Goal: Task Accomplishment & Management: Use online tool/utility

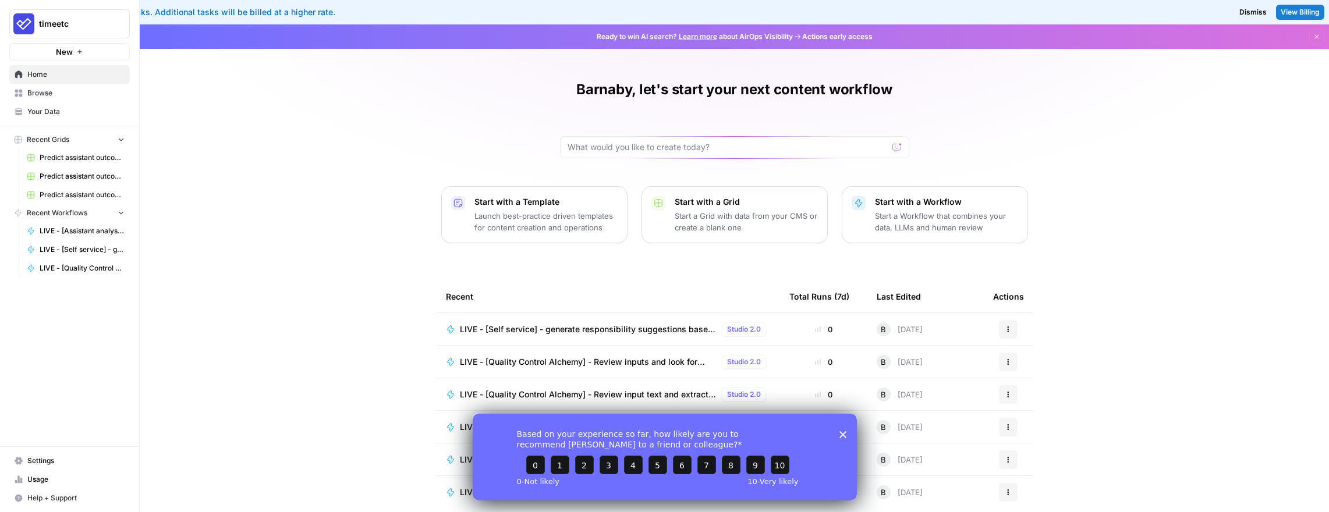
click at [68, 54] on span "New" at bounding box center [64, 52] width 17 height 12
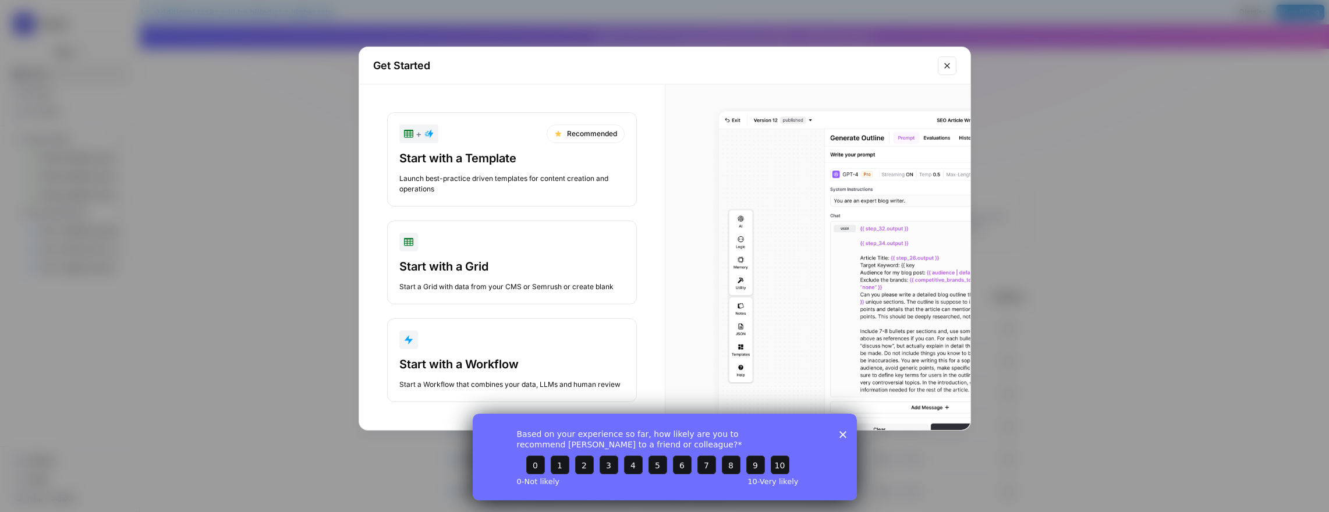
click at [523, 378] on div "Start with a Workflow Start a Workflow that combines your data, LLMs and human …" at bounding box center [511, 373] width 225 height 34
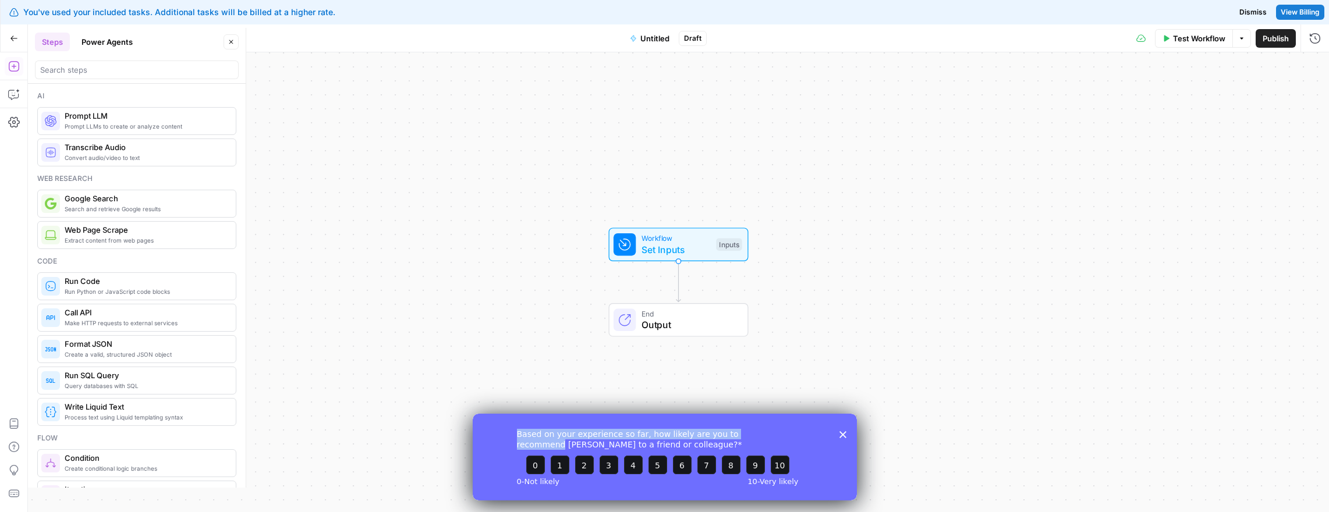
click at [842, 430] on div "Based on your experience so far, how likely are you to recommend [PERSON_NAME] …" at bounding box center [664, 456] width 384 height 87
click at [659, 38] on span "Untitled" at bounding box center [654, 39] width 29 height 12
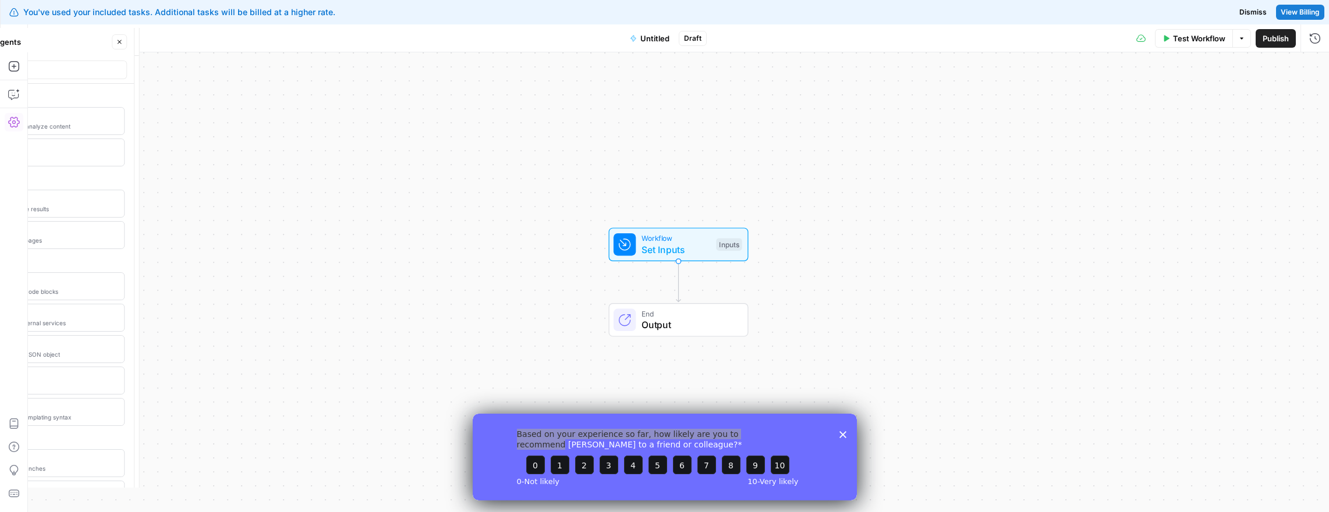
click at [658, 38] on span "Untitled" at bounding box center [654, 39] width 29 height 12
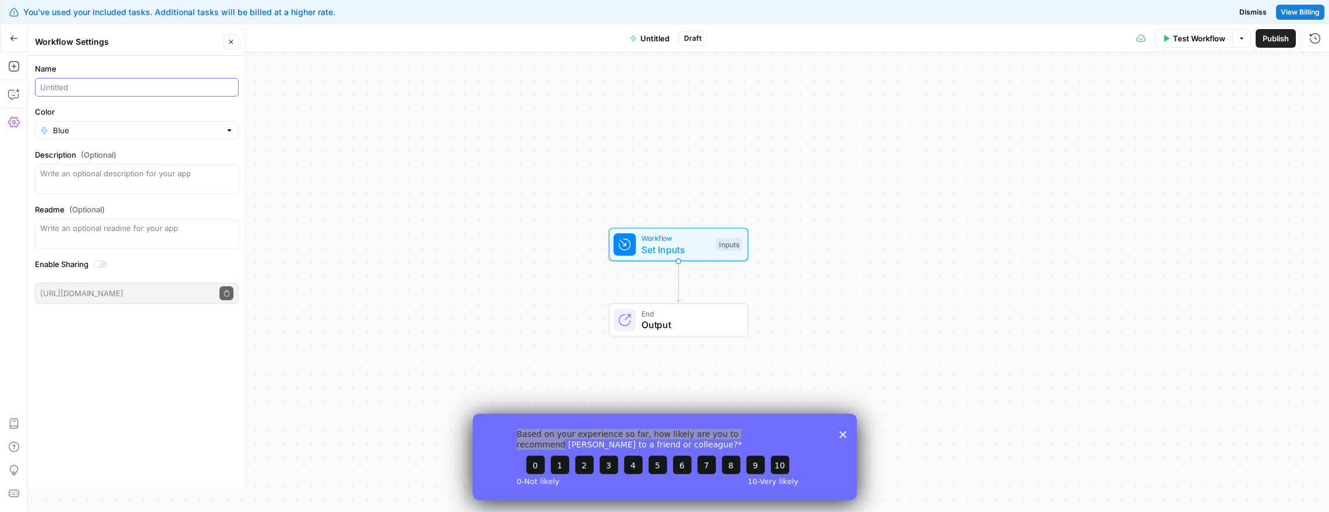
click at [58, 91] on input "Name" at bounding box center [134, 88] width 189 height 12
type input "N"
type input "Email - Nylas API proof of concept"
click at [55, 129] on input "Color" at bounding box center [137, 131] width 168 height 12
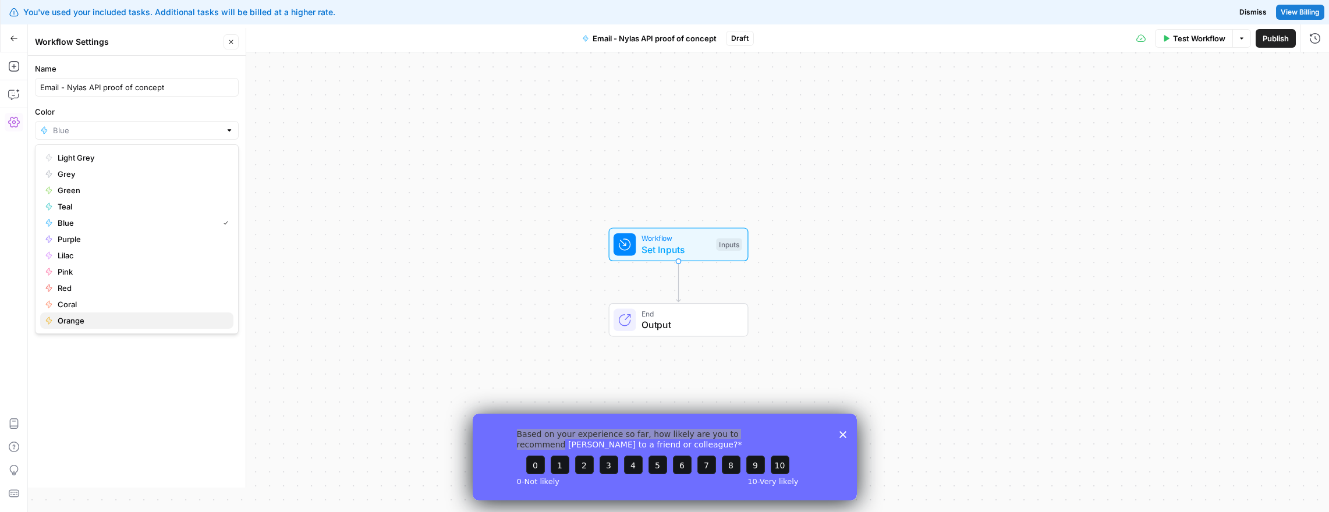
click at [61, 324] on span "Orange" at bounding box center [141, 321] width 167 height 12
type input "Orange"
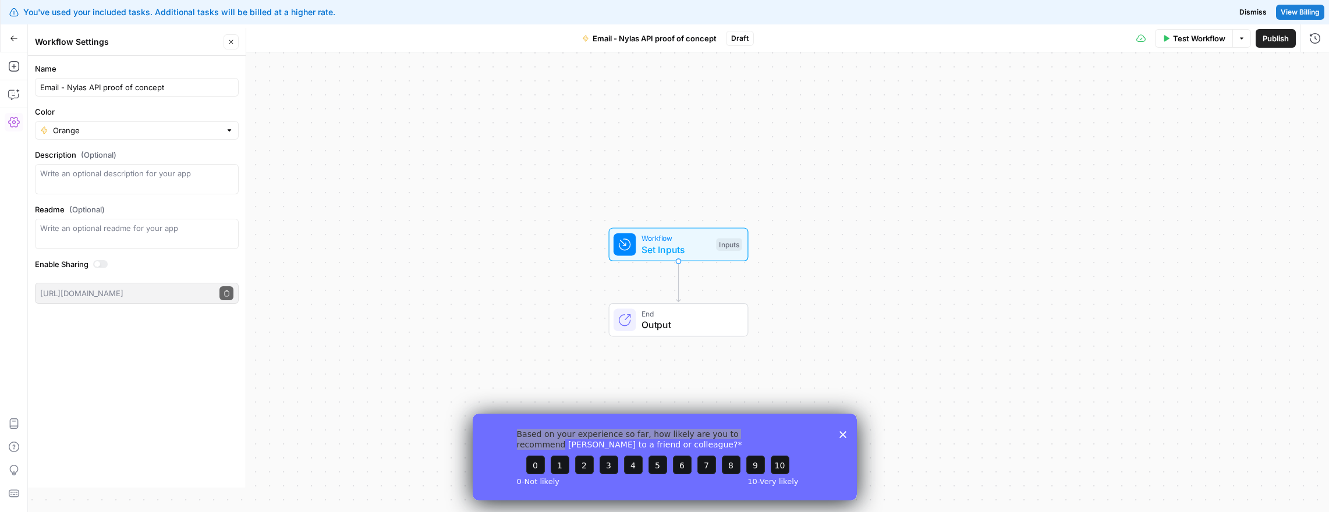
click at [107, 261] on div at bounding box center [100, 264] width 15 height 8
click at [678, 249] on span "Set Inputs" at bounding box center [676, 250] width 69 height 14
click at [1185, 75] on span "Add Field" at bounding box center [1198, 79] width 34 height 12
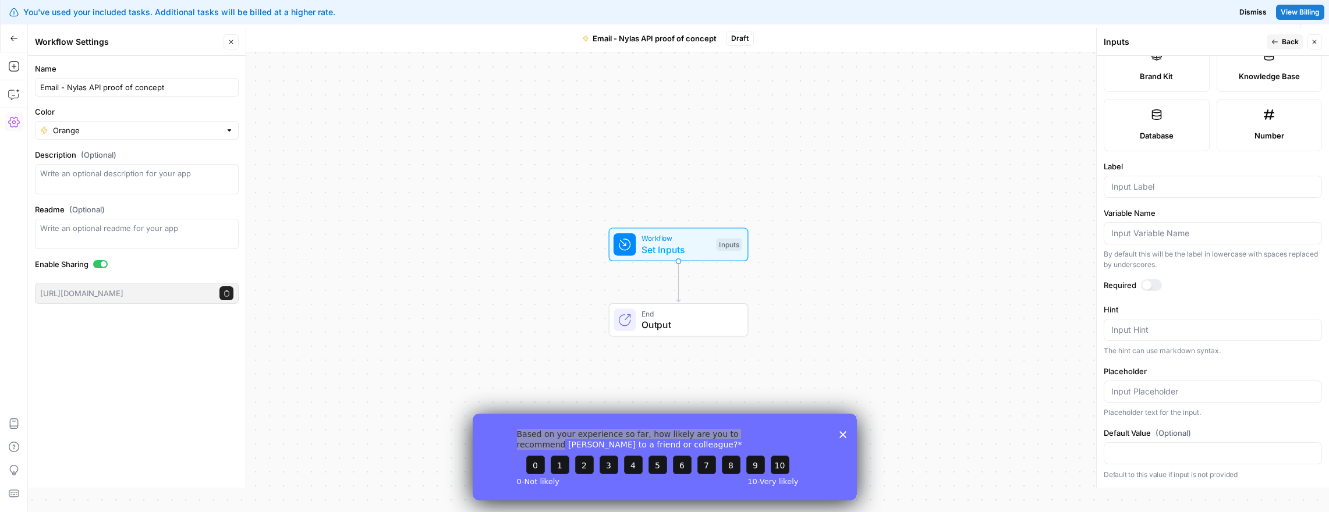
scroll to position [29, 0]
drag, startPoint x: 845, startPoint y: 434, endPoint x: 845, endPoint y: 425, distance: 9.3
click at [845, 434] on icon "Close survey" at bounding box center [842, 434] width 7 height 7
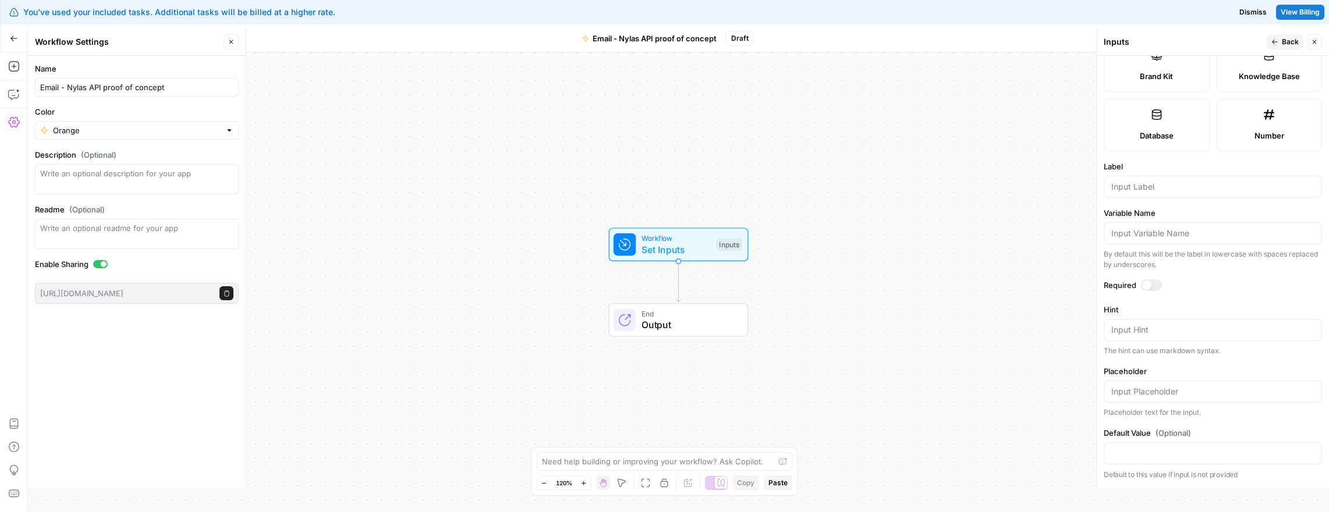
click at [12, 111] on div "Add Steps Copilot Settings AirOps Academy Help Give Feedback Shortcuts" at bounding box center [14, 282] width 28 height 460
click at [10, 126] on icon "button" at bounding box center [14, 122] width 12 height 12
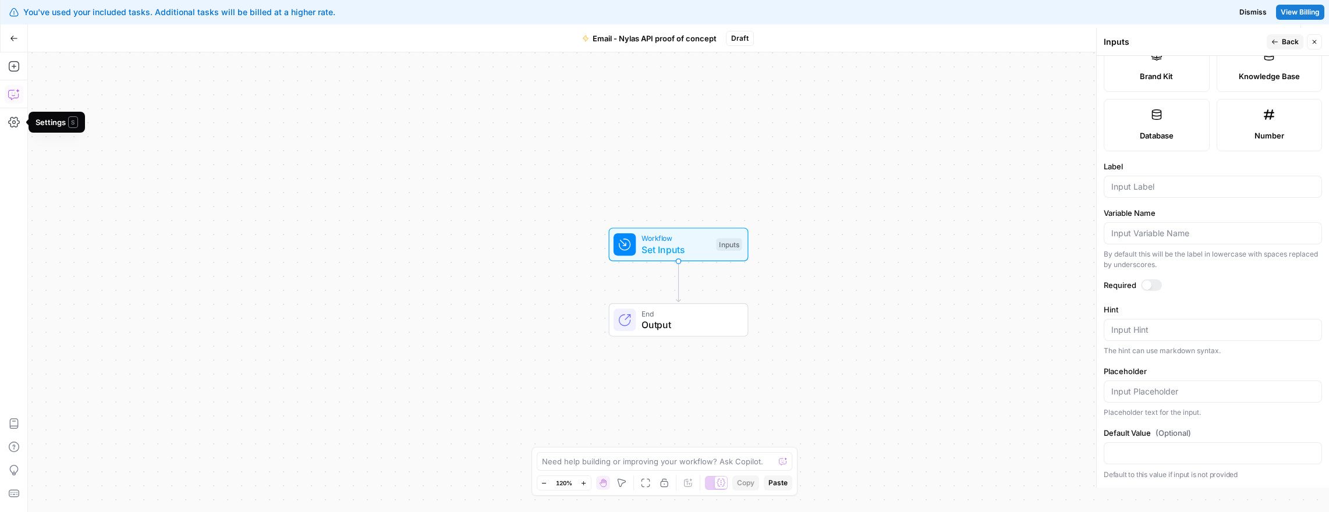
click at [16, 94] on icon "button" at bounding box center [14, 94] width 12 height 12
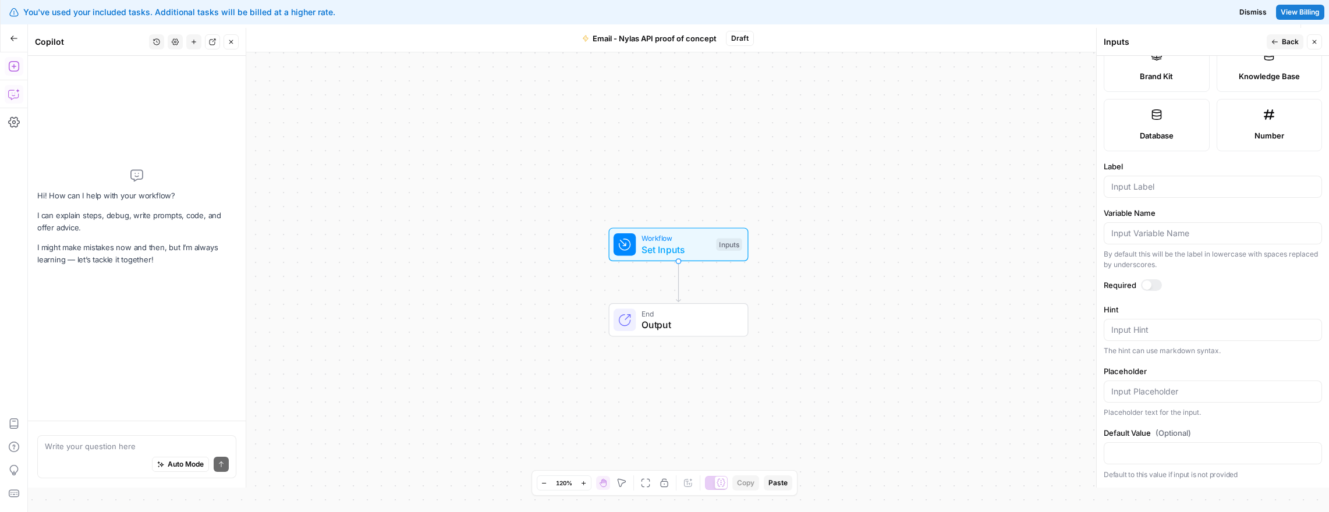
click at [13, 62] on icon "button" at bounding box center [14, 67] width 12 height 12
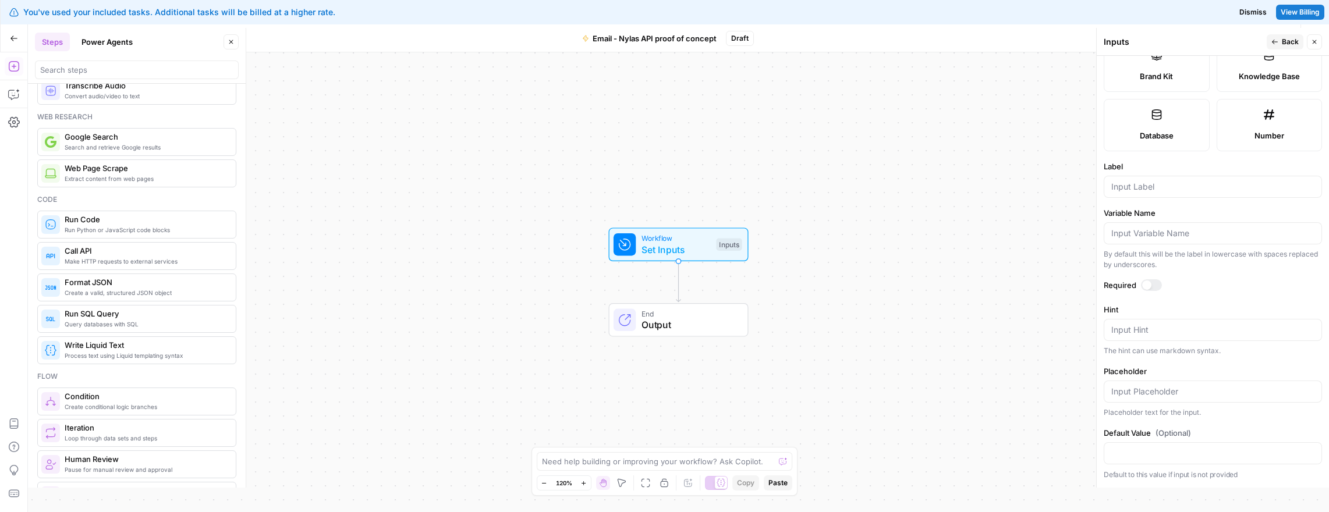
scroll to position [70, 0]
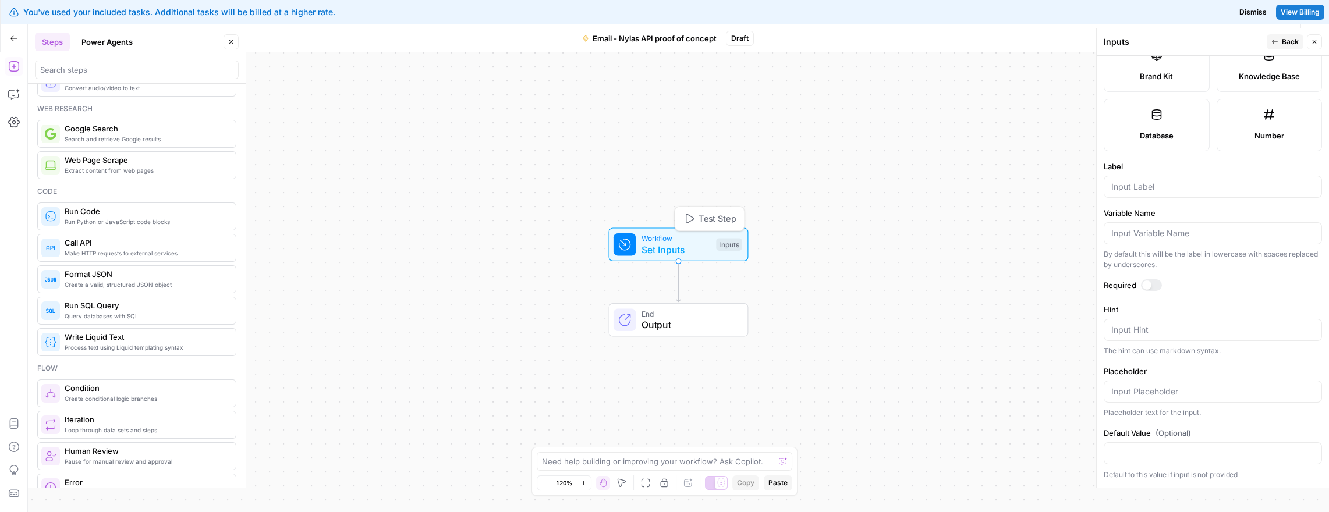
click at [660, 243] on span "Set Inputs" at bounding box center [676, 250] width 69 height 14
click at [1280, 40] on button "Back" at bounding box center [1285, 41] width 37 height 15
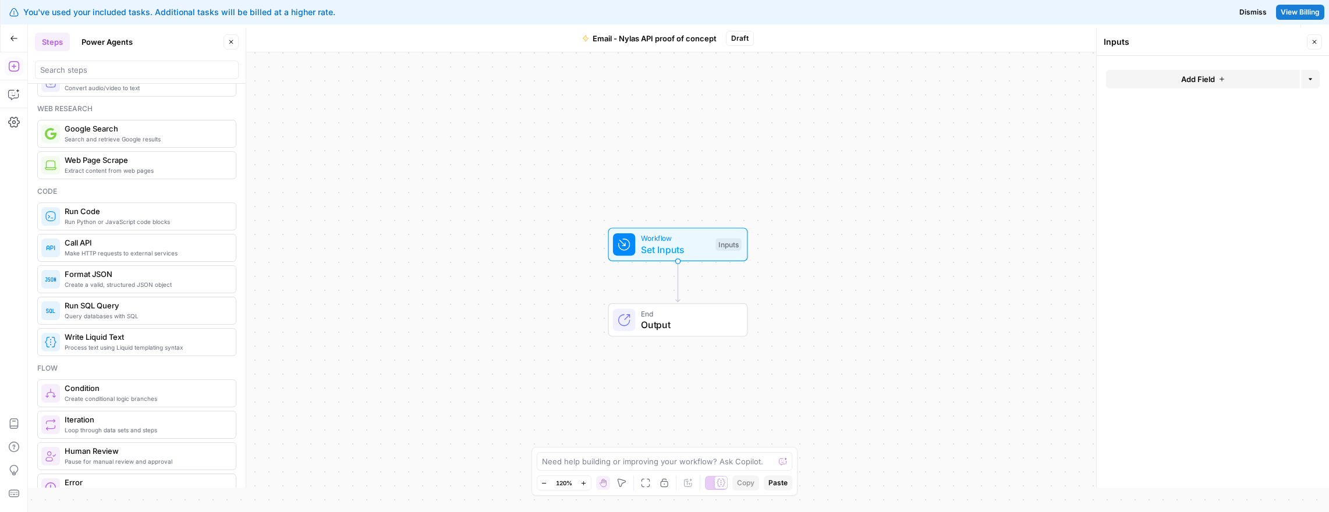
click at [1216, 75] on button "Add Field" at bounding box center [1203, 79] width 194 height 19
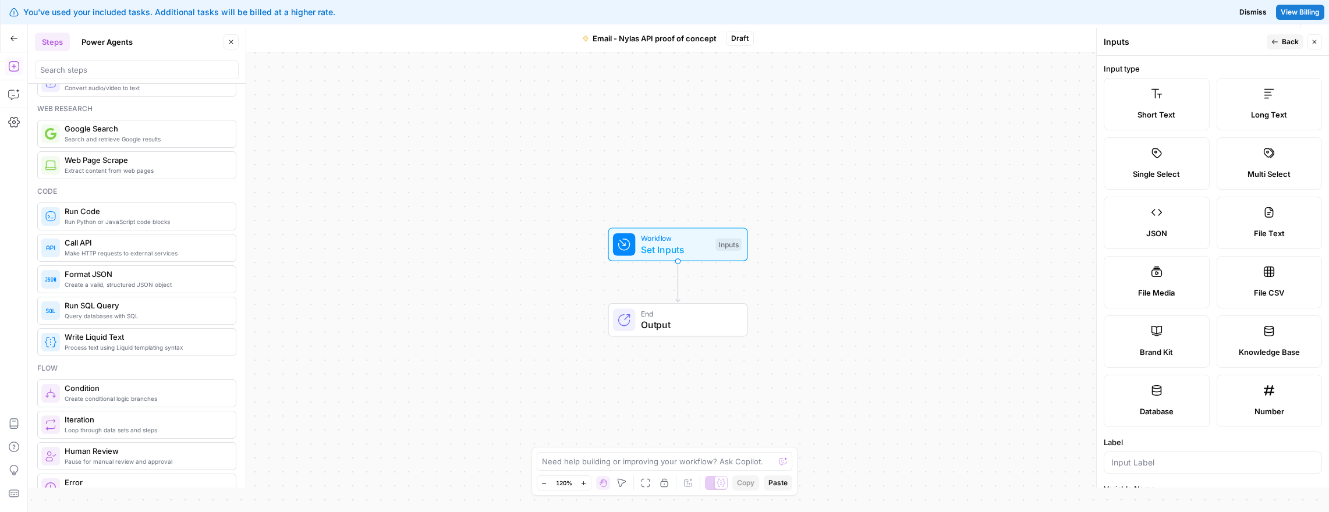
click at [1151, 207] on icon at bounding box center [1157, 213] width 12 height 12
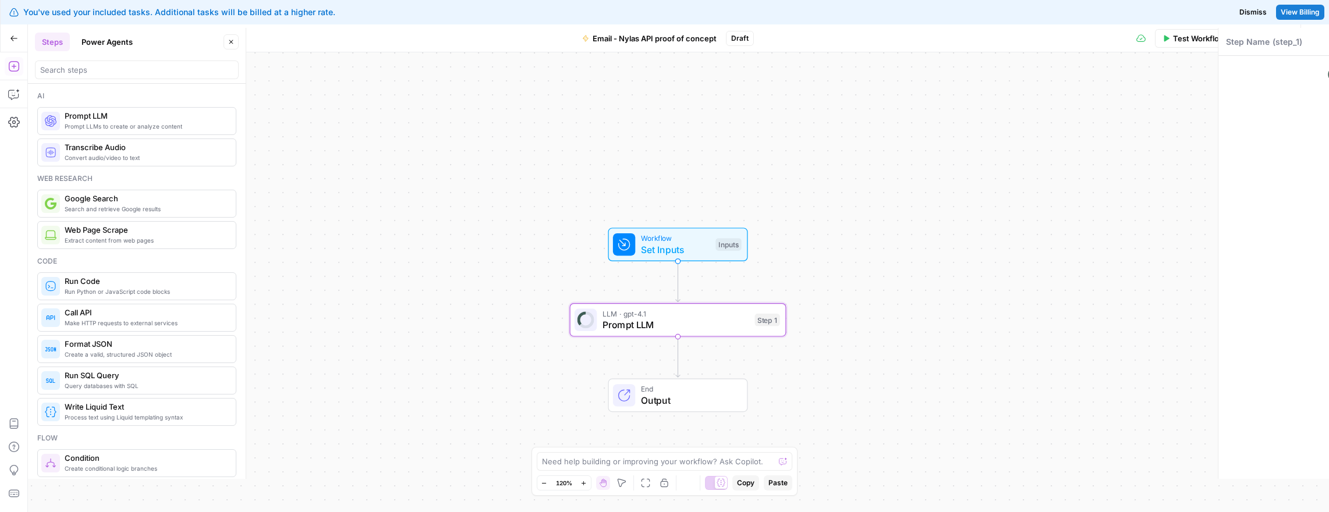
type textarea "Prompt LLM"
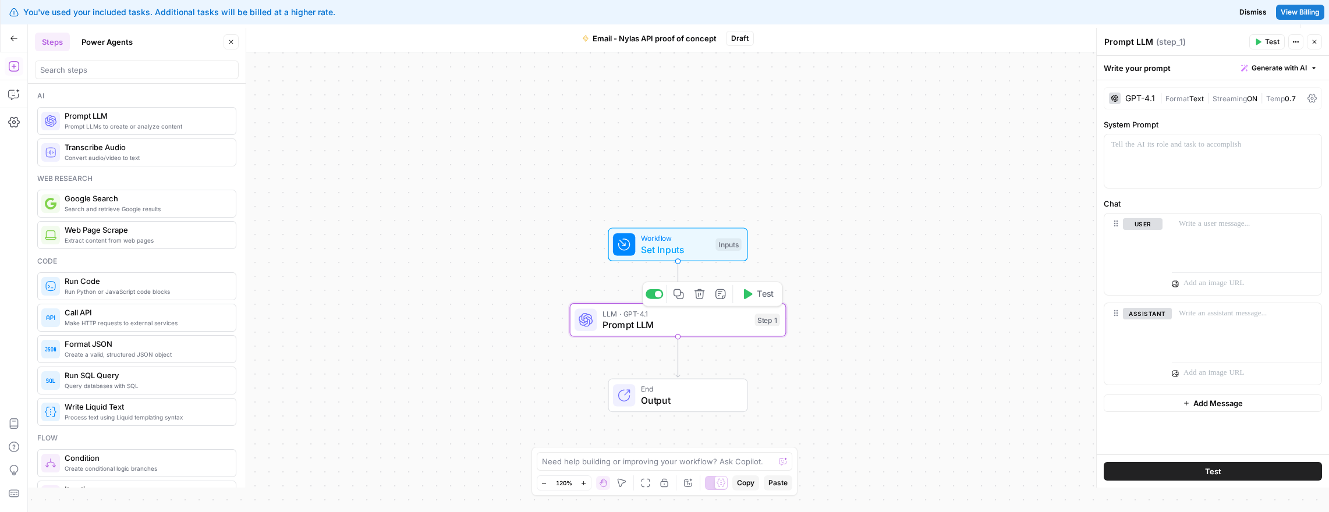
click at [671, 320] on span "Prompt LLM" at bounding box center [676, 325] width 147 height 14
click at [1135, 98] on div "GPT-4.1" at bounding box center [1140, 98] width 30 height 8
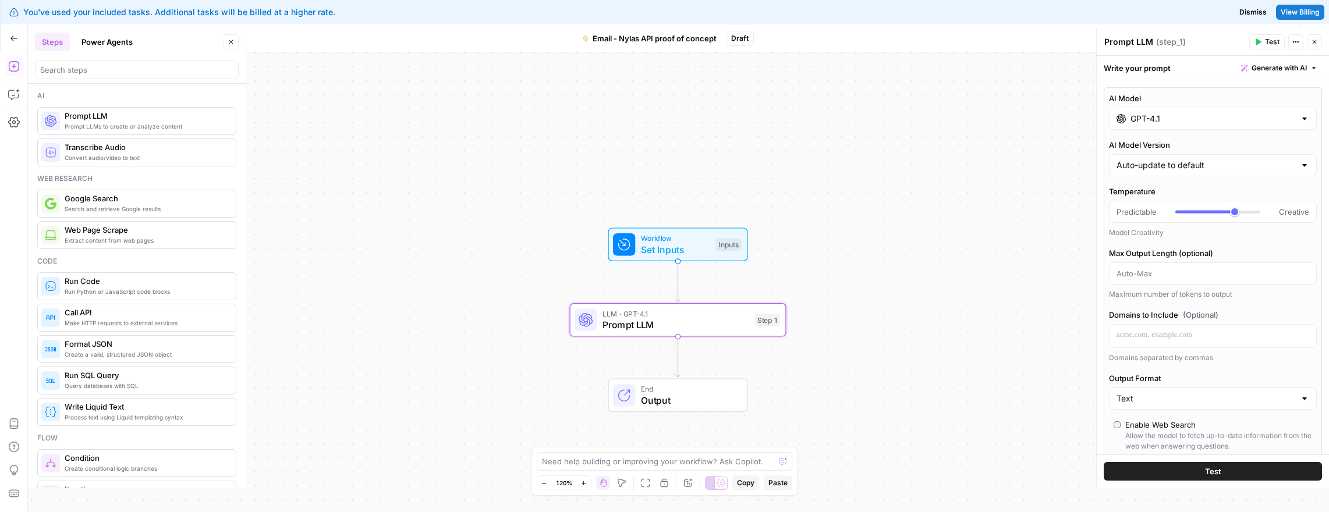
click at [1146, 130] on div "AI Model GPT-4.1 AI Model Version Auto-update to default Temperature Predictabl…" at bounding box center [1213, 347] width 218 height 520
click at [1152, 119] on input "GPT-4.1" at bounding box center [1213, 119] width 165 height 12
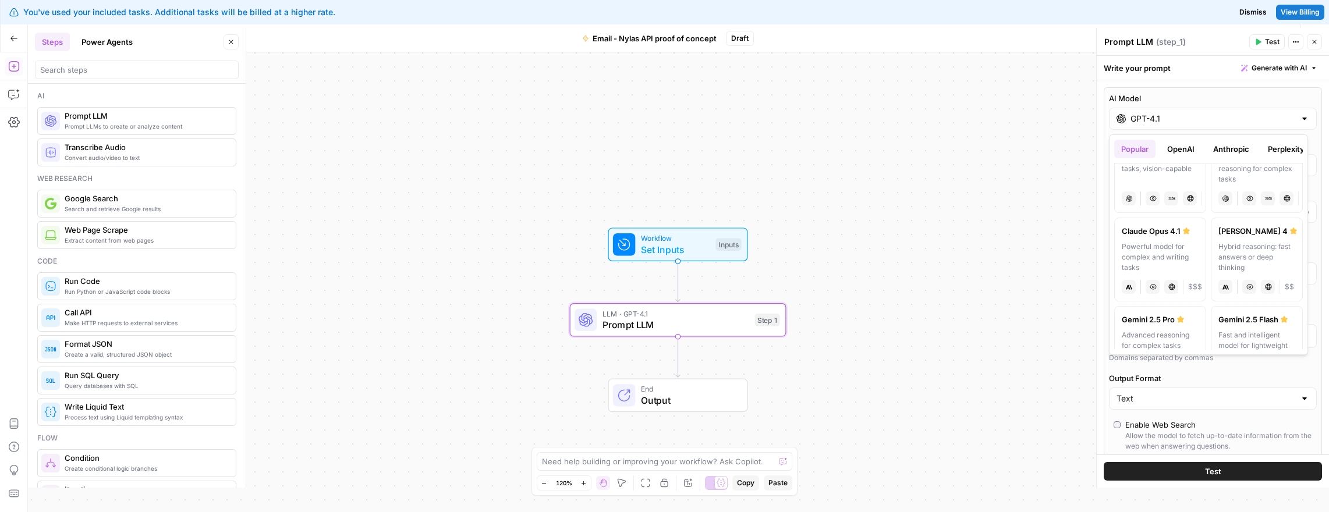
scroll to position [123, 0]
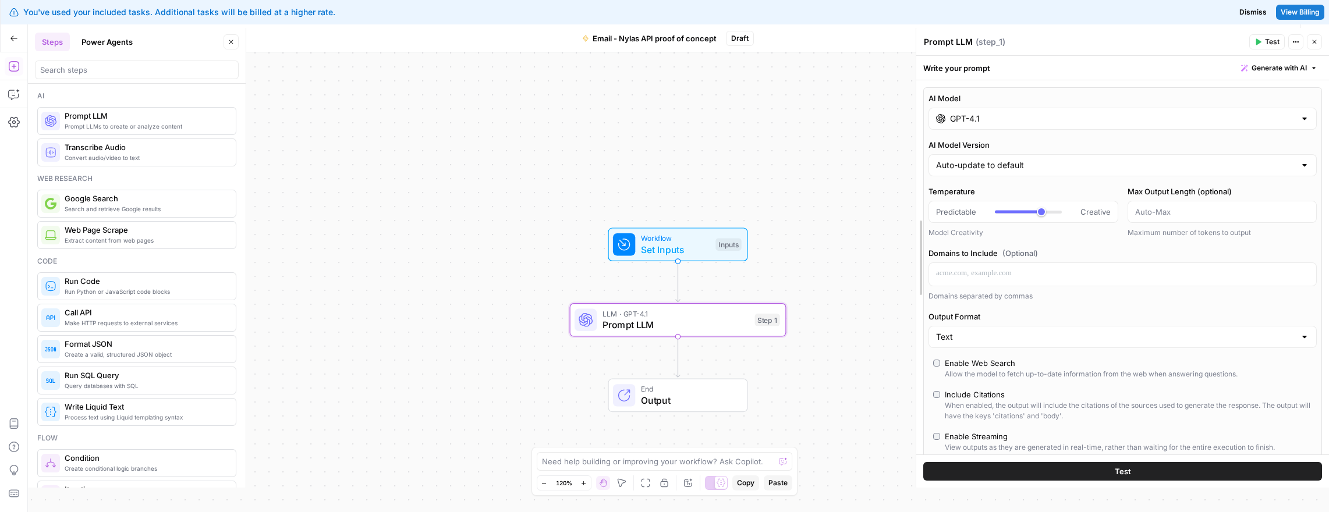
drag, startPoint x: 1097, startPoint y: 90, endPoint x: 886, endPoint y: 104, distance: 211.2
click at [942, 119] on input "GPT-4.1" at bounding box center [1116, 119] width 360 height 12
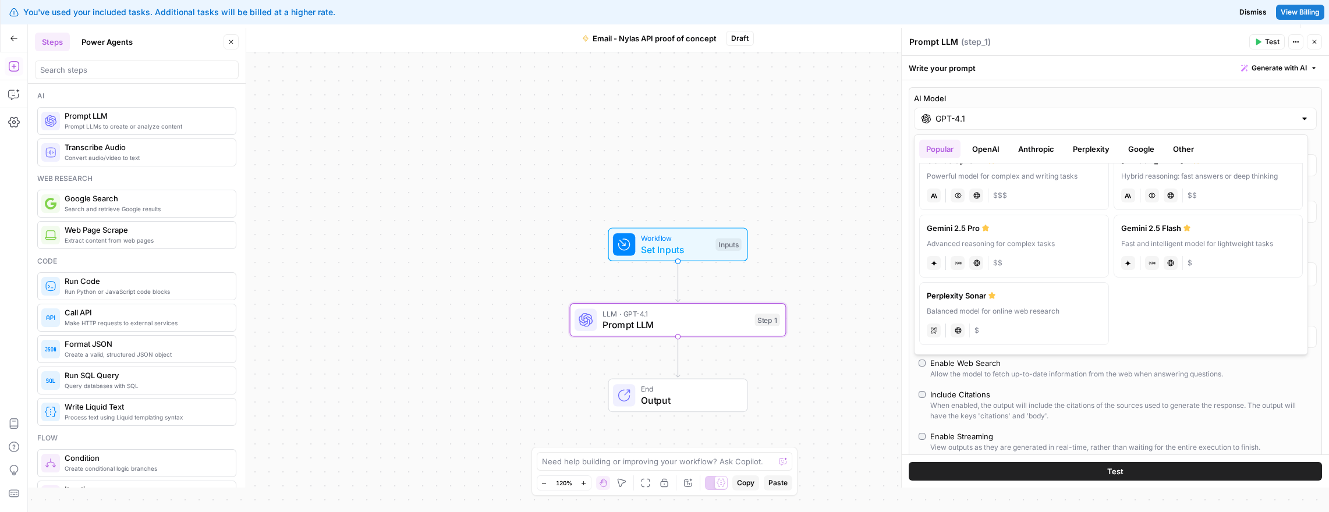
scroll to position [0, 0]
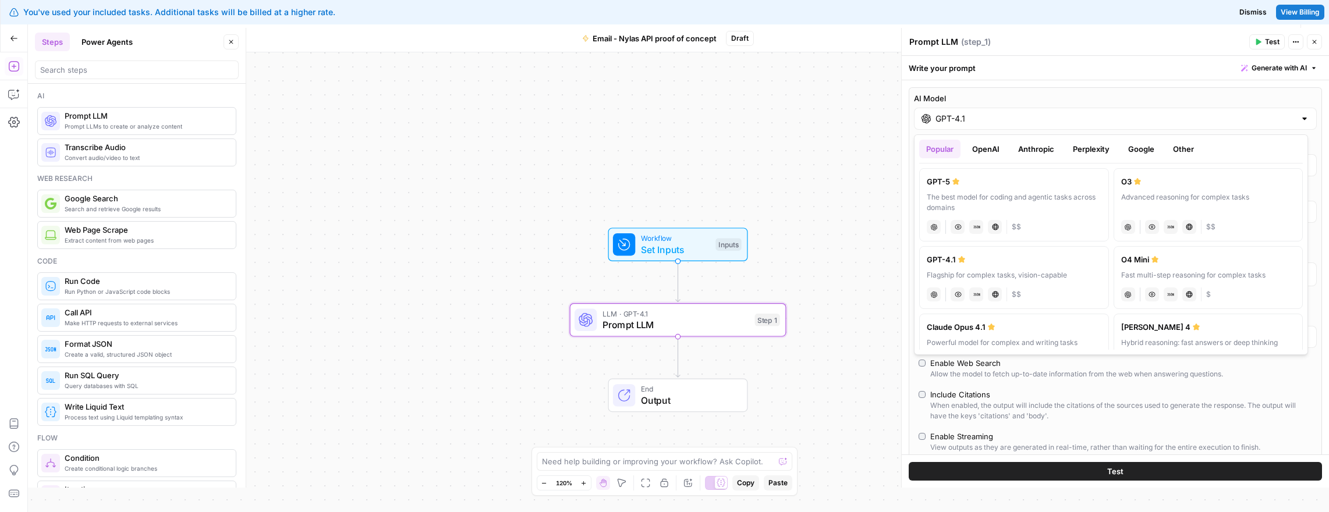
click at [997, 142] on button "OpenAI" at bounding box center [985, 149] width 41 height 19
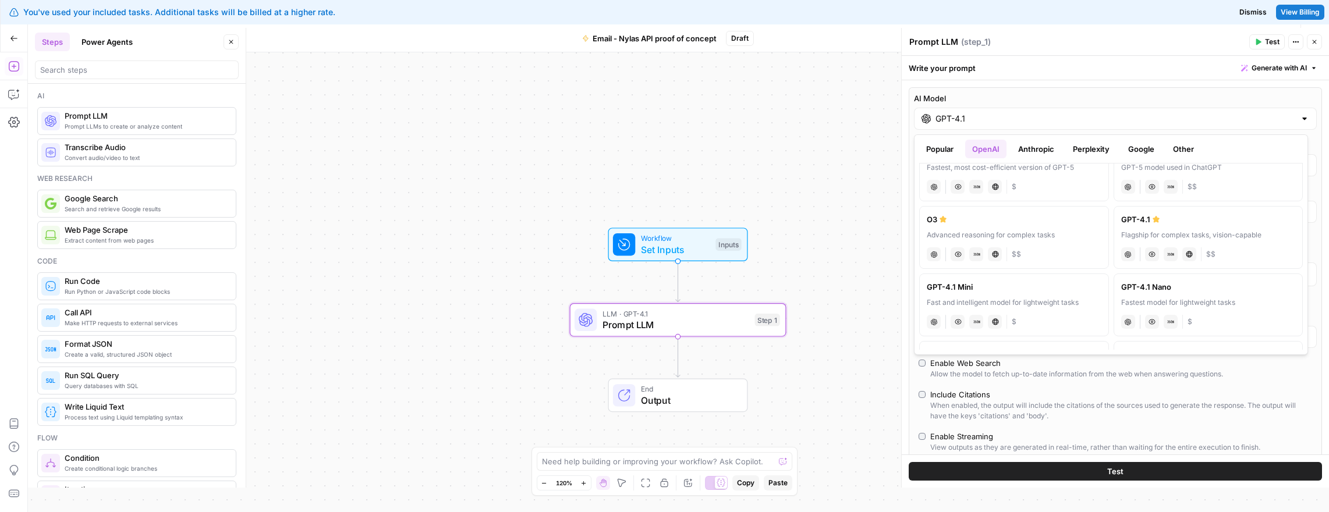
scroll to position [98, 0]
click at [1171, 241] on div "Flagship for complex tasks, vision-capable" at bounding box center [1208, 244] width 175 height 10
click at [1044, 300] on div "GPT-4.1 Mini" at bounding box center [1014, 297] width 175 height 12
type input "GPT-4.1 Mini"
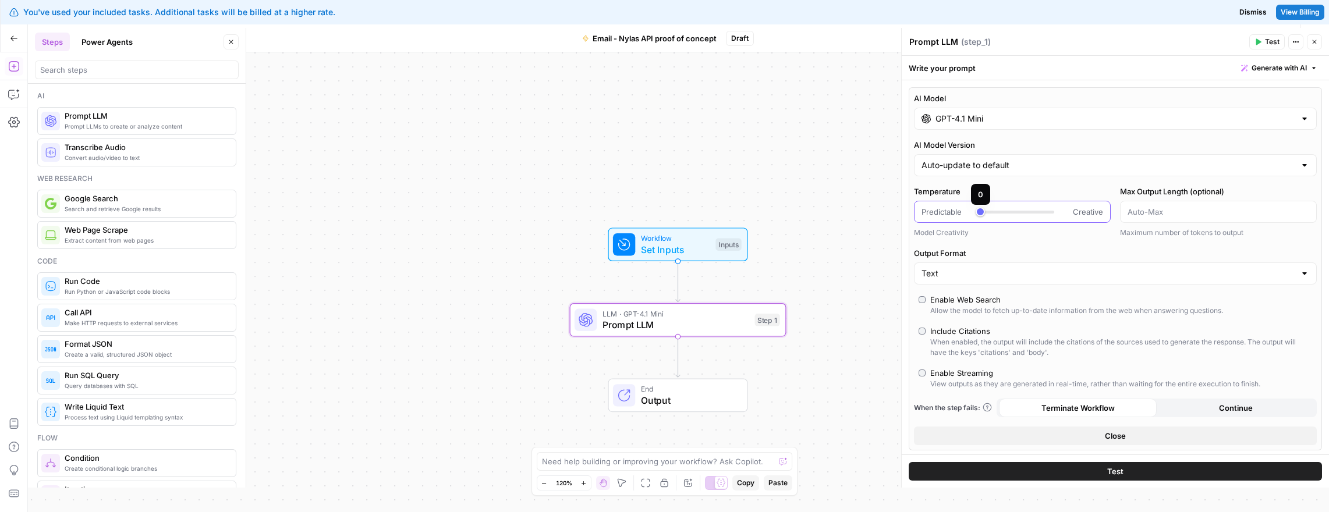
type input "***"
drag, startPoint x: 1026, startPoint y: 213, endPoint x: 986, endPoint y: 210, distance: 40.9
click at [986, 211] on div at bounding box center [984, 212] width 8 height 3
click at [1015, 167] on input "AI Model Version" at bounding box center [1109, 166] width 374 height 12
click at [1004, 194] on span "Auto-update to default" at bounding box center [1103, 195] width 359 height 12
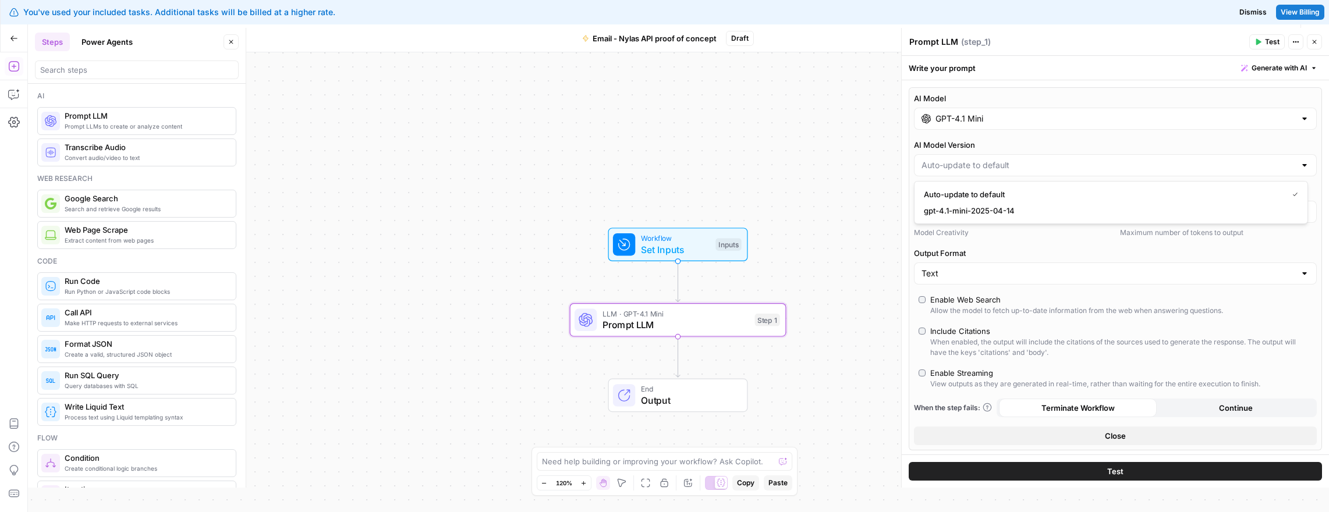
type input "Auto-update to default"
click at [979, 276] on input "Output Format" at bounding box center [1109, 274] width 374 height 12
click at [948, 317] on span "JSON" at bounding box center [1109, 319] width 370 height 12
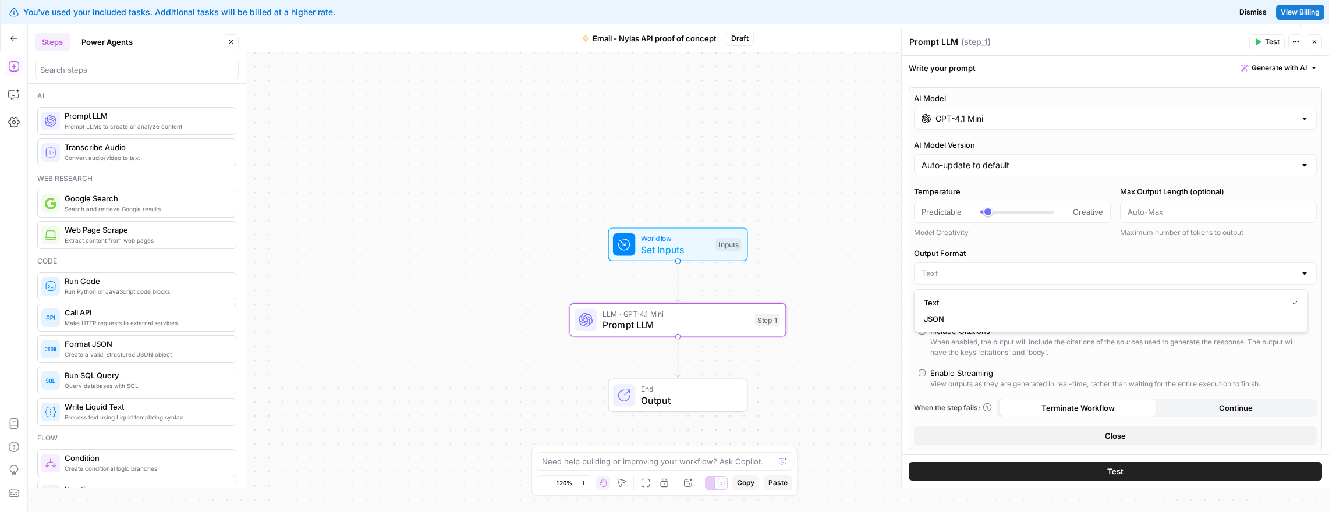
type input "JSON"
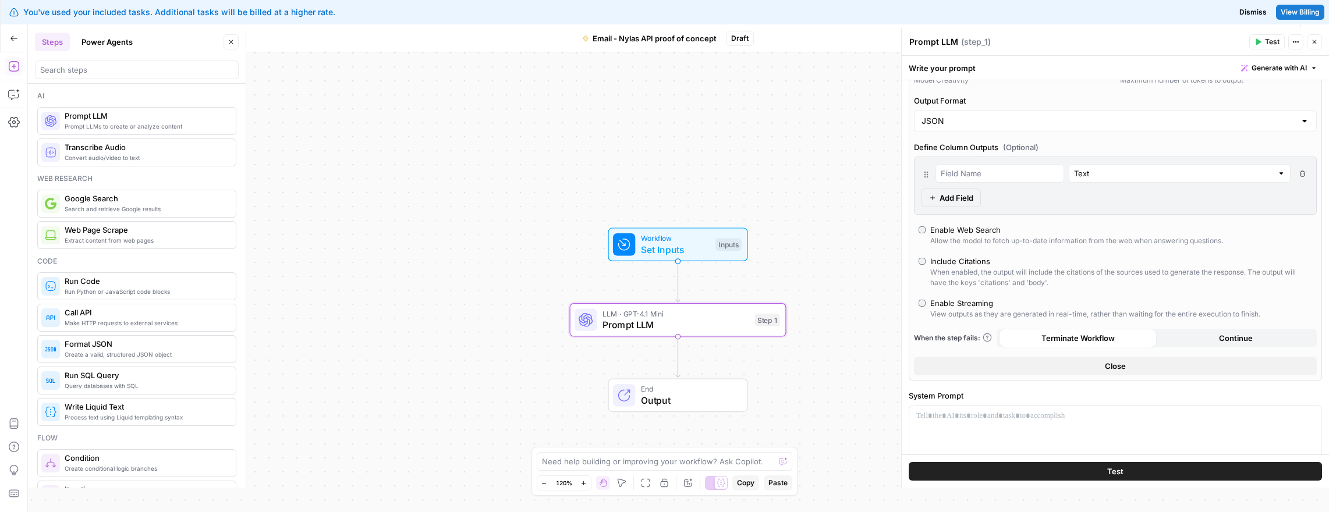
scroll to position [263, 0]
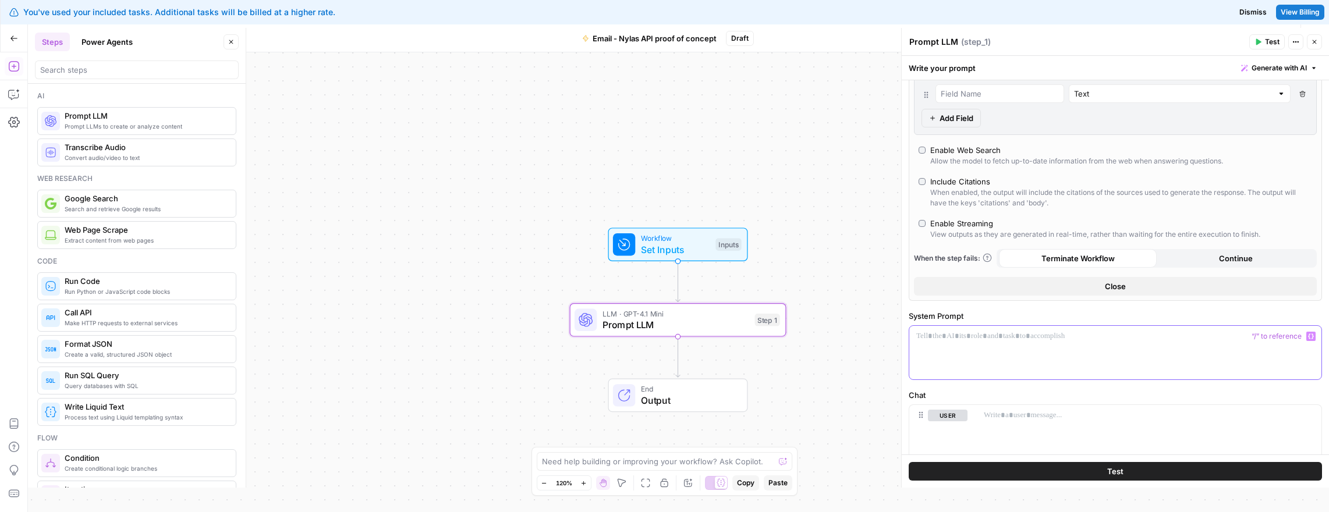
click at [1043, 341] on p at bounding box center [1115, 337] width 398 height 12
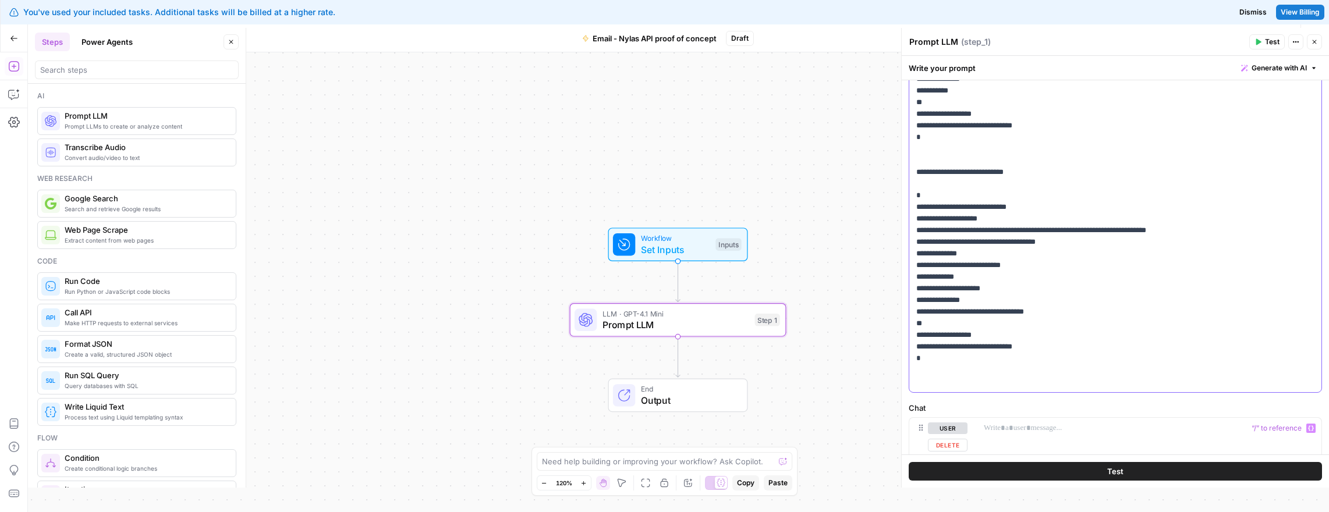
scroll to position [457, 0]
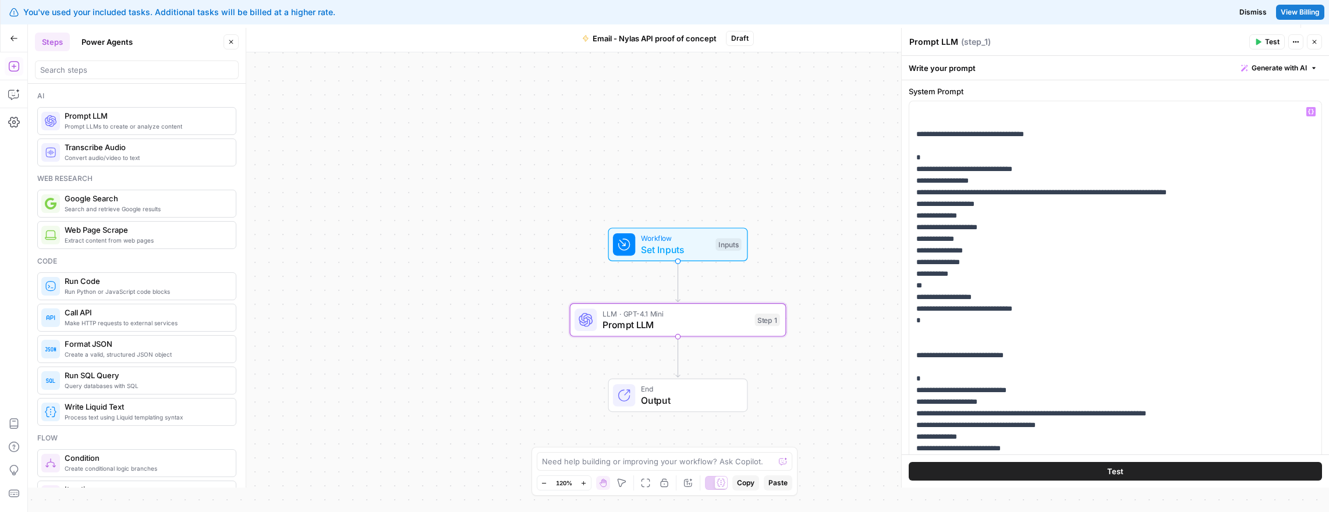
click at [1259, 41] on icon "button" at bounding box center [1258, 42] width 5 height 6
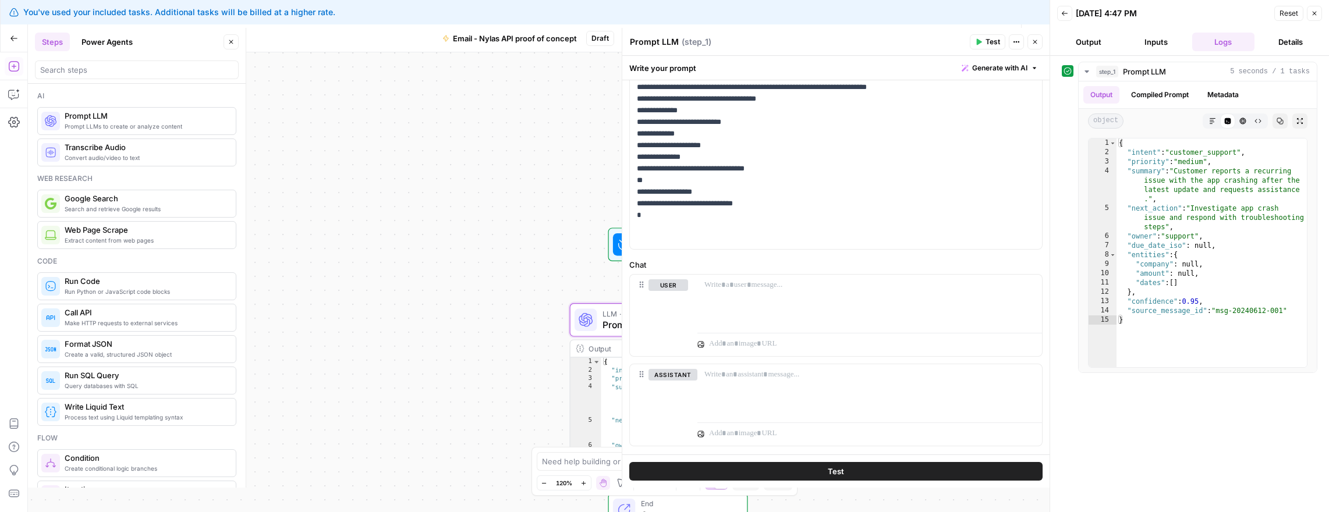
scroll to position [809, 0]
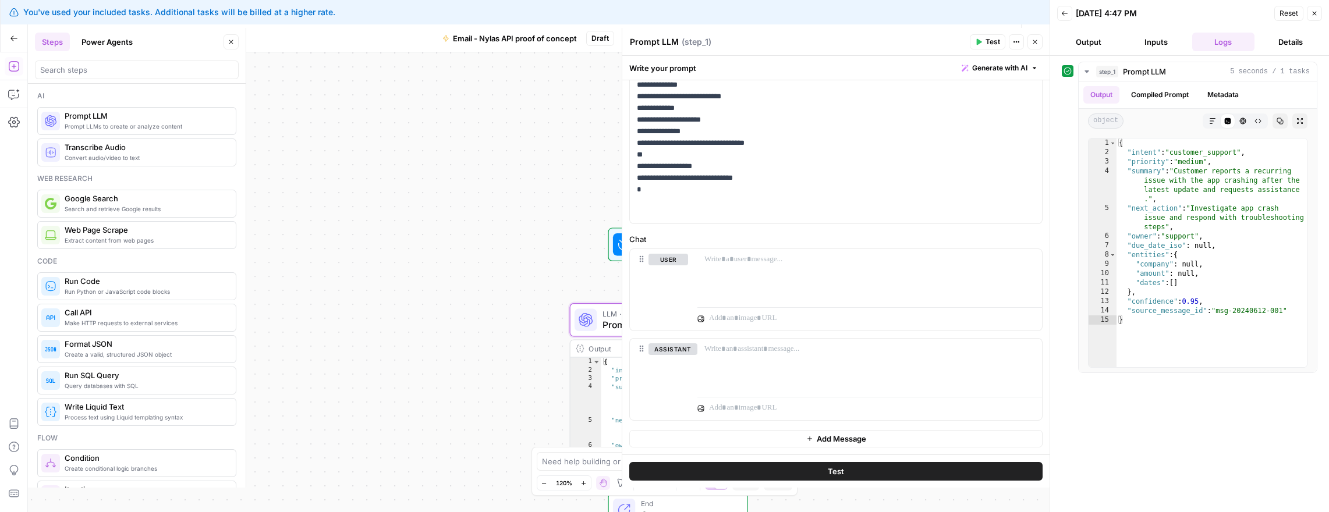
click at [1034, 38] on icon "button" at bounding box center [1035, 41] width 7 height 7
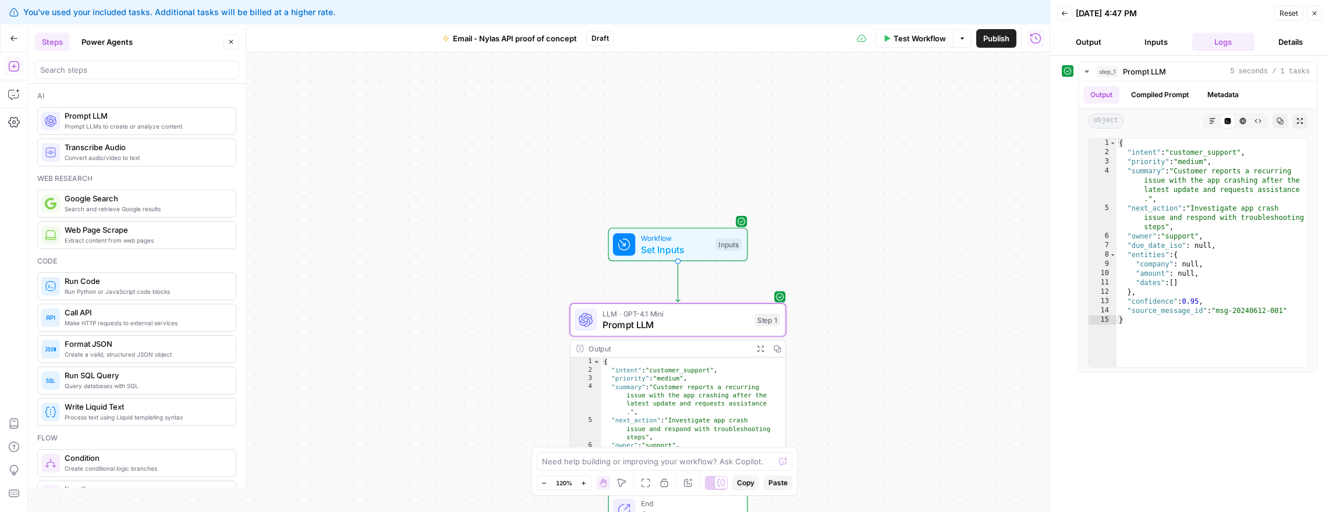
click at [1147, 42] on button "Inputs" at bounding box center [1156, 42] width 63 height 19
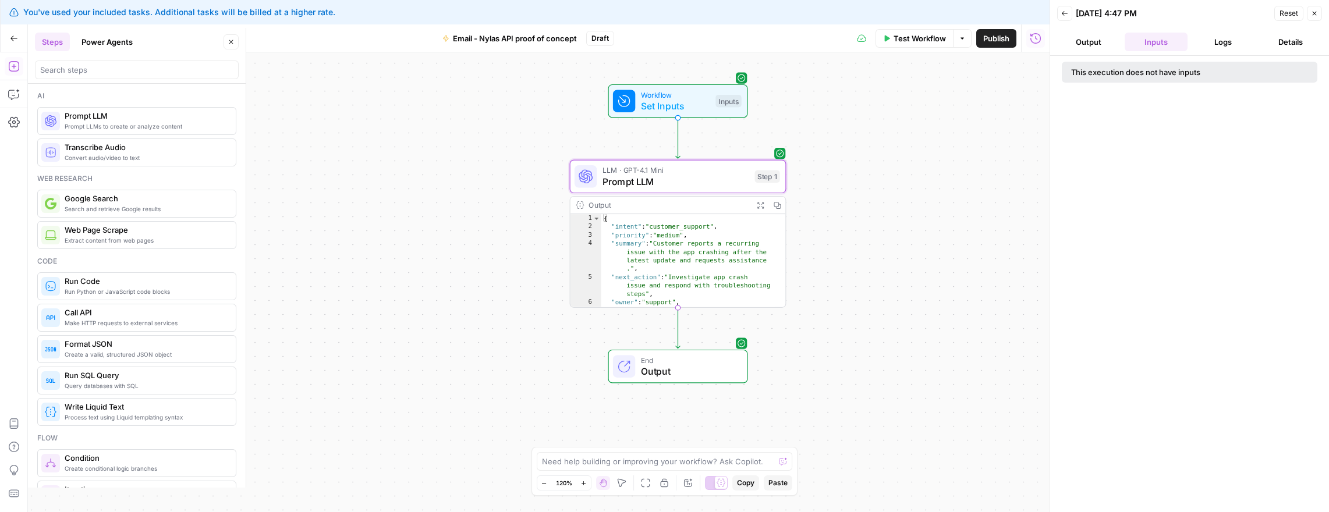
type textarea "**********"
click at [674, 245] on div "{ "intent" : "customer_support" , "priority" : "medium" , "summary" : "Customer…" at bounding box center [688, 268] width 174 height 109
click at [659, 94] on span "Workflow" at bounding box center [675, 94] width 69 height 11
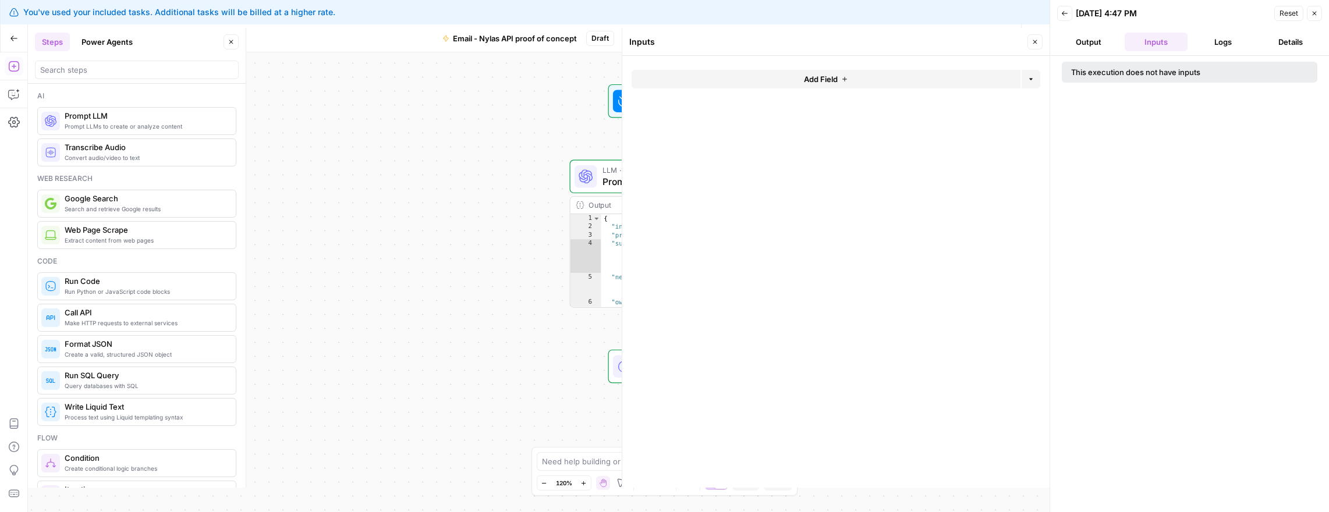
click at [771, 80] on button "Add Field" at bounding box center [826, 79] width 389 height 19
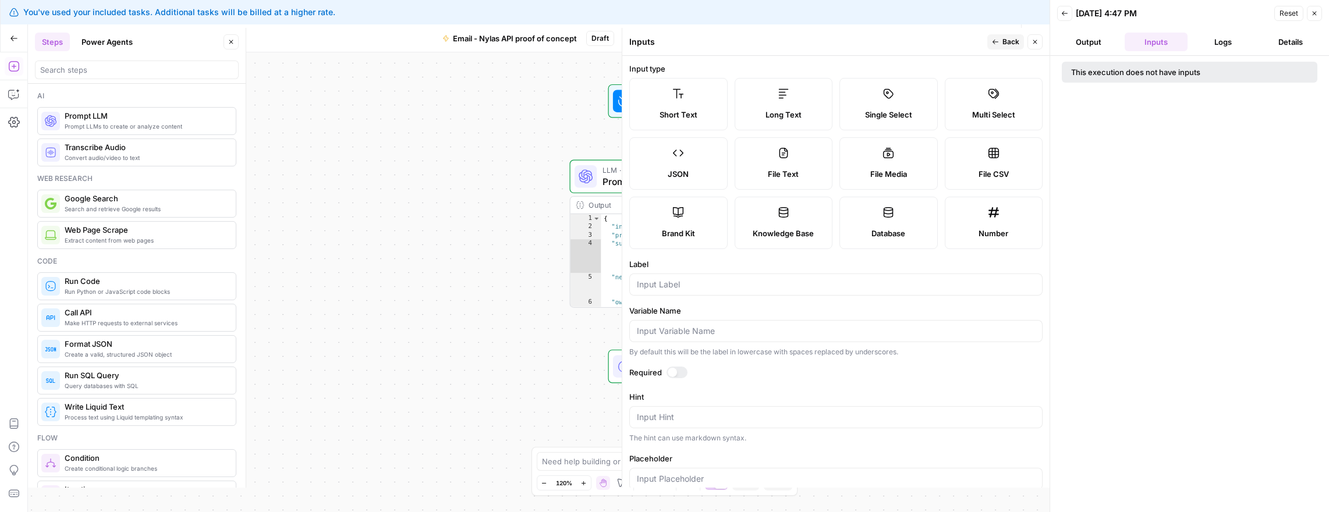
click at [690, 176] on div "JSON" at bounding box center [678, 174] width 79 height 12
click at [666, 278] on div at bounding box center [835, 285] width 413 height 22
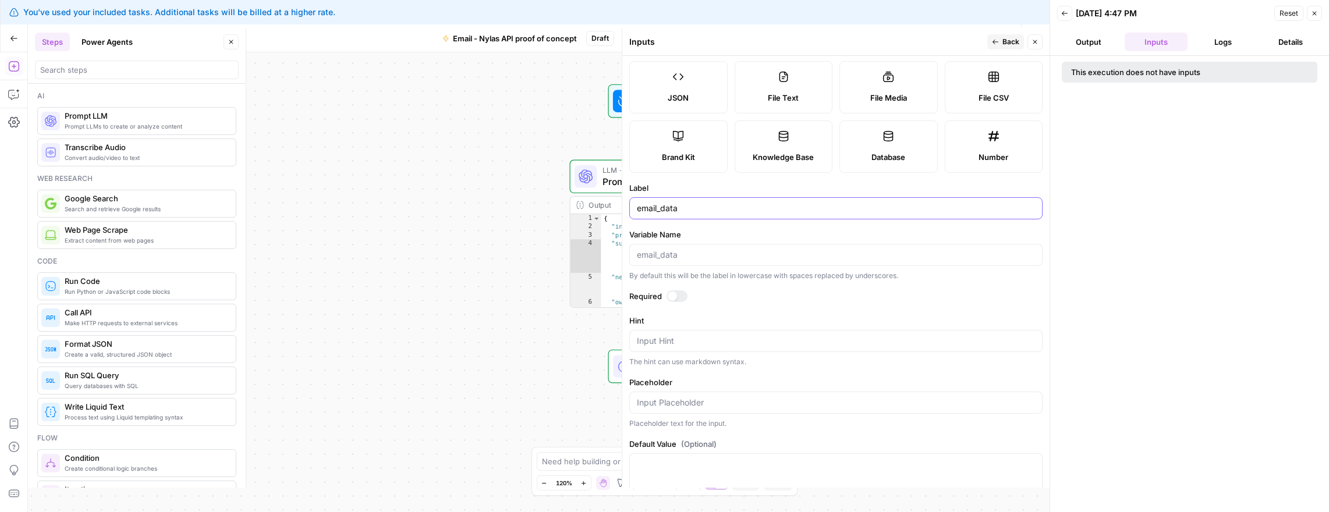
scroll to position [111, 0]
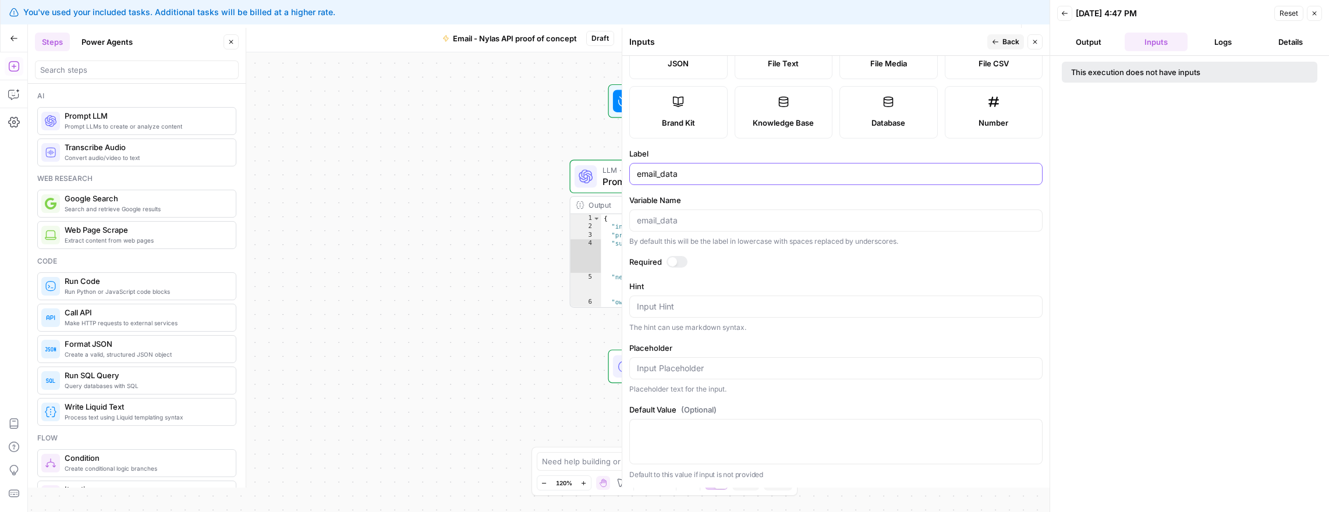
type input "email_data"
click at [679, 265] on div at bounding box center [677, 262] width 21 height 12
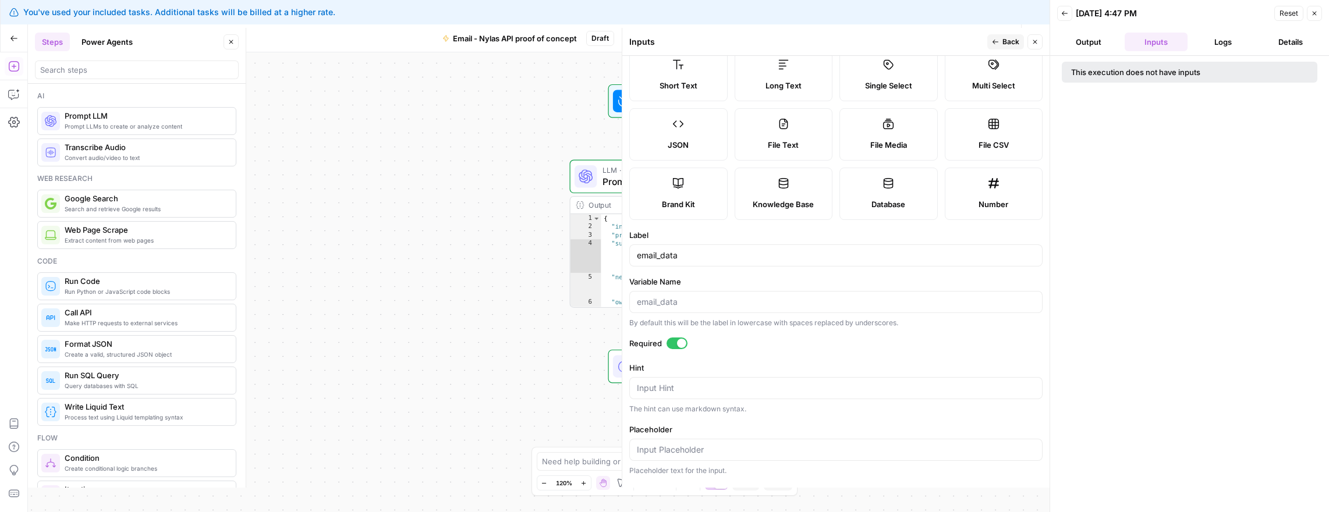
scroll to position [0, 0]
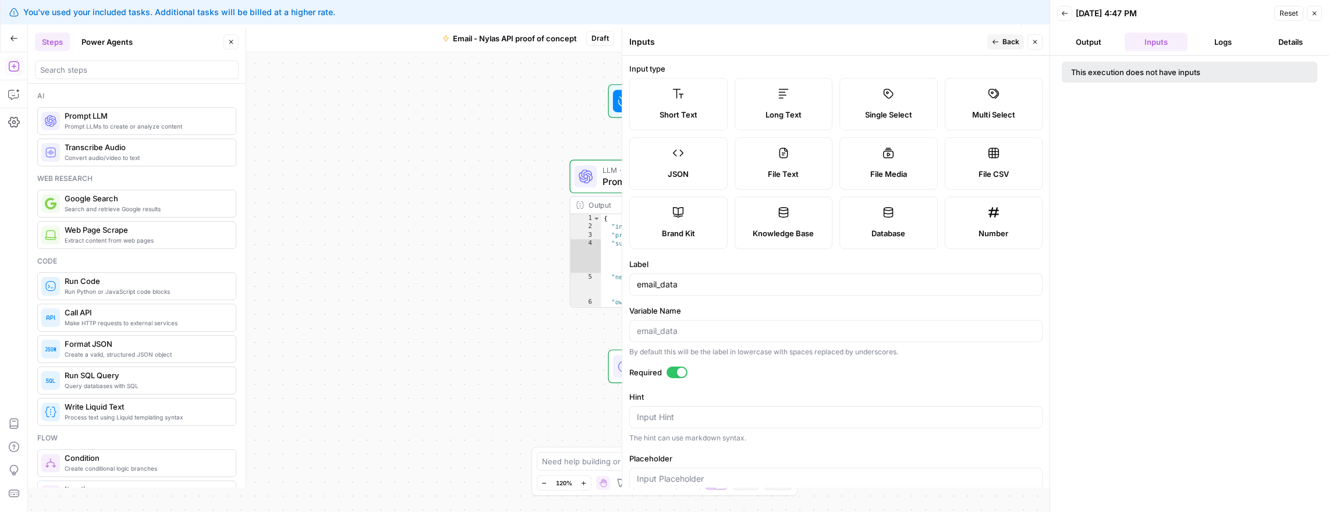
click at [1010, 40] on span "Back" at bounding box center [1011, 42] width 17 height 10
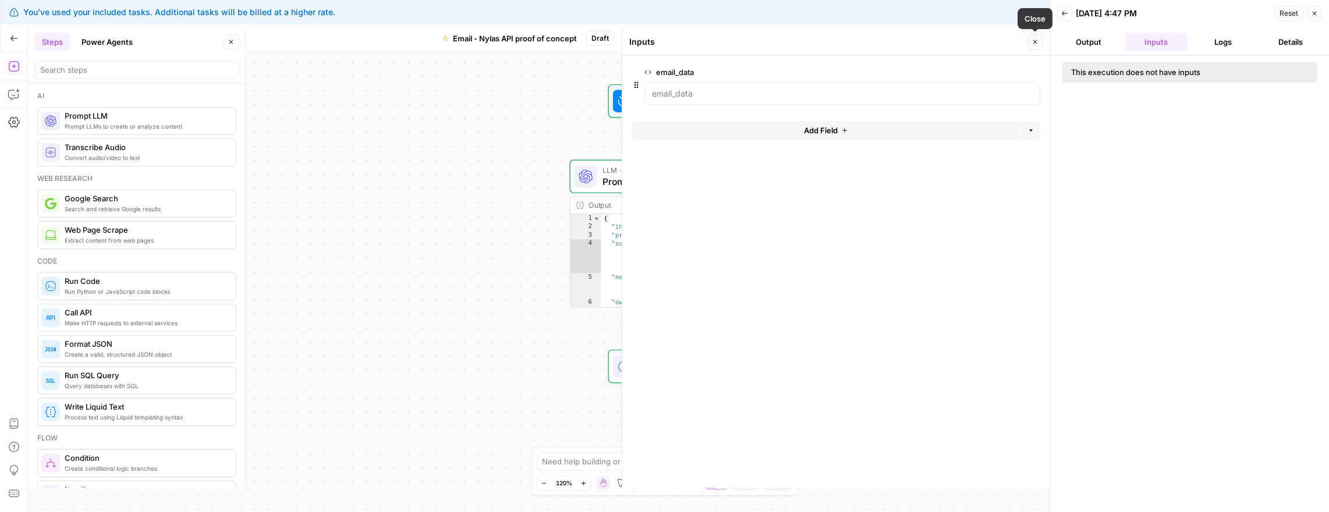
drag, startPoint x: 1040, startPoint y: 39, endPoint x: 1068, endPoint y: 150, distance: 114.1
click at [1040, 40] on button "Close" at bounding box center [1035, 41] width 15 height 15
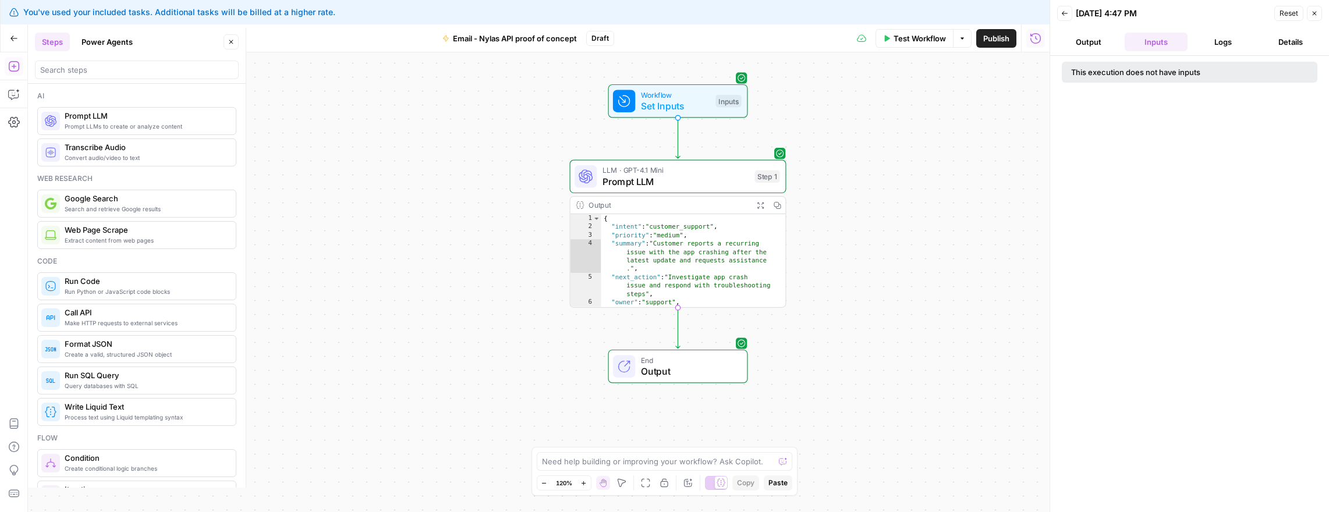
click at [1109, 42] on button "Output" at bounding box center [1088, 42] width 63 height 19
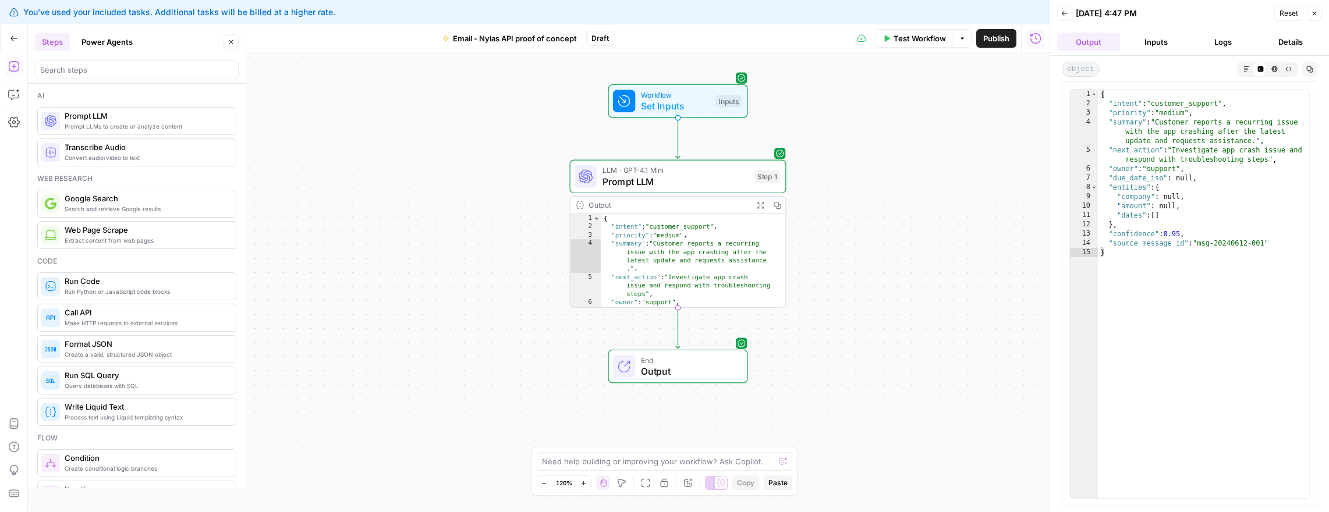
click at [1157, 37] on button "Inputs" at bounding box center [1156, 42] width 63 height 19
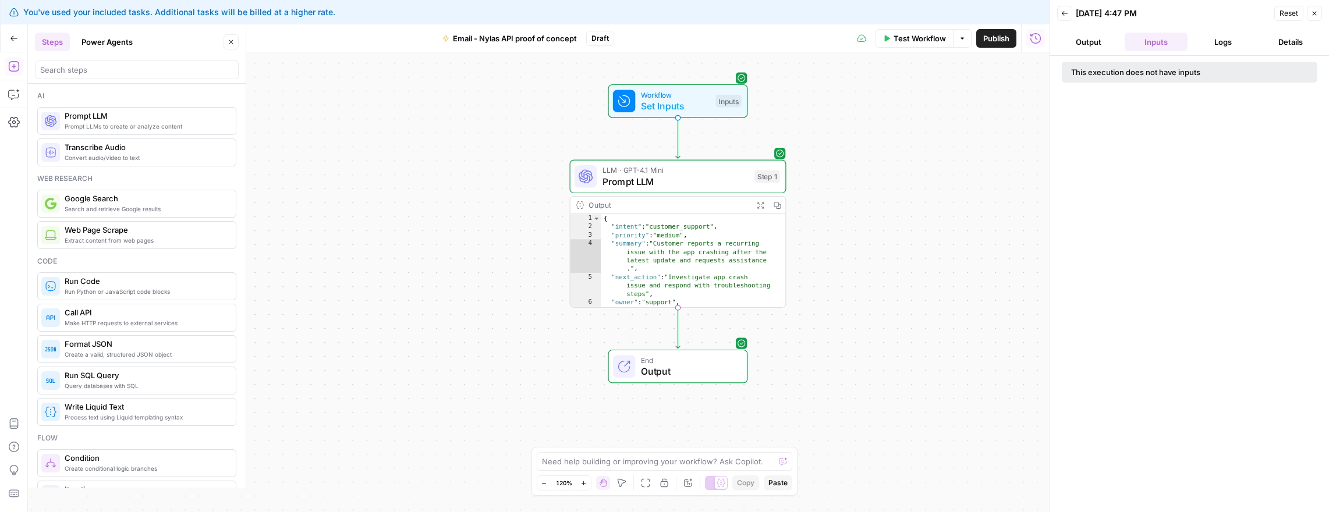
click at [664, 109] on span "Set Inputs" at bounding box center [675, 106] width 69 height 14
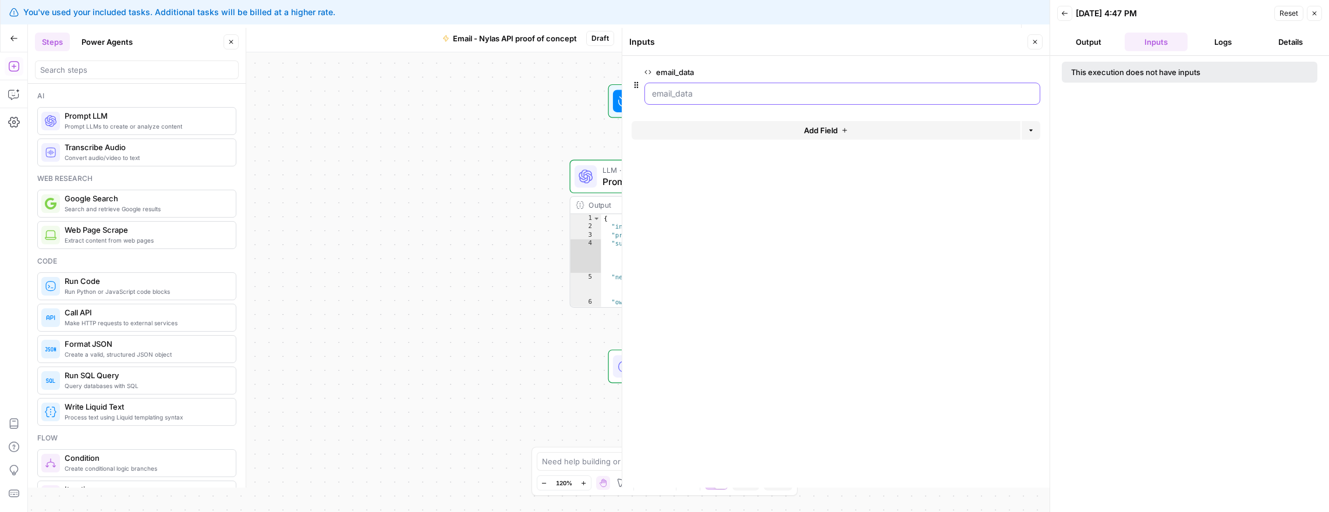
click at [720, 97] on input "email_data" at bounding box center [842, 94] width 381 height 12
click at [850, 132] on button "Add Field" at bounding box center [826, 130] width 389 height 19
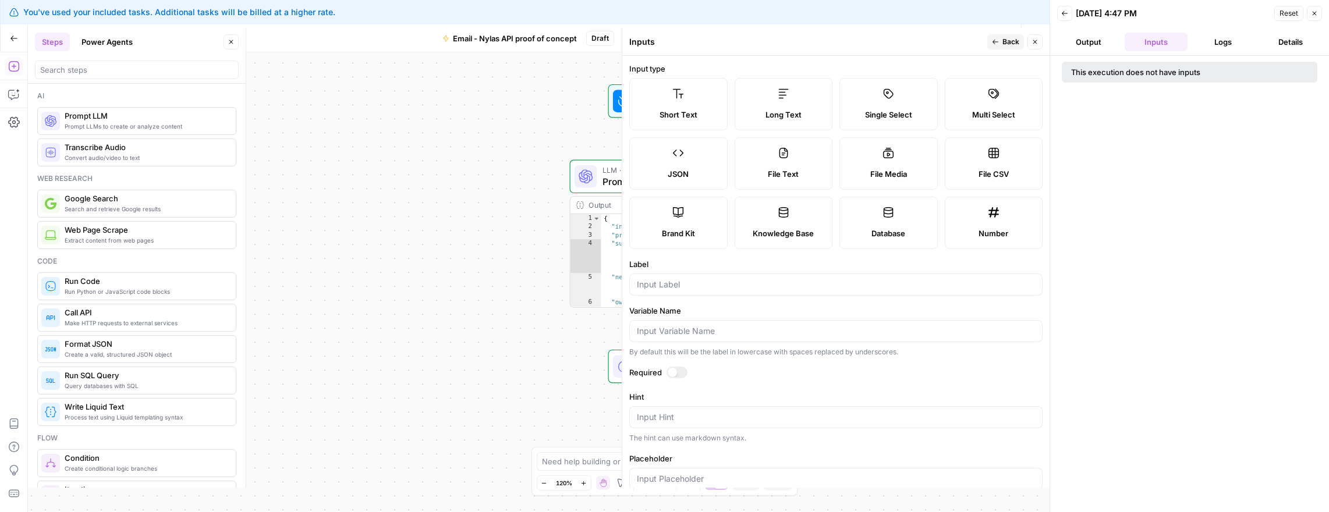
click at [1231, 42] on button "Logs" at bounding box center [1223, 42] width 63 height 19
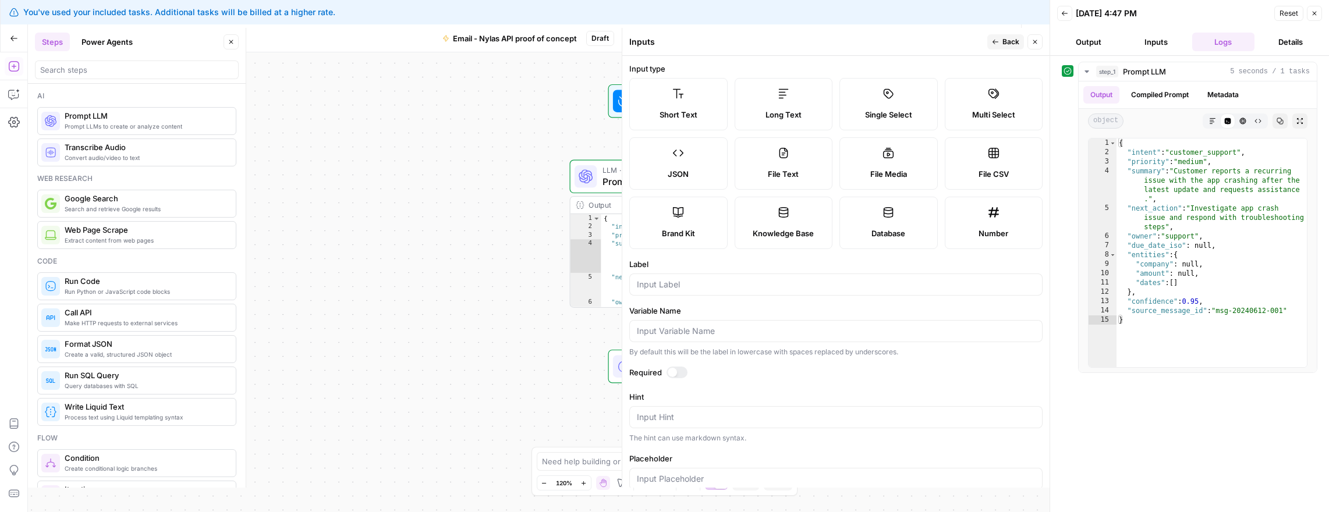
click at [1100, 38] on button "Output" at bounding box center [1088, 42] width 63 height 19
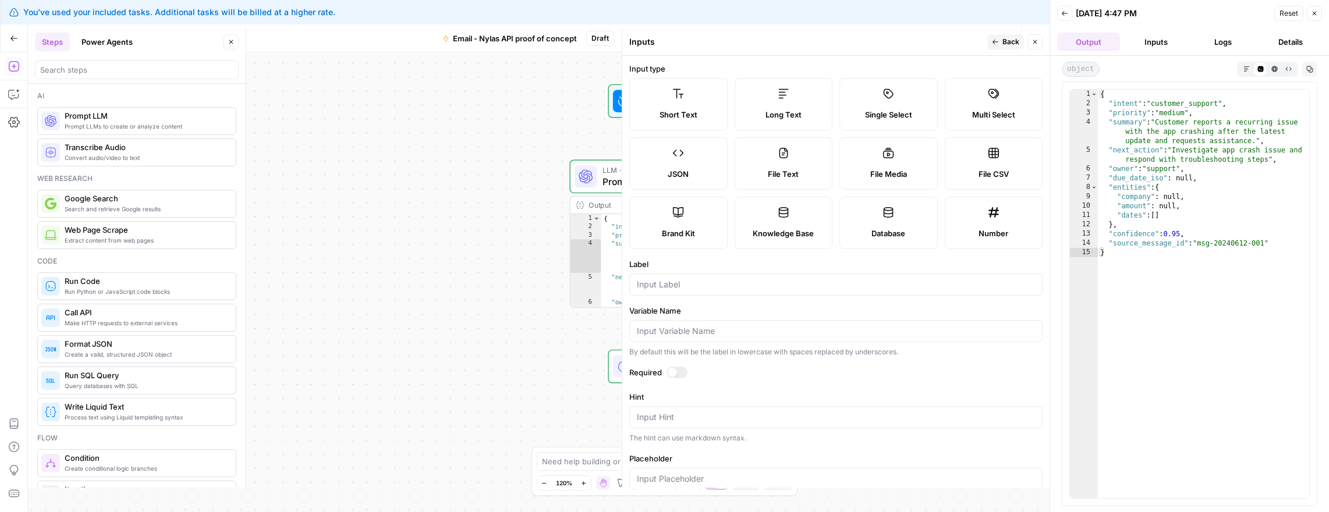
click at [1069, 15] on button "Back" at bounding box center [1064, 13] width 15 height 15
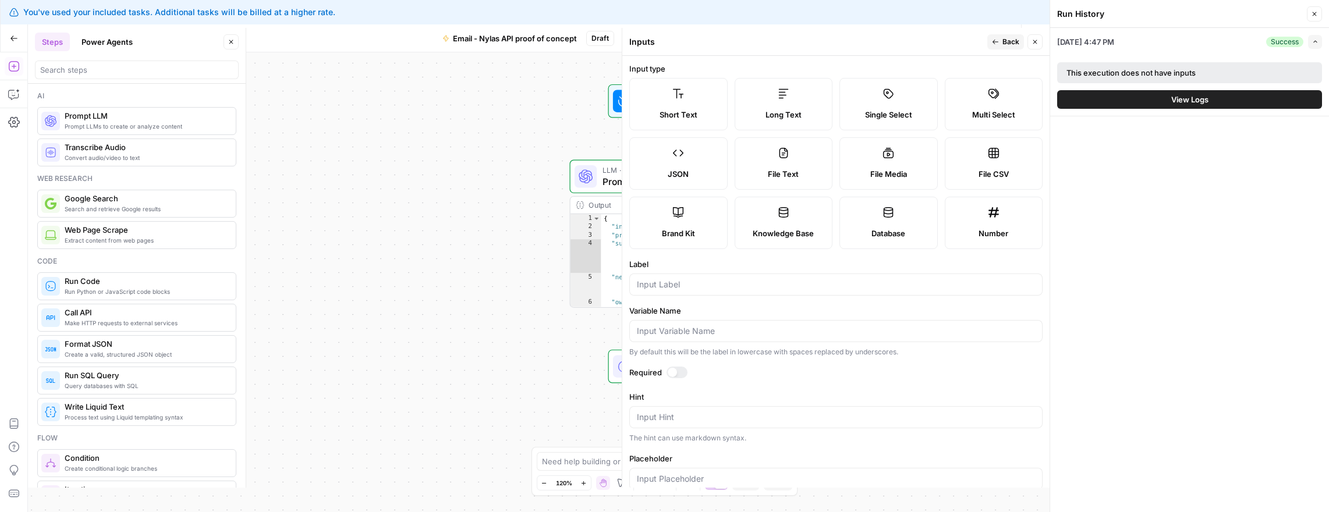
drag, startPoint x: 1032, startPoint y: 40, endPoint x: 953, endPoint y: 168, distance: 151.1
click at [1032, 42] on icon "button" at bounding box center [1035, 41] width 7 height 7
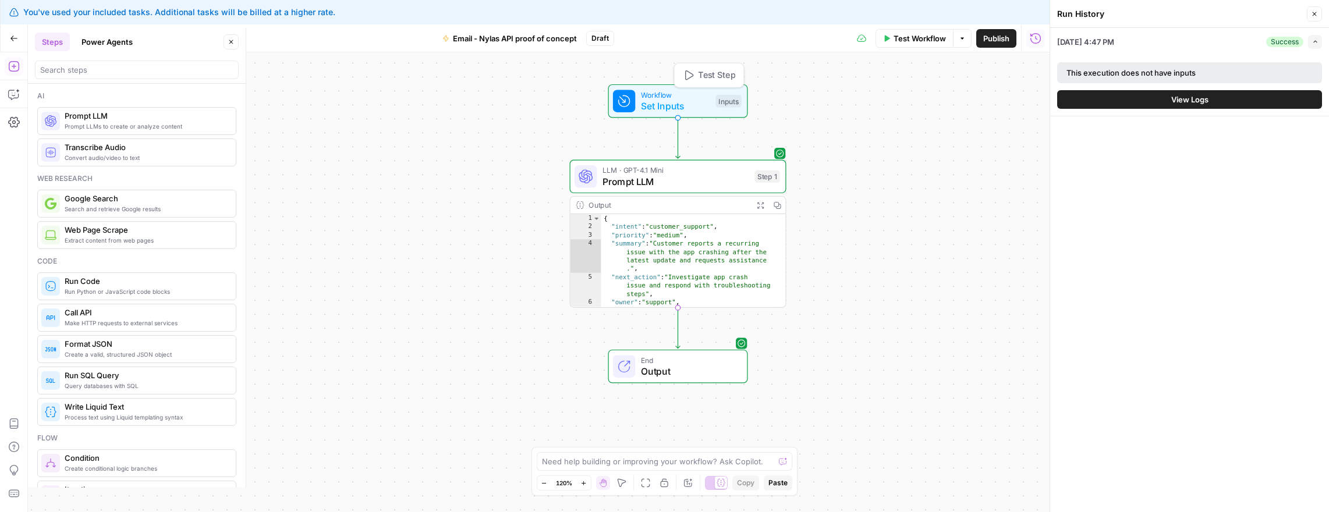
click at [657, 95] on span "Workflow" at bounding box center [675, 94] width 69 height 11
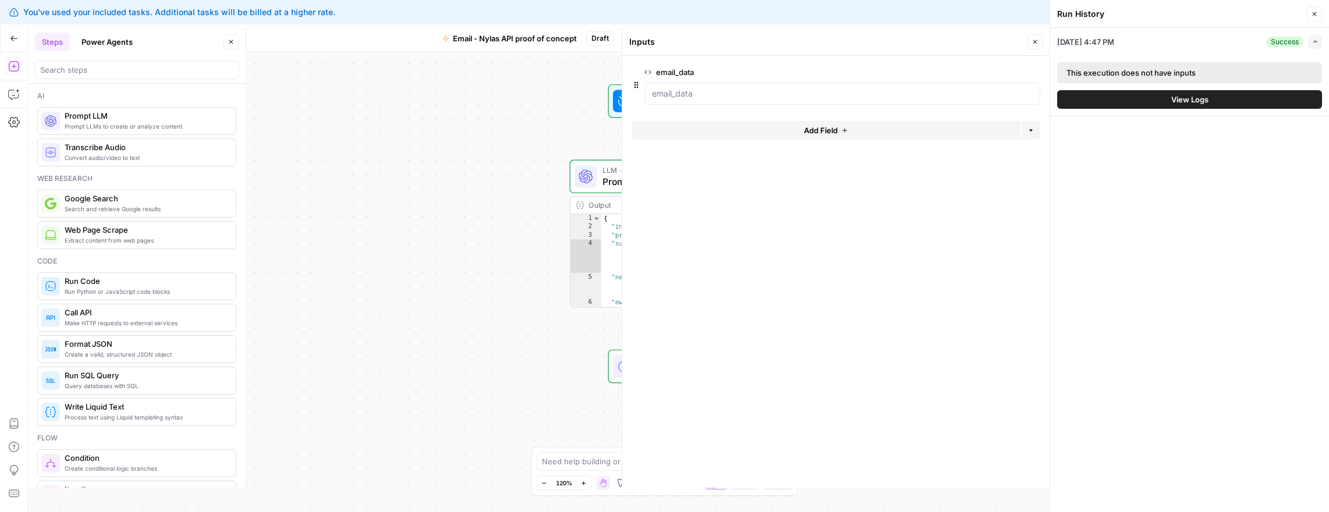
click at [1032, 45] on icon "button" at bounding box center [1035, 41] width 7 height 7
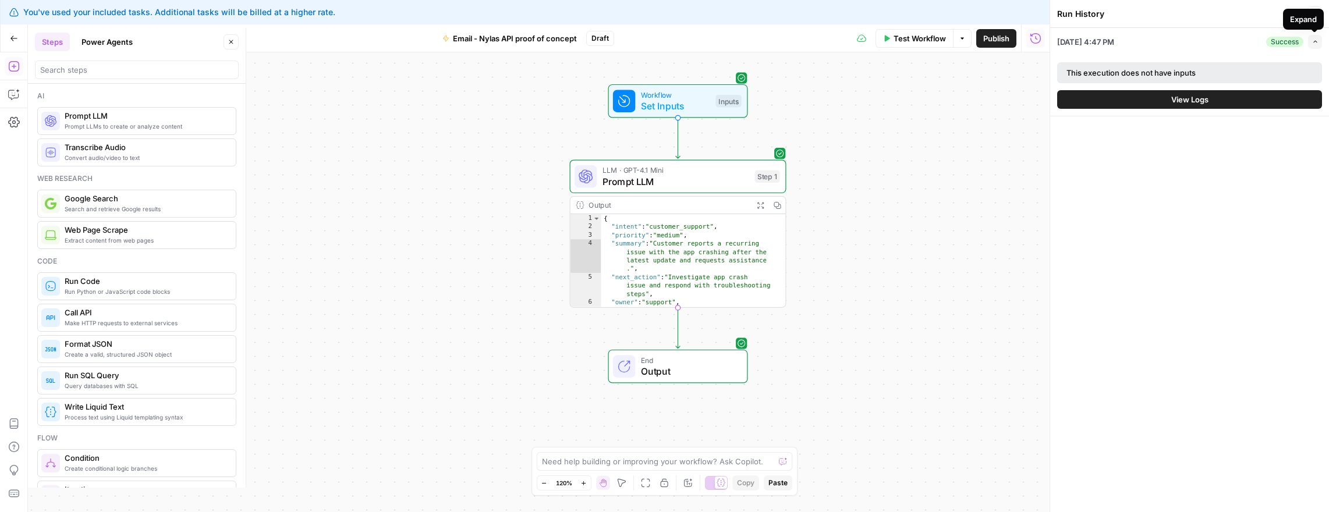
click at [1312, 37] on button "Expand" at bounding box center [1315, 42] width 14 height 14
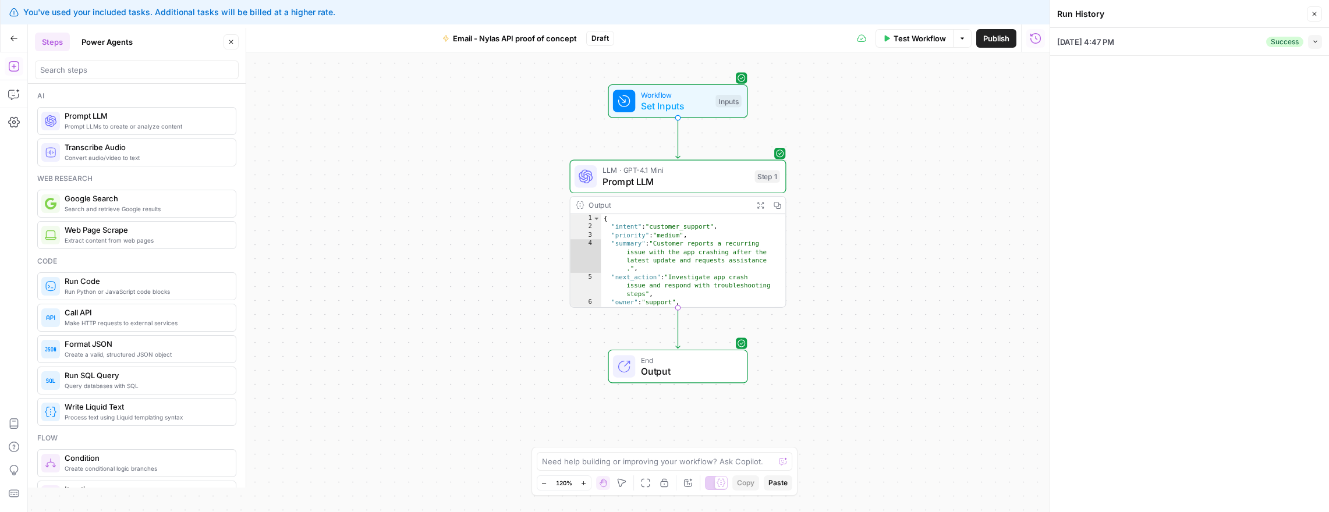
click at [1315, 13] on icon "button" at bounding box center [1314, 13] width 7 height 7
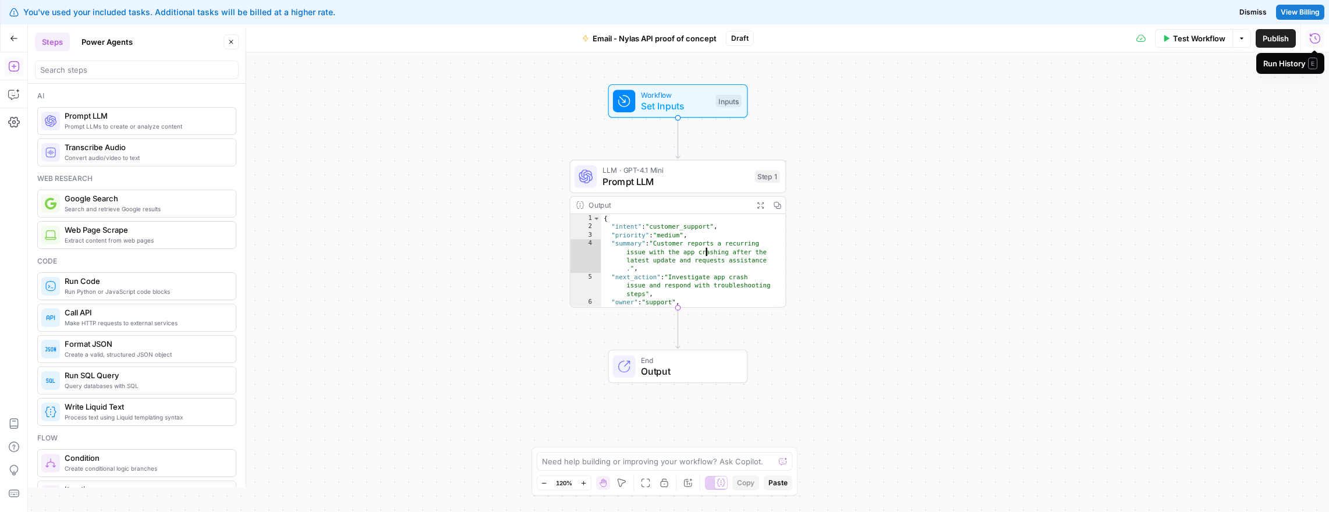
click at [690, 244] on div "{ "intent" : "customer_support" , "priority" : "medium" , "summary" : "Customer…" at bounding box center [688, 268] width 174 height 109
click at [629, 197] on div "Output Expand Output Copy" at bounding box center [678, 205] width 215 height 17
click at [641, 168] on span "LLM · GPT-4.1 Mini" at bounding box center [676, 170] width 147 height 11
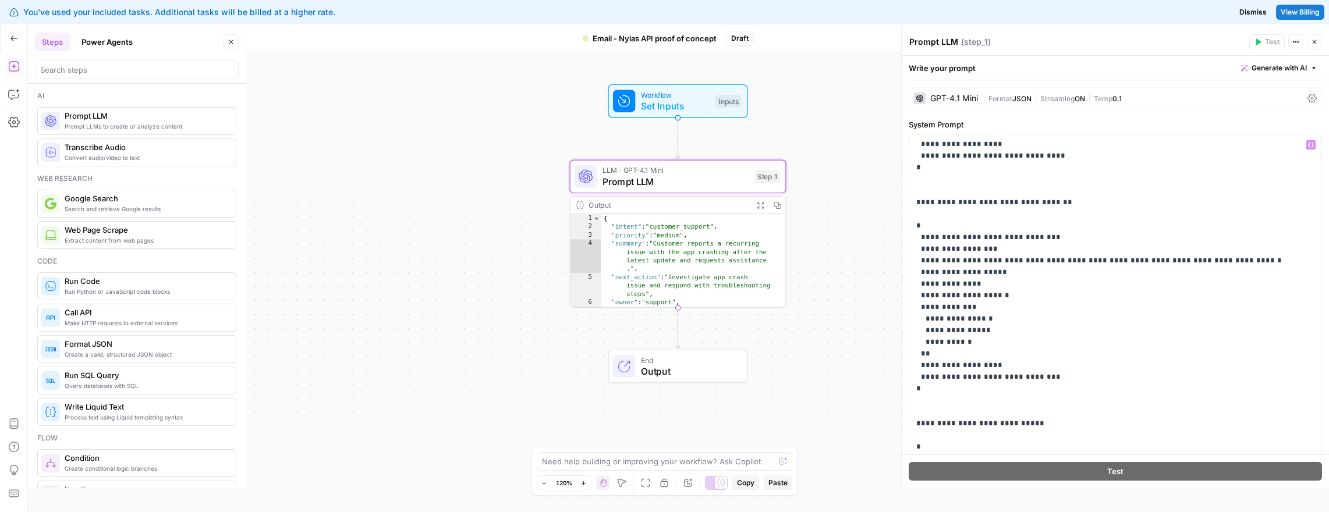
scroll to position [385, 0]
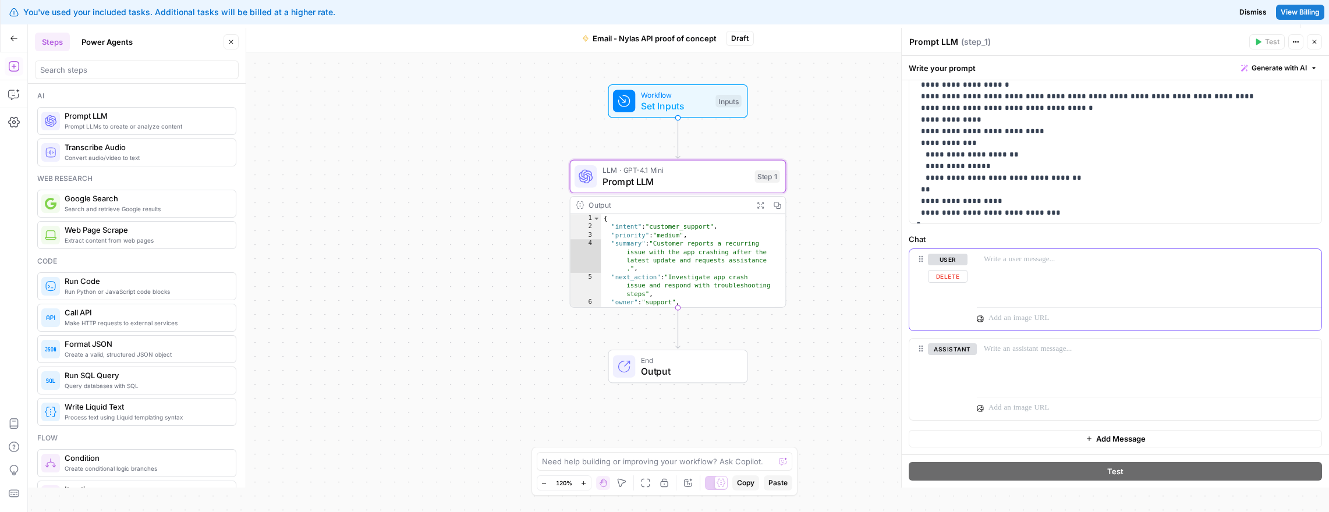
click at [1026, 265] on div at bounding box center [1149, 276] width 345 height 54
click at [1306, 257] on button "Variables Menu" at bounding box center [1310, 259] width 9 height 9
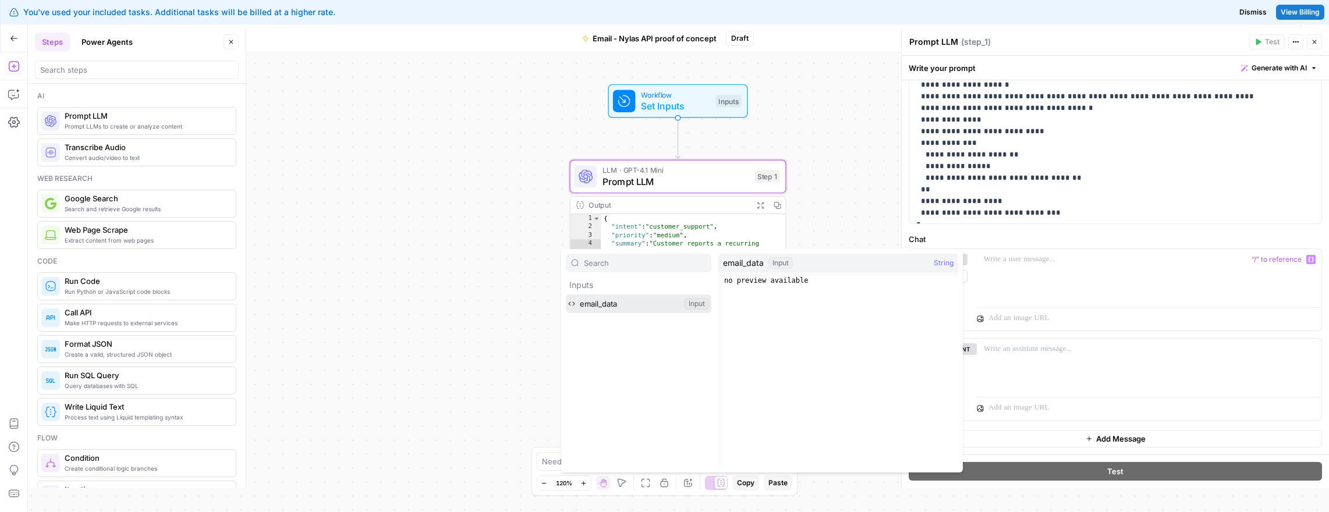
click at [609, 304] on button "Select variable email_data" at bounding box center [639, 304] width 146 height 19
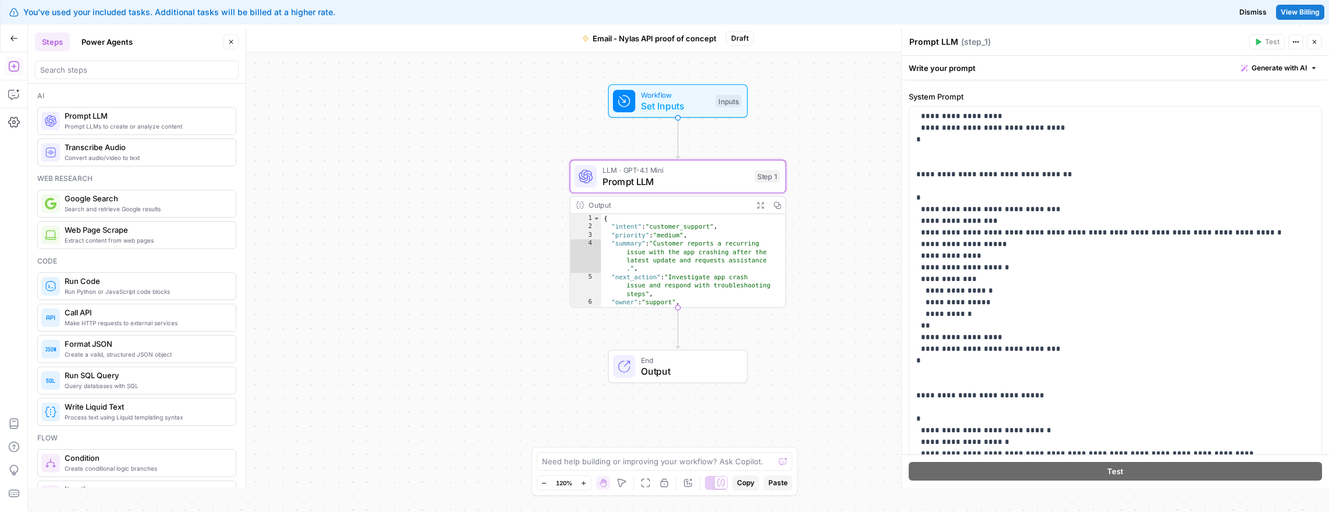
scroll to position [0, 0]
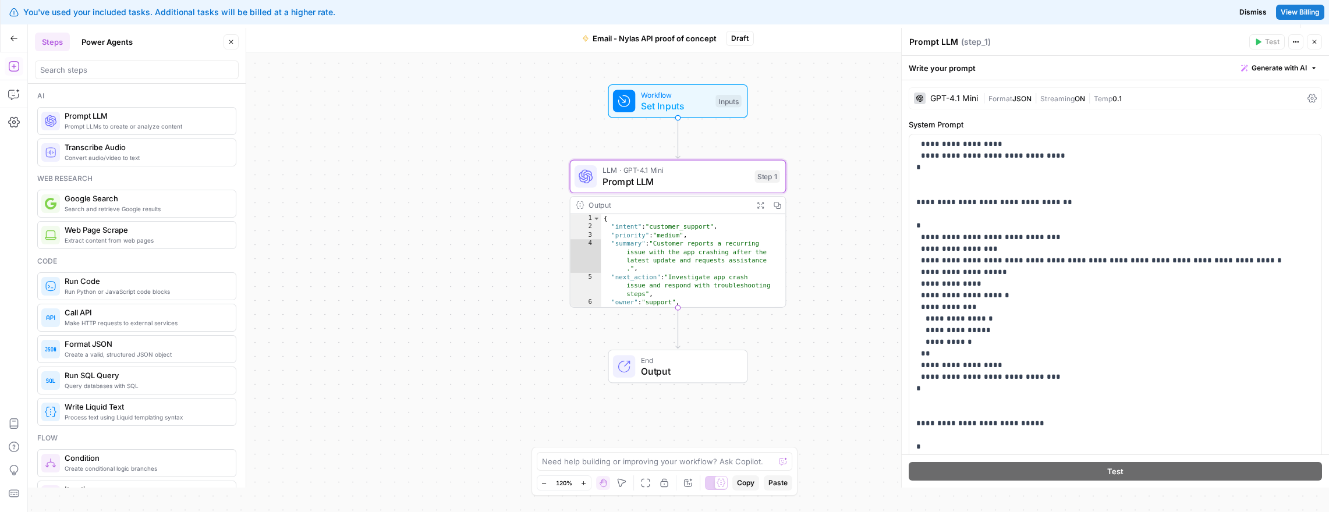
click at [838, 354] on div "**********" at bounding box center [678, 282] width 1301 height 460
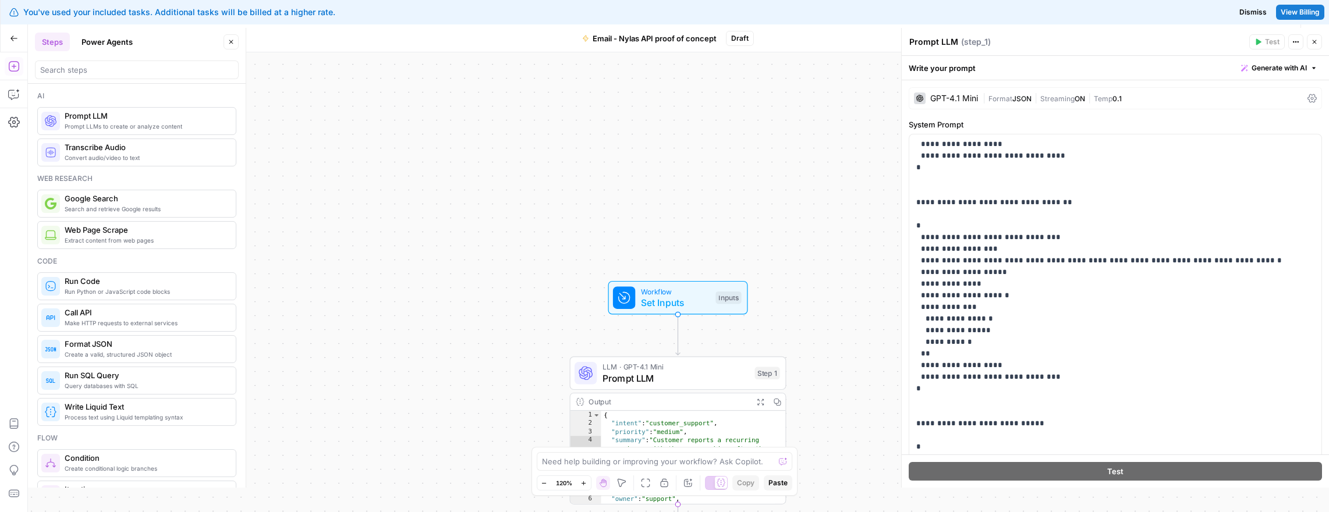
click at [1295, 44] on icon "button" at bounding box center [1295, 41] width 7 height 7
click at [1166, 34] on div "Prompt LLM Prompt LLM ( step_1 ) Test Actions Close" at bounding box center [1115, 41] width 413 height 15
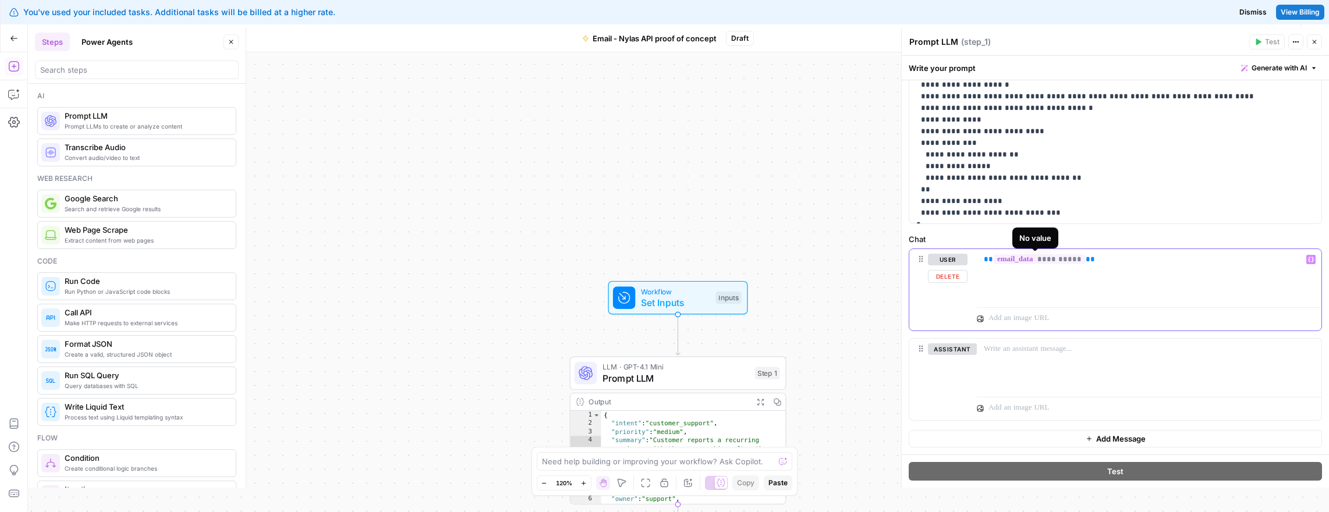
click at [1021, 257] on span "**********" at bounding box center [1039, 259] width 91 height 10
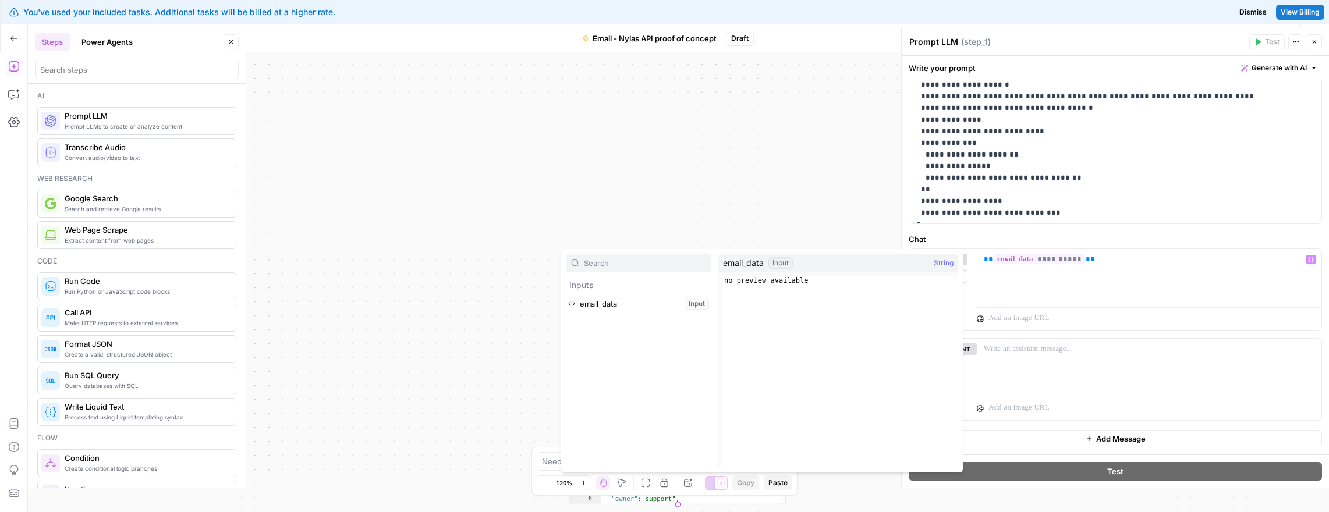
click at [647, 304] on button "Select variable email_data" at bounding box center [639, 304] width 146 height 19
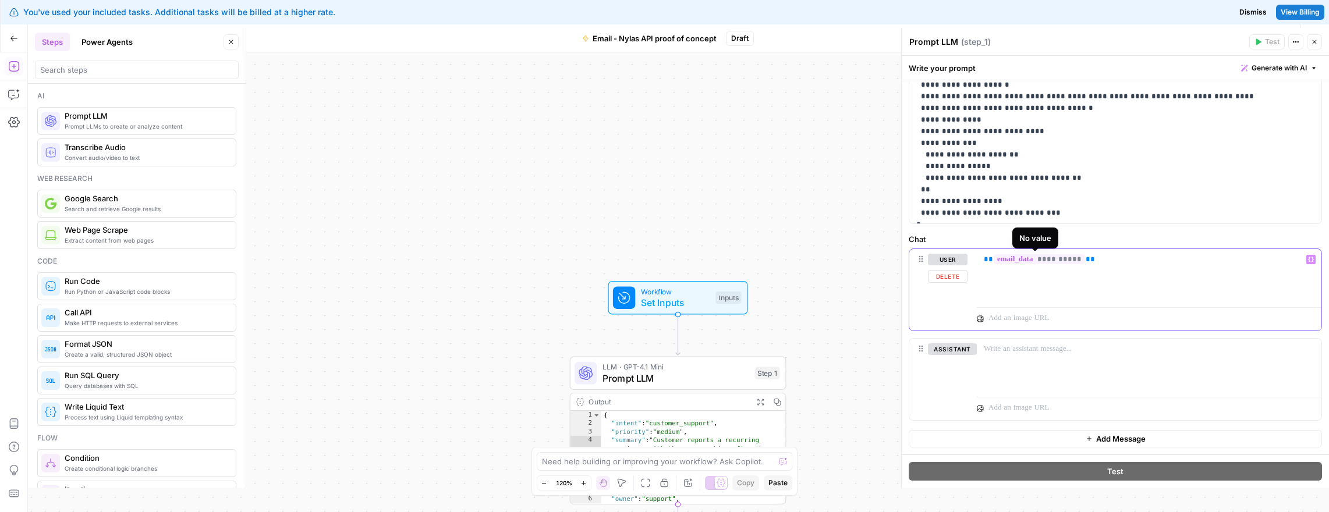
click at [1008, 259] on span "**********" at bounding box center [1039, 259] width 91 height 10
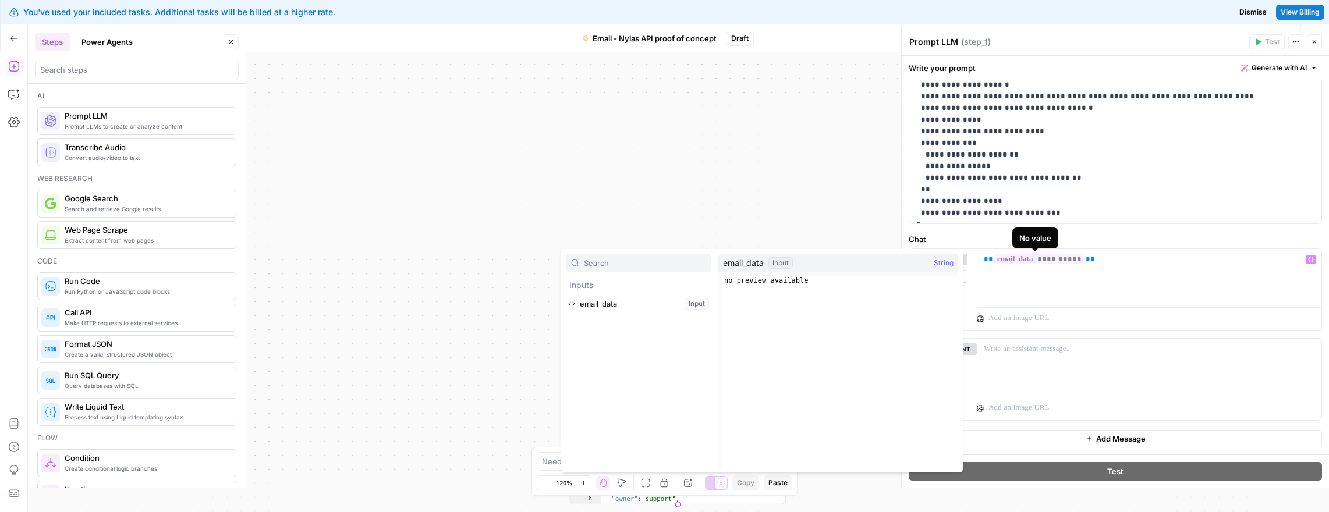
click at [742, 129] on div "**********" at bounding box center [678, 282] width 1301 height 460
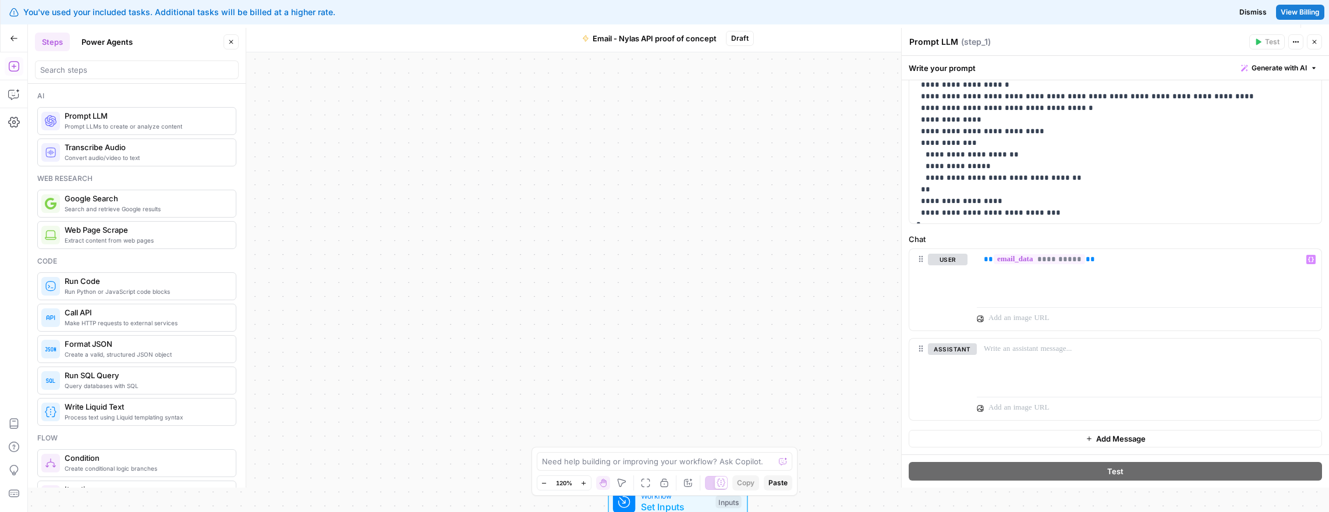
click at [1310, 38] on button "Close" at bounding box center [1314, 41] width 15 height 15
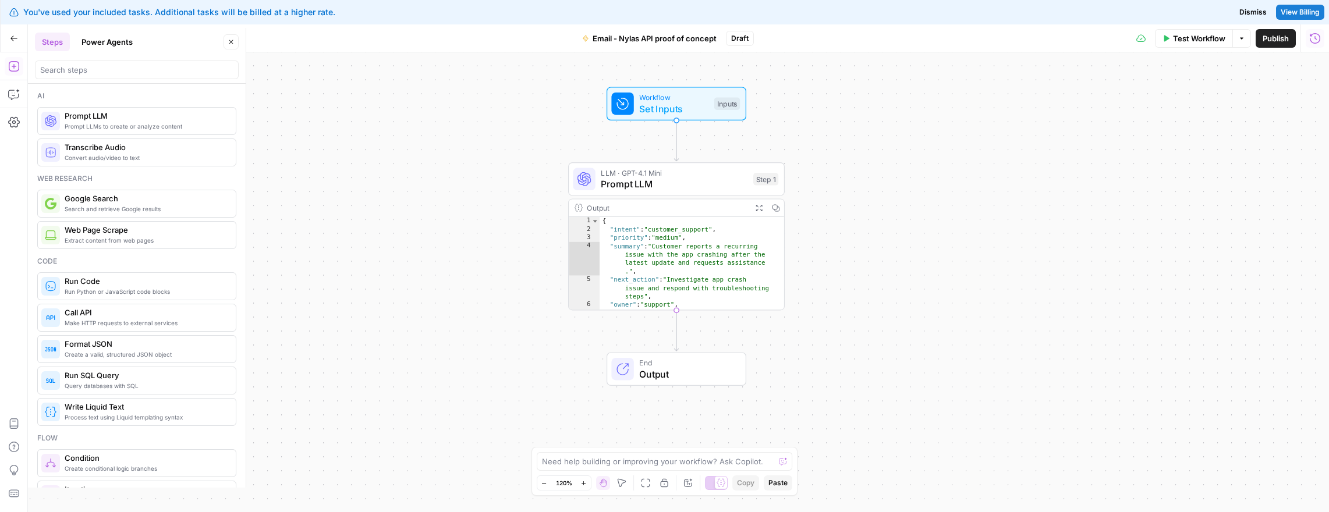
click at [706, 216] on div "Output Expand Output Copy" at bounding box center [676, 208] width 215 height 17
click at [667, 208] on div "Output" at bounding box center [667, 207] width 160 height 11
click at [664, 183] on span "Prompt LLM" at bounding box center [674, 184] width 147 height 14
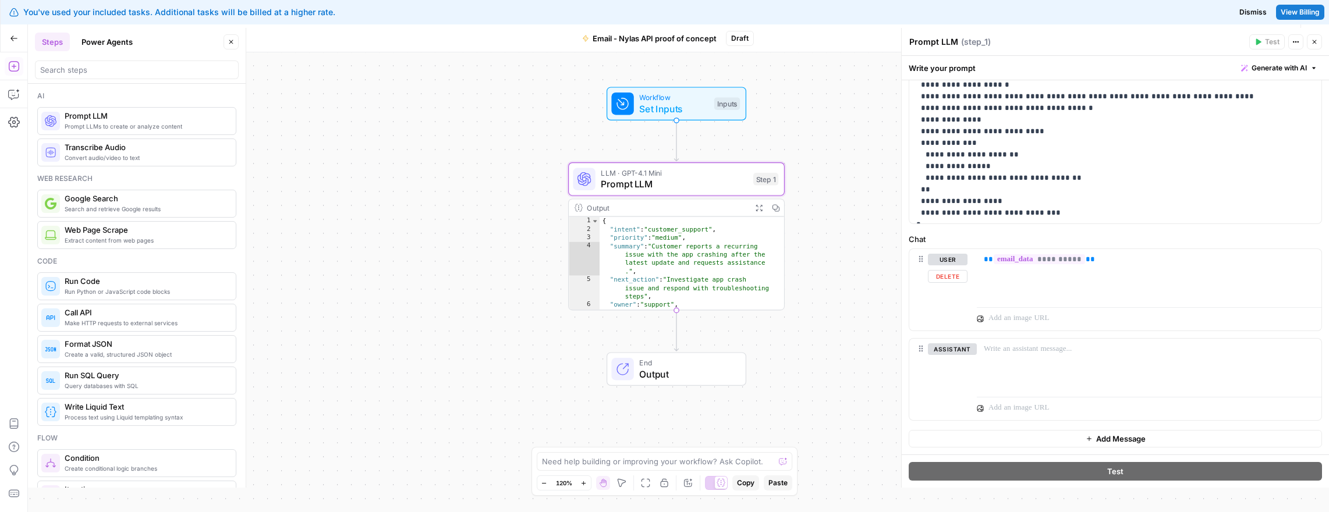
click at [826, 112] on div "**********" at bounding box center [678, 282] width 1301 height 460
click at [1315, 40] on icon "button" at bounding box center [1314, 41] width 7 height 7
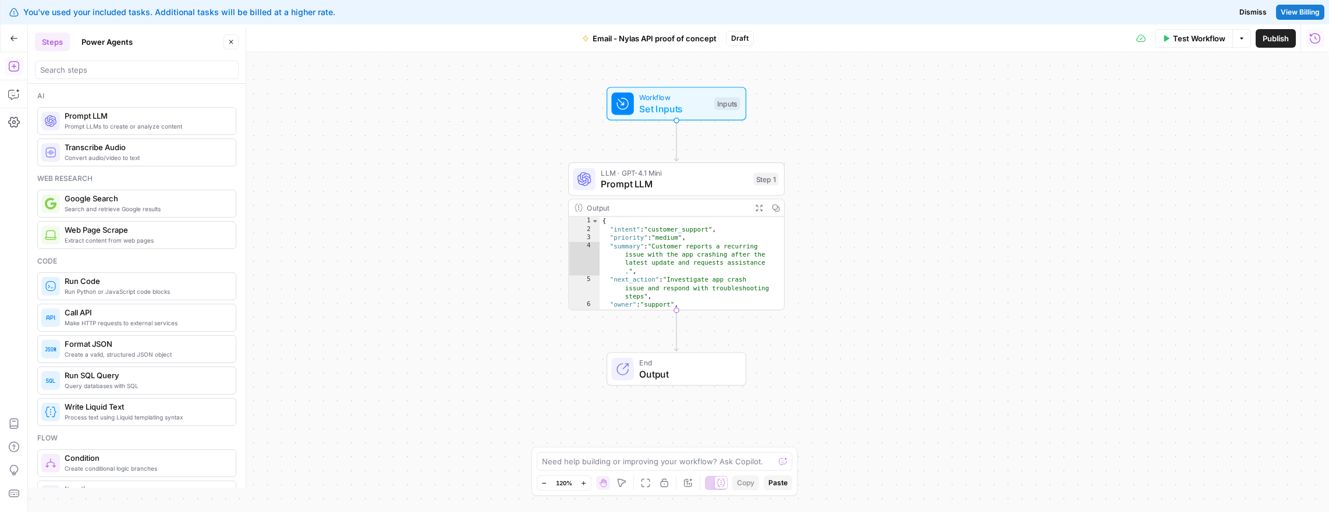
click at [1274, 41] on span "Publish" at bounding box center [1276, 39] width 26 height 12
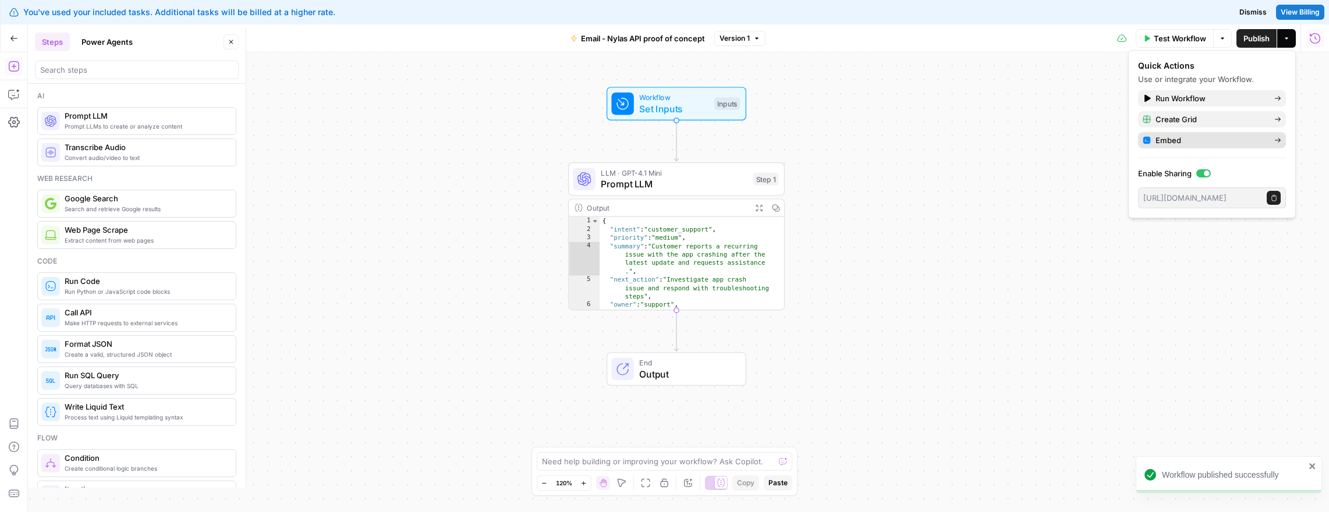
click at [1163, 144] on span "Embed" at bounding box center [1210, 140] width 109 height 12
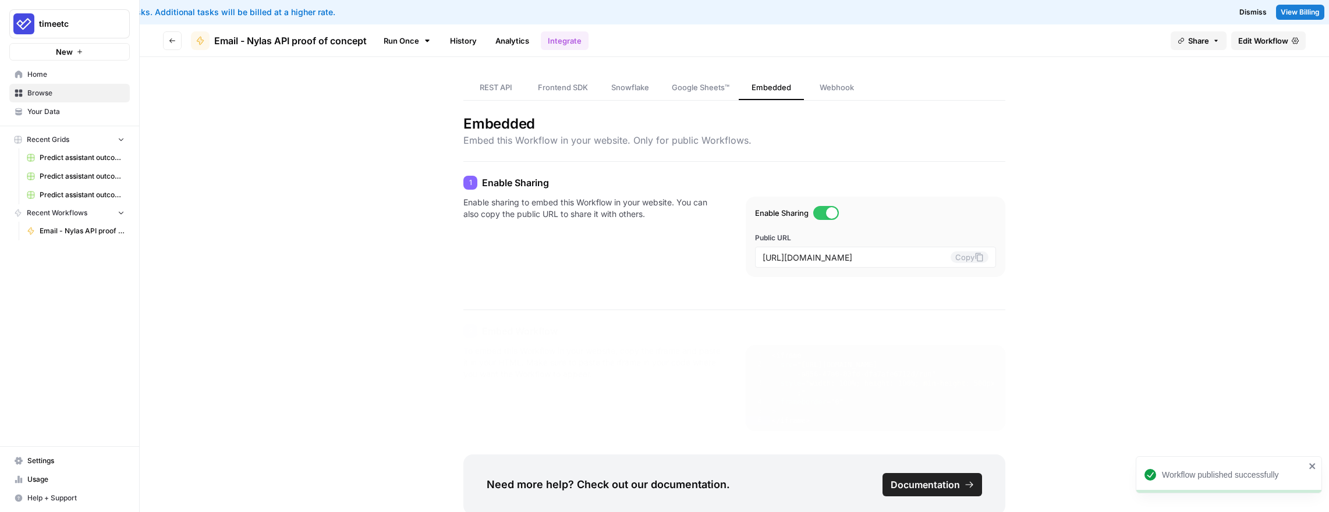
click at [459, 38] on link "History" at bounding box center [463, 40] width 41 height 19
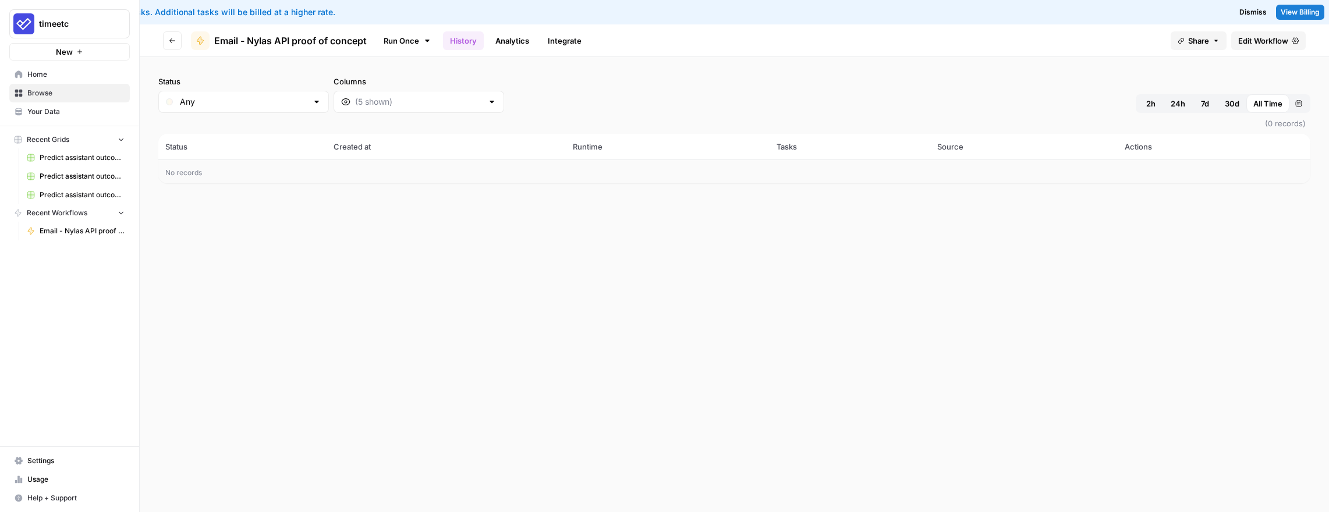
click at [564, 42] on link "Integrate" at bounding box center [565, 40] width 48 height 19
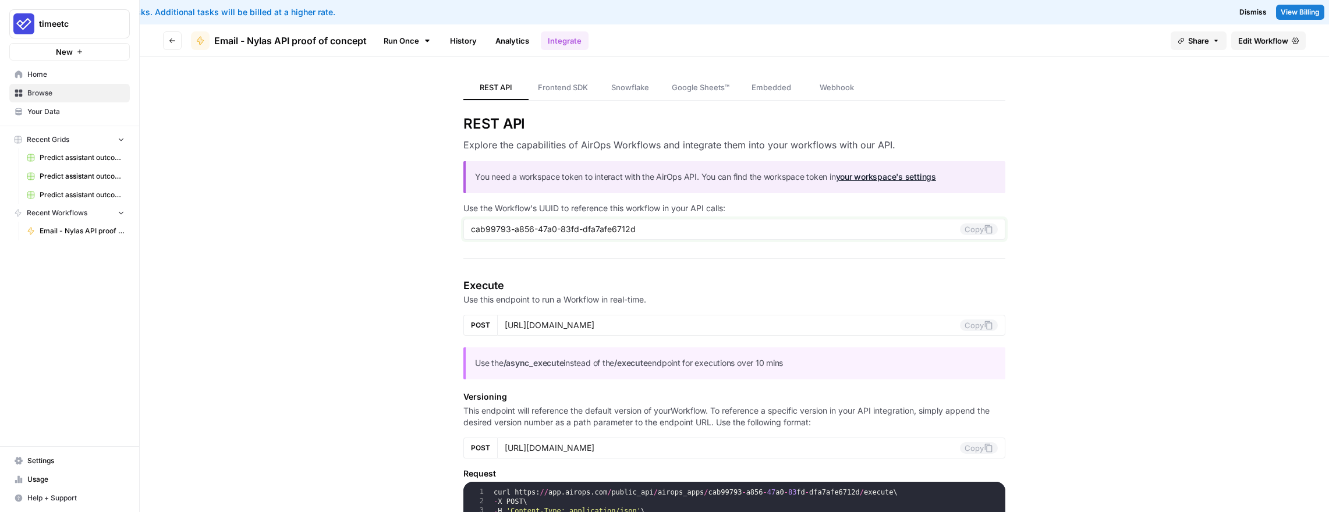
drag, startPoint x: 643, startPoint y: 228, endPoint x: 416, endPoint y: 228, distance: 227.6
click at [1260, 44] on span "Edit Workflow" at bounding box center [1263, 41] width 50 height 12
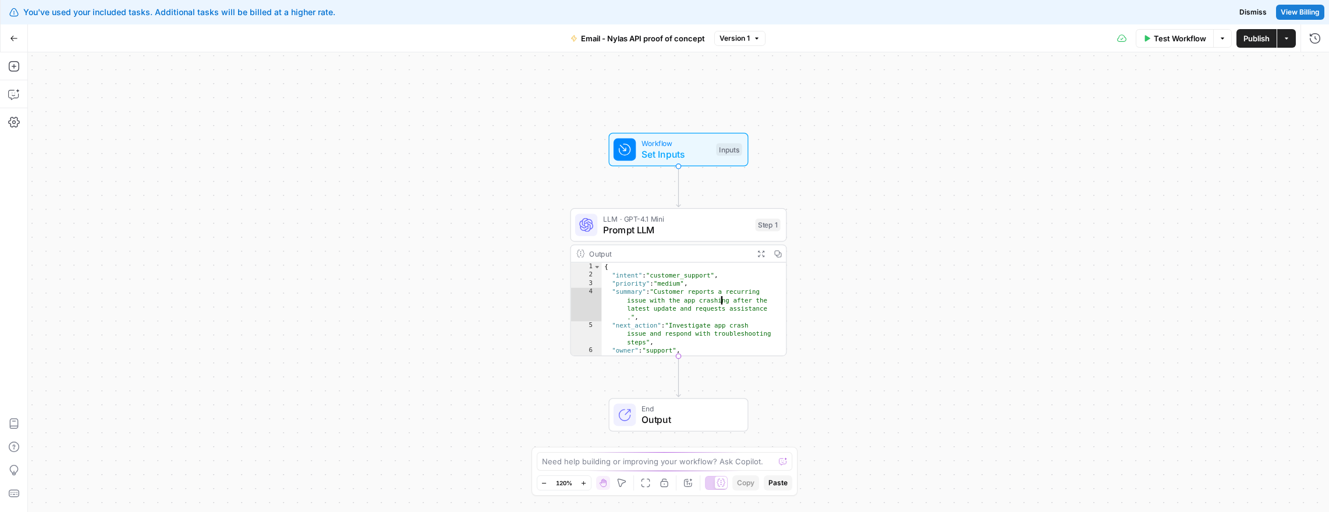
click at [700, 296] on div "{ "intent" : "customer_support" , "priority" : "medium" , "summary" : "Customer…" at bounding box center [689, 317] width 174 height 109
click at [646, 272] on div "{ "intent" : "customer_support" , "priority" : "medium" , "summary" : "Customer…" at bounding box center [689, 317] width 174 height 109
type textarea "**********"
click at [642, 226] on span "Prompt LLM" at bounding box center [676, 230] width 147 height 14
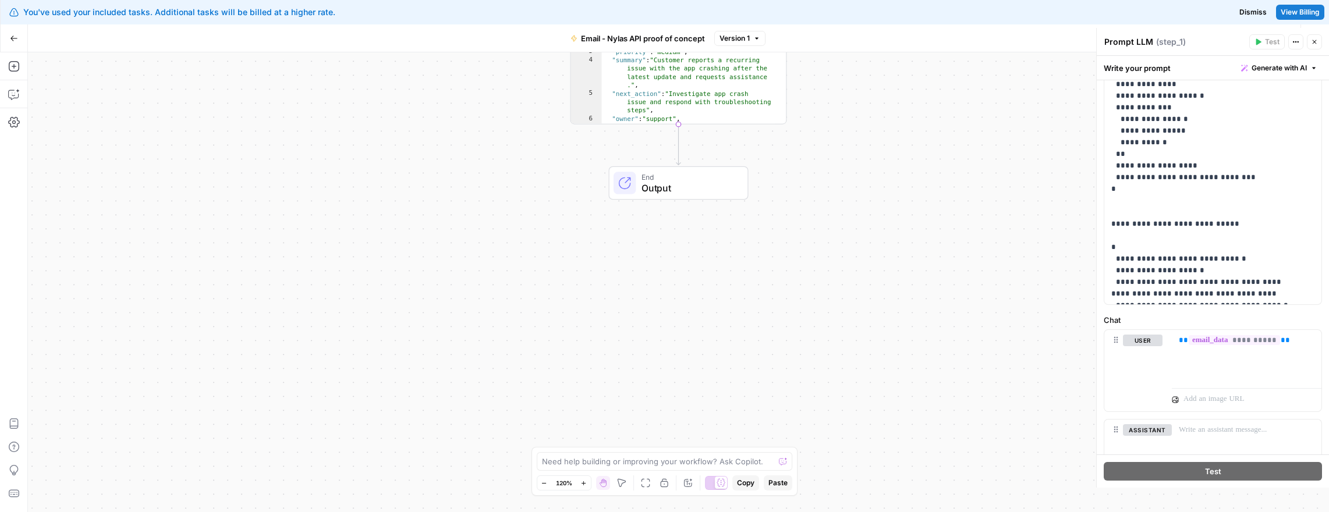
scroll to position [385, 0]
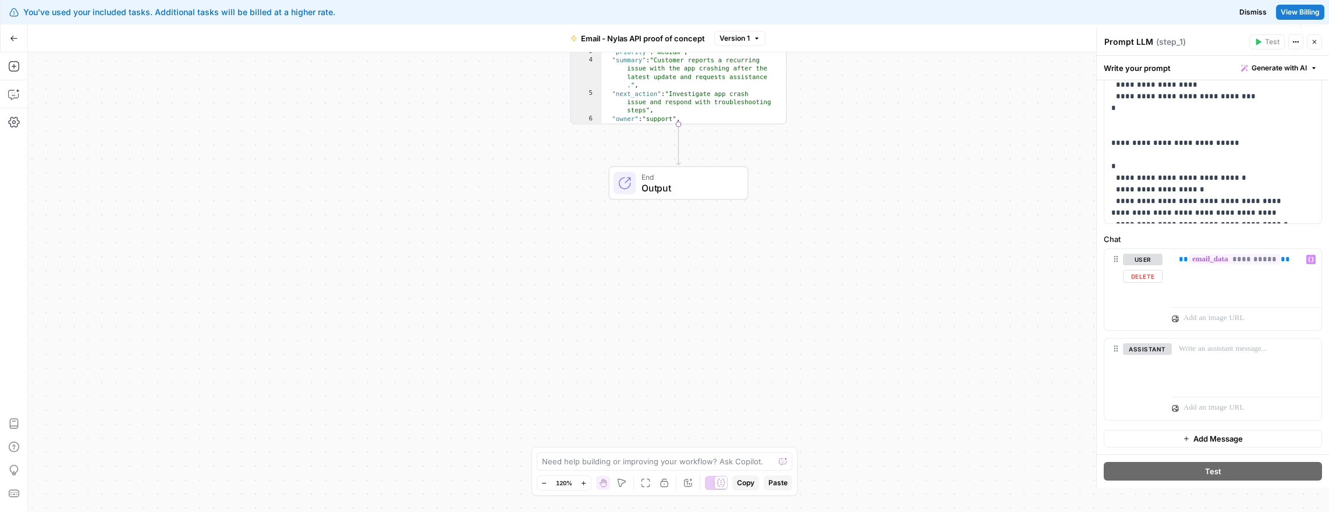
click at [1170, 260] on div "**********" at bounding box center [1212, 290] width 217 height 82
click at [1186, 269] on div "**********" at bounding box center [1247, 276] width 150 height 54
click at [1180, 258] on span "**" at bounding box center [1183, 260] width 9 height 8
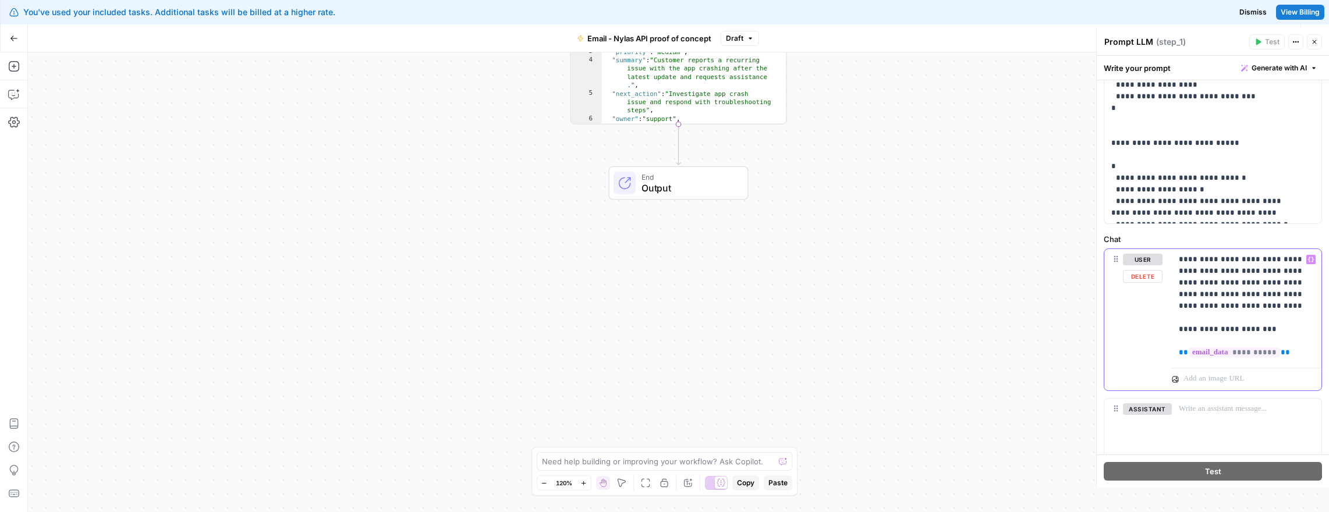
scroll to position [389, 0]
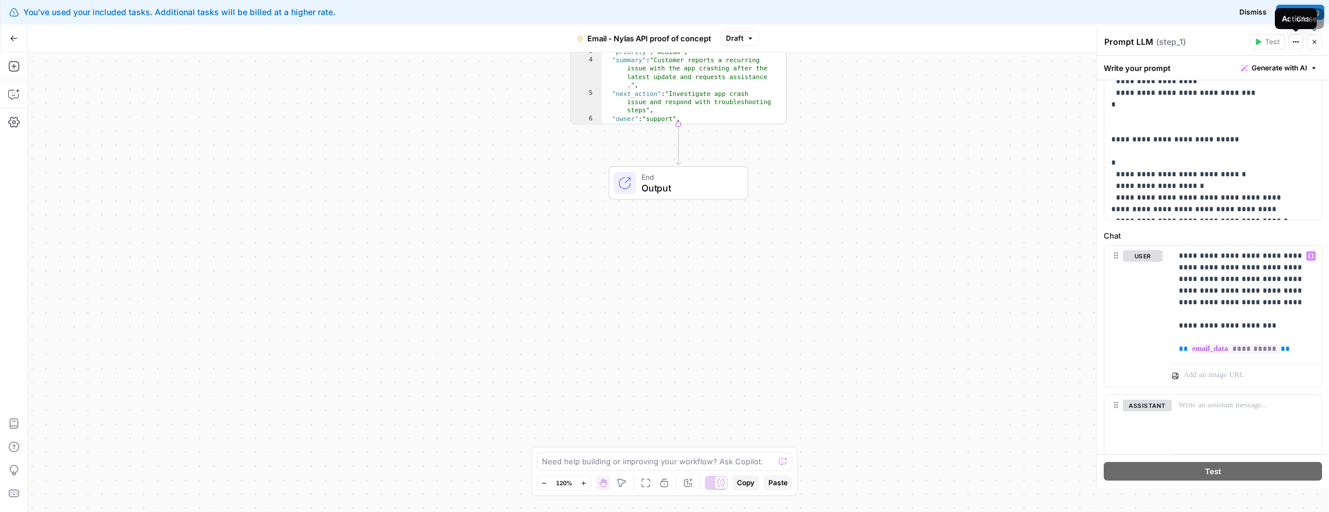
click at [1314, 41] on icon "button" at bounding box center [1315, 42] width 4 height 4
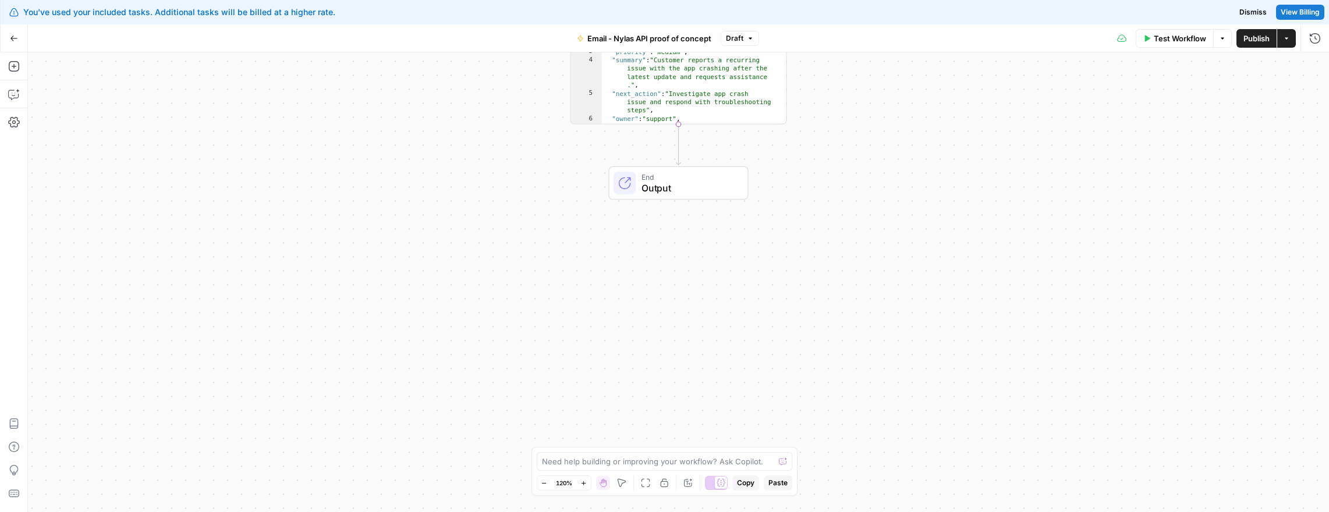
click at [1259, 40] on span "Publish" at bounding box center [1257, 39] width 26 height 12
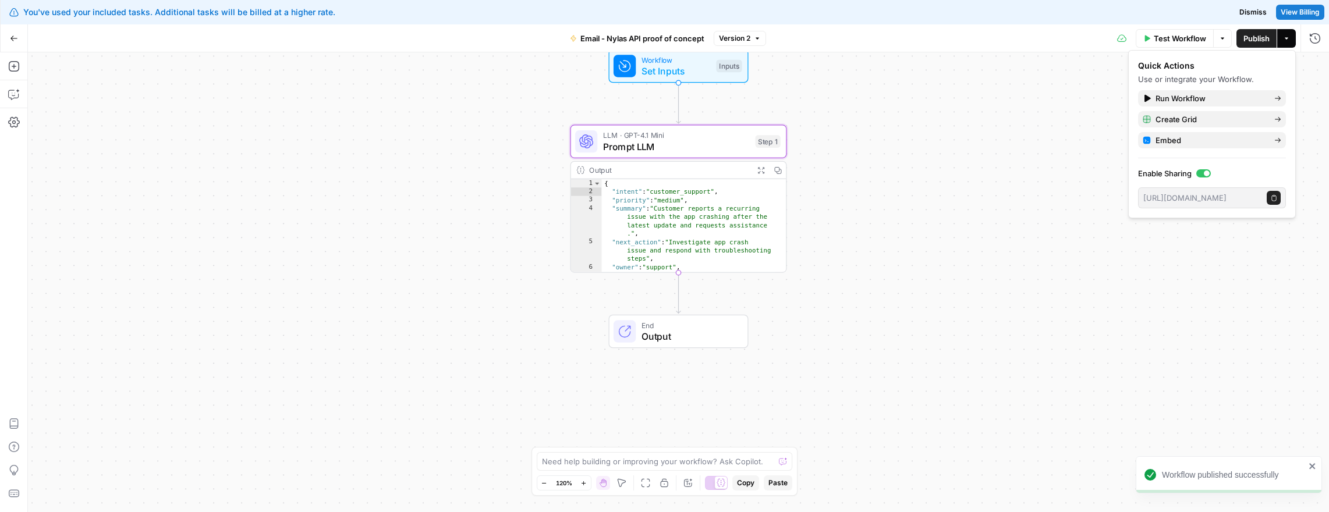
type textarea "**********"
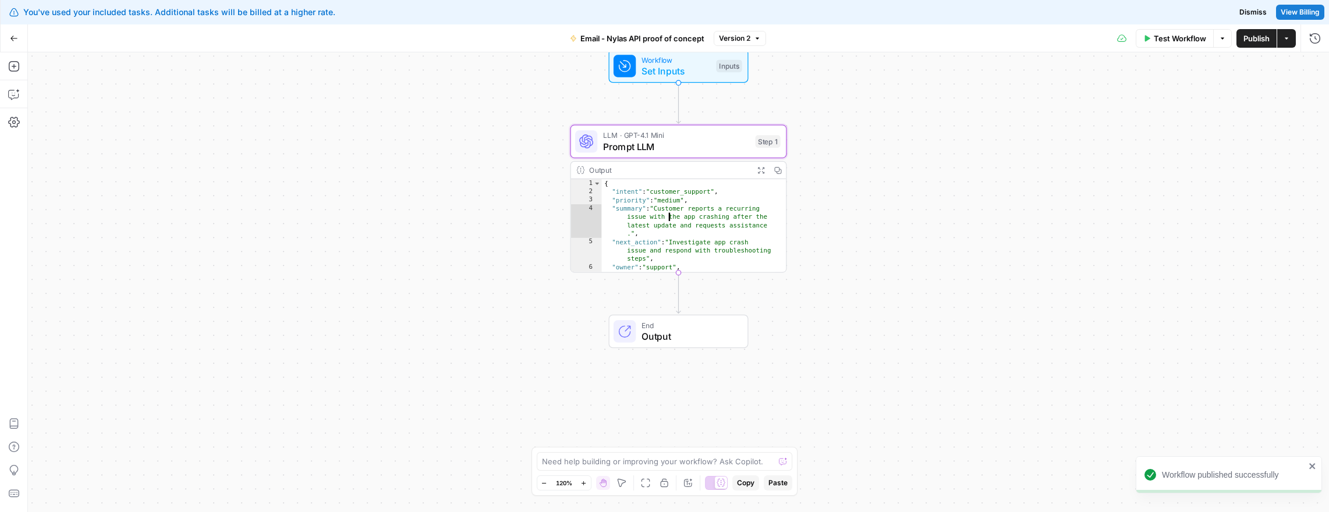
click at [656, 212] on div "{ "intent" : "customer_support" , "priority" : "medium" , "summary" : "Customer…" at bounding box center [689, 233] width 174 height 109
click at [668, 146] on span "Prompt LLM" at bounding box center [676, 147] width 147 height 14
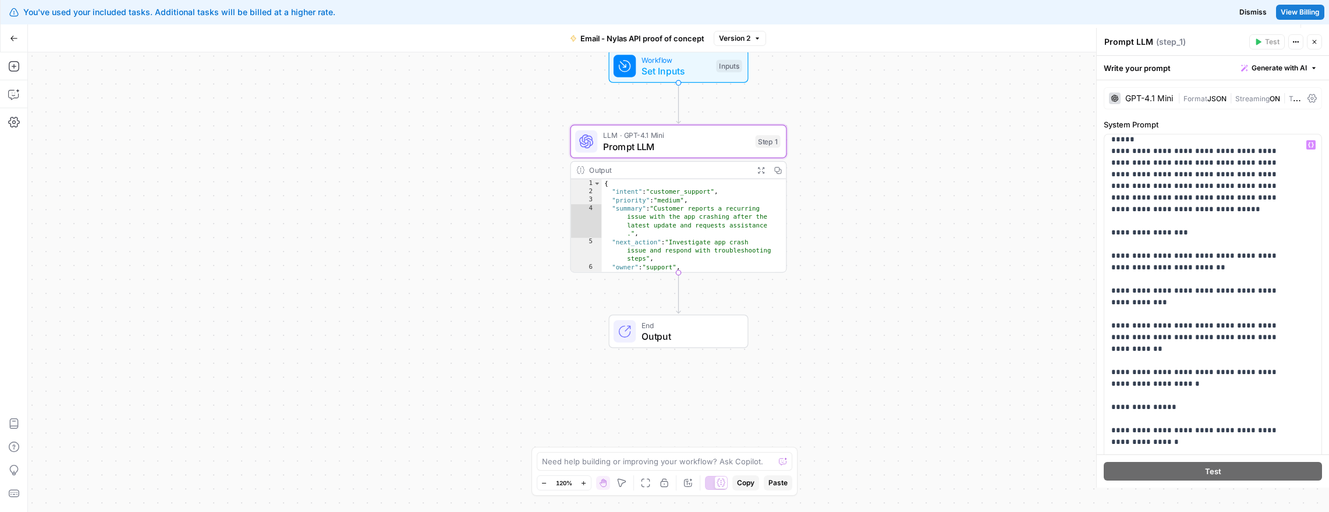
scroll to position [36, 0]
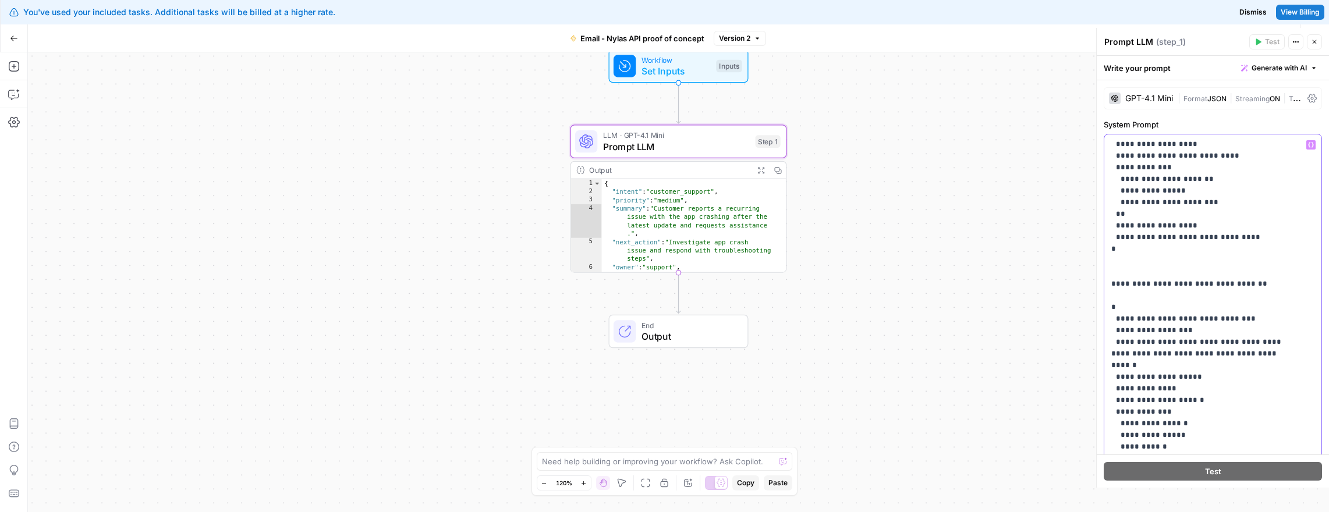
scroll to position [445, 0]
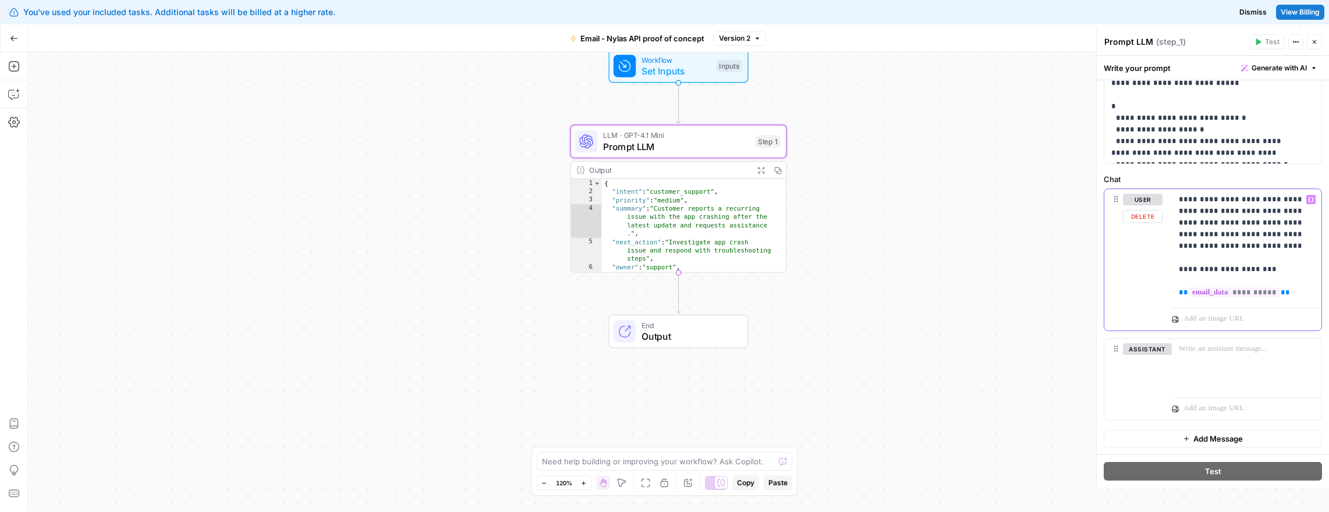
click at [1198, 206] on p "**********" at bounding box center [1242, 246] width 127 height 105
click at [1223, 200] on p "**********" at bounding box center [1242, 246] width 127 height 105
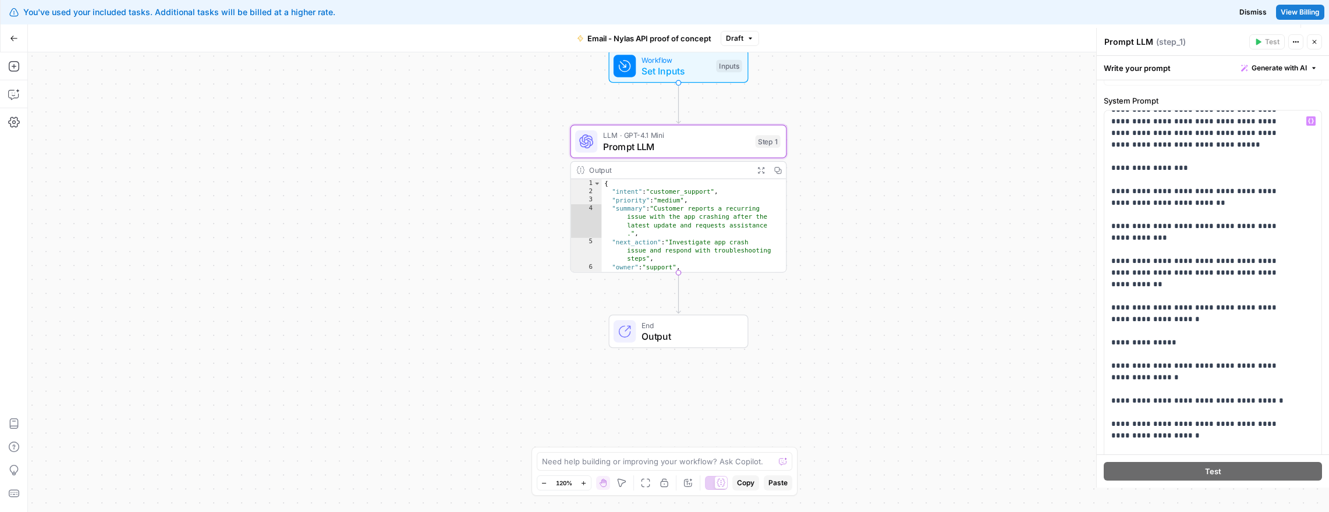
scroll to position [202, 0]
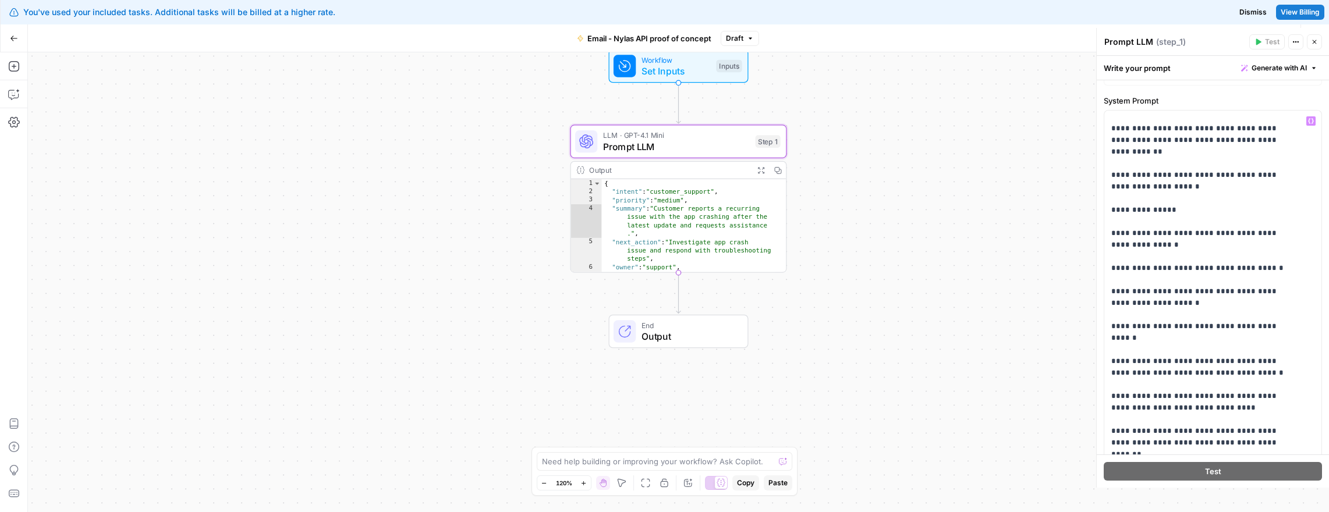
click at [1314, 38] on icon "button" at bounding box center [1314, 41] width 7 height 7
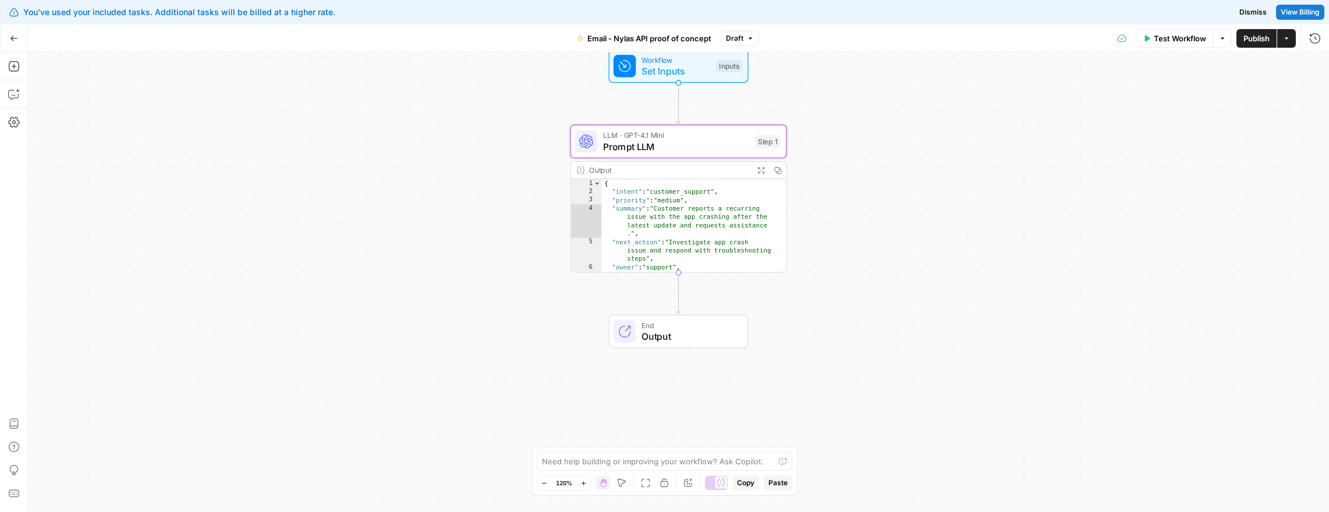
click at [1257, 47] on button "Publish" at bounding box center [1257, 38] width 40 height 19
click at [735, 210] on div "{ "intent" : "customer_support" , "priority" : "medium" , "summary" : "Customer…" at bounding box center [689, 233] width 174 height 109
drag, startPoint x: 720, startPoint y: 133, endPoint x: 709, endPoint y: 140, distance: 13.6
click at [720, 133] on span "LLM · GPT-4.1 Mini" at bounding box center [676, 135] width 147 height 11
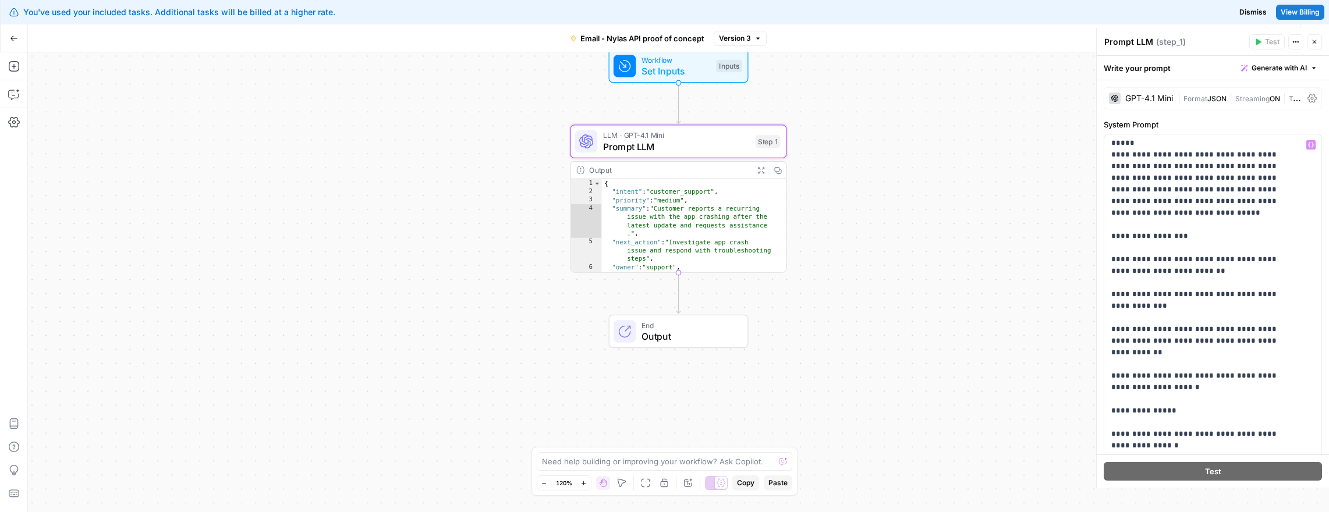
scroll to position [50, 0]
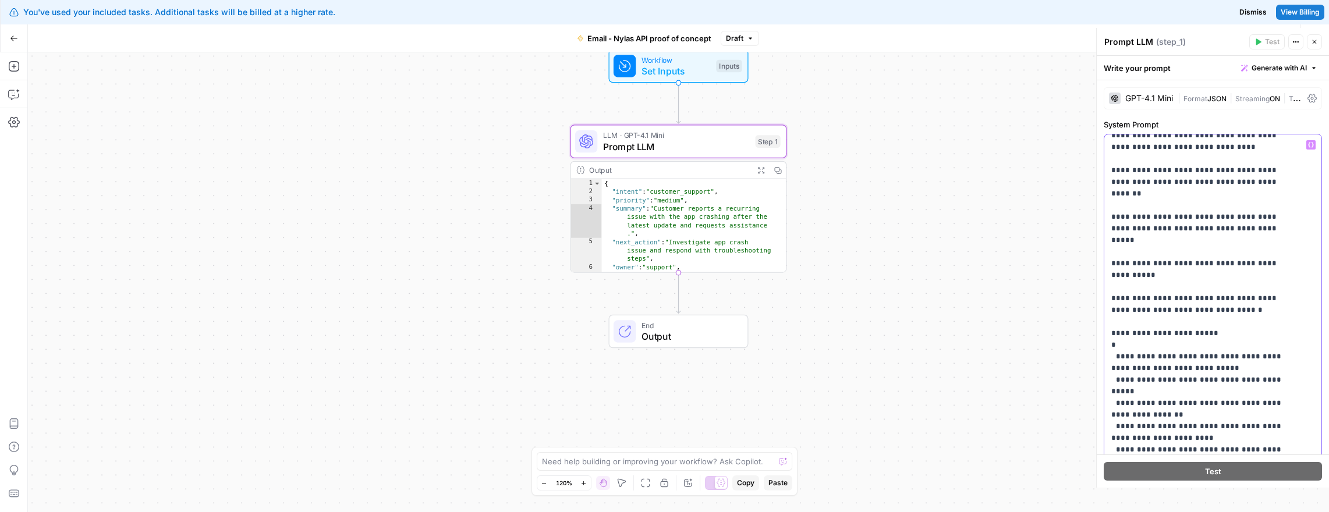
scroll to position [569, 0]
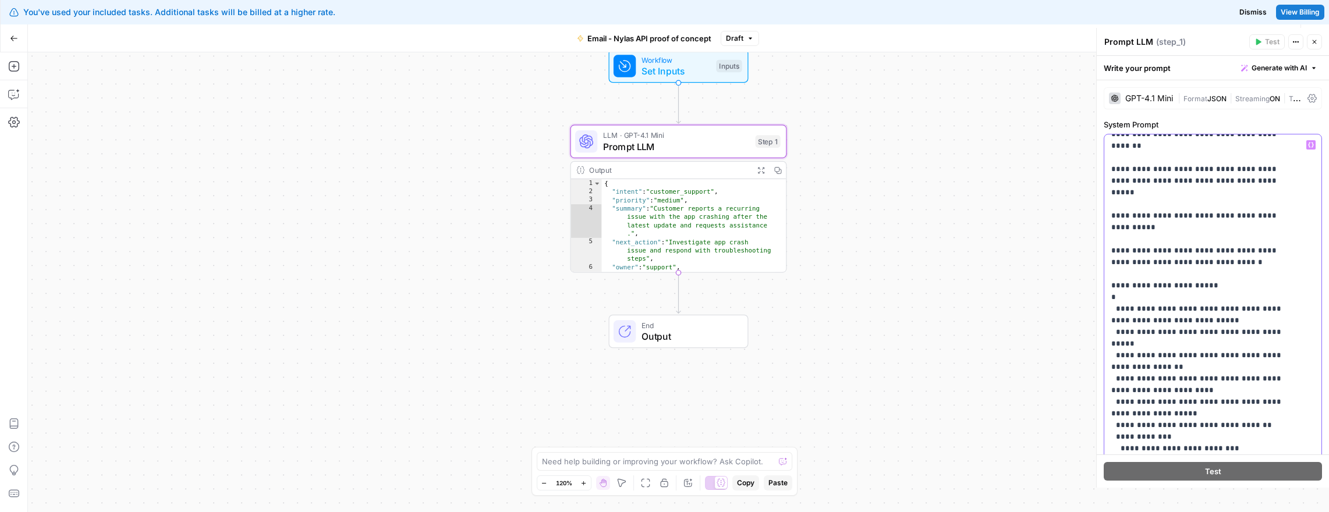
drag, startPoint x: 1142, startPoint y: 297, endPoint x: 1108, endPoint y: 289, distance: 34.7
click at [1108, 289] on div "**********" at bounding box center [1208, 371] width 208 height 474
drag, startPoint x: 1164, startPoint y: 309, endPoint x: 1124, endPoint y: 309, distance: 39.6
drag, startPoint x: 1150, startPoint y: 309, endPoint x: 1214, endPoint y: 262, distance: 79.2
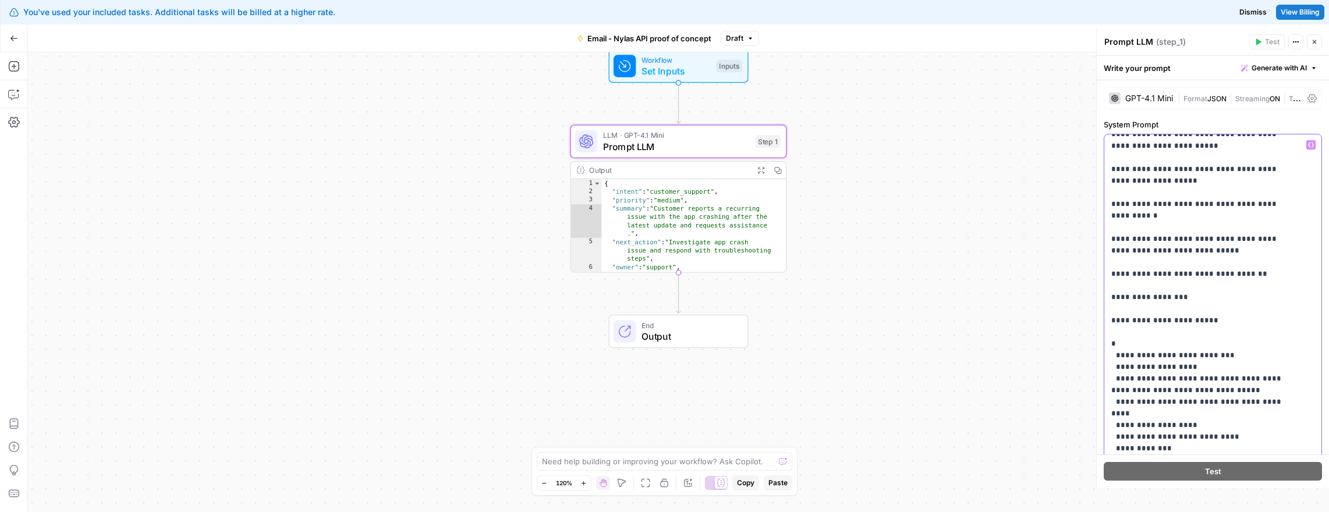
scroll to position [1398, 0]
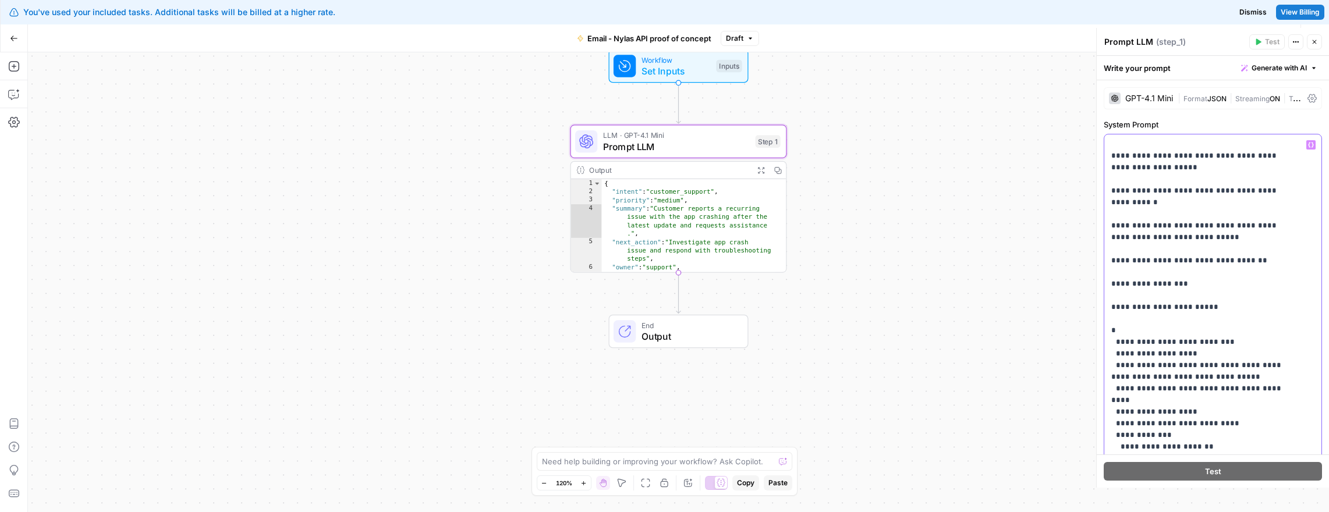
drag, startPoint x: 1142, startPoint y: 296, endPoint x: 1174, endPoint y: 298, distance: 32.6
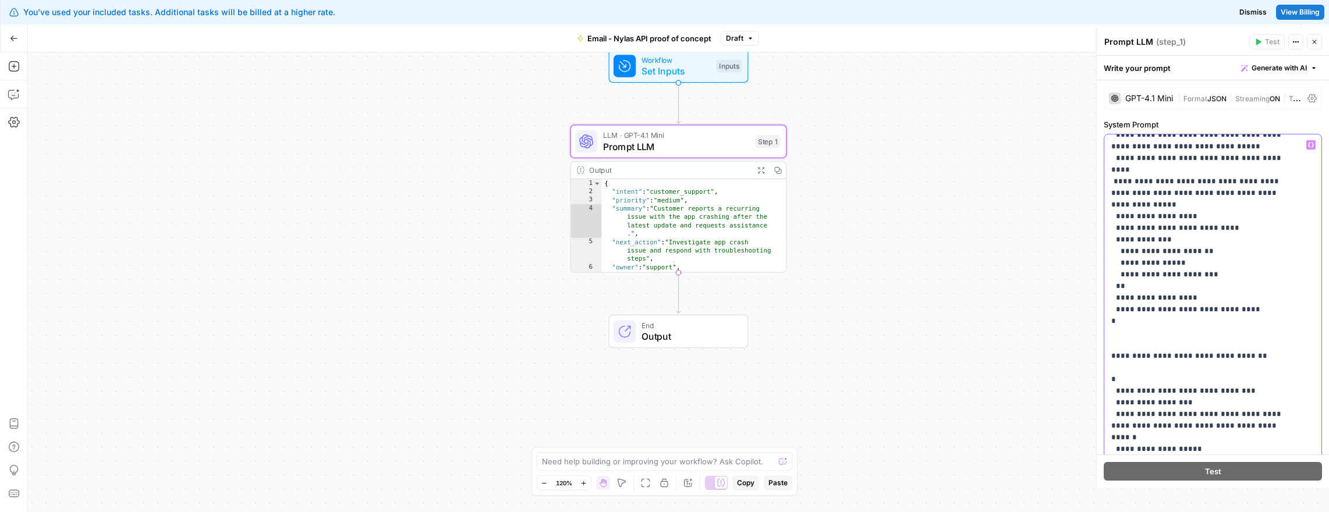
scroll to position [1649, 0]
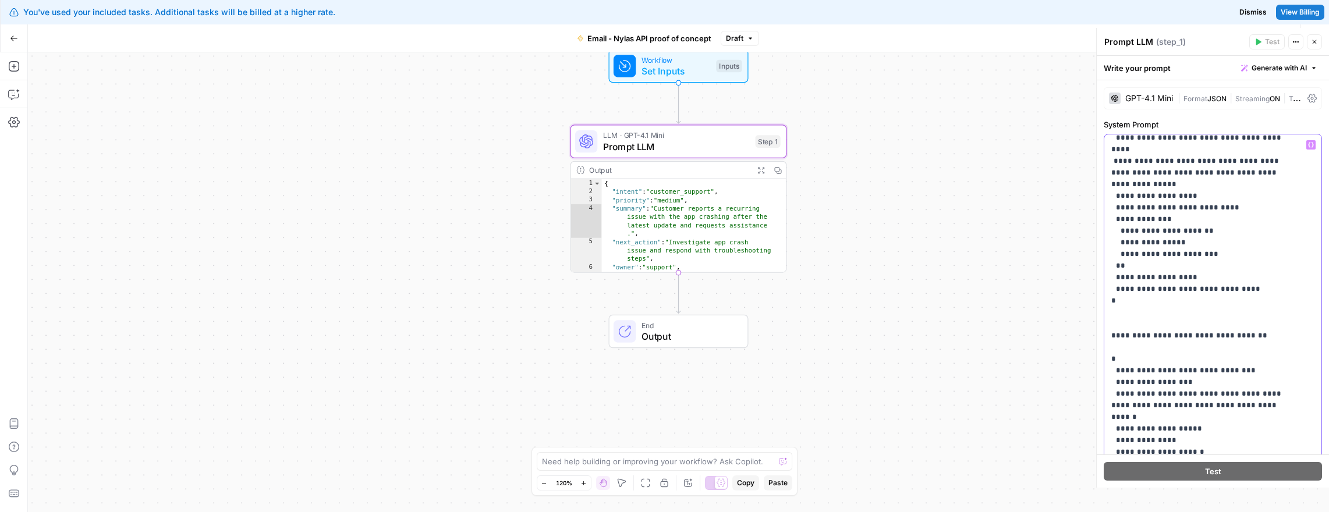
drag, startPoint x: 1186, startPoint y: 306, endPoint x: 1107, endPoint y: 304, distance: 79.2
click at [1107, 304] on div "**********" at bounding box center [1208, 371] width 208 height 474
drag, startPoint x: 1161, startPoint y: 302, endPoint x: 1113, endPoint y: 300, distance: 48.9
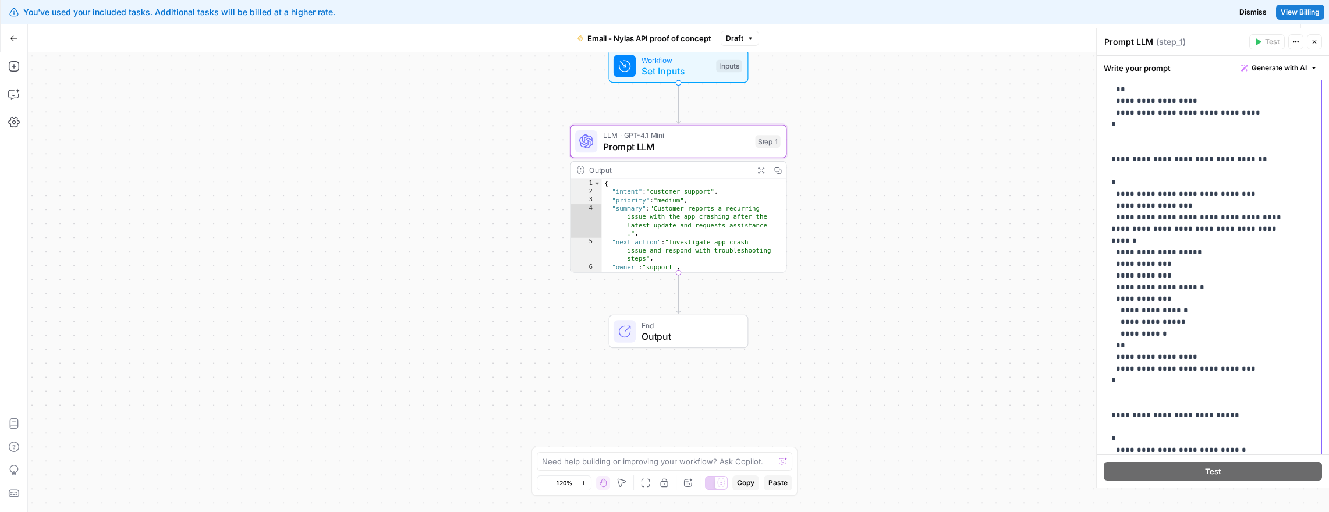
scroll to position [187, 0]
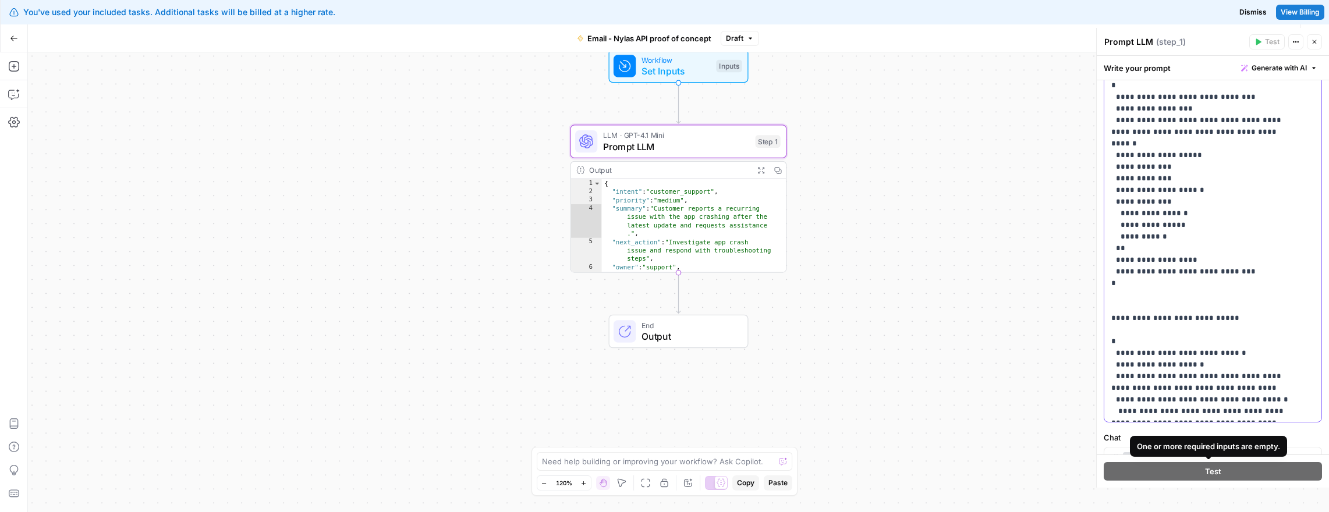
scroll to position [445, 0]
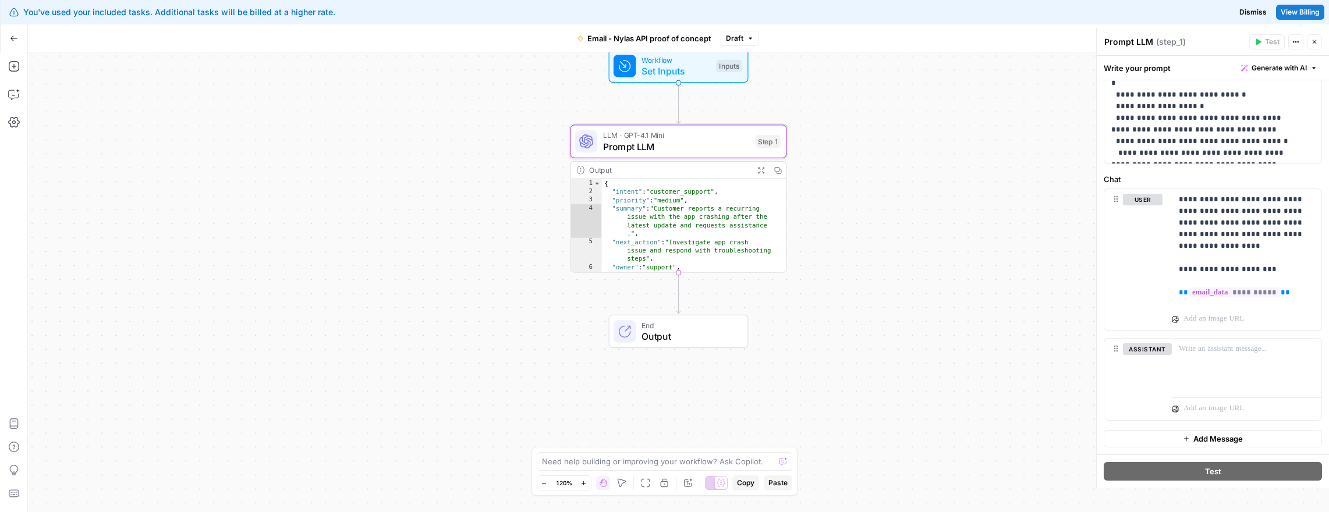
click at [1312, 39] on icon "button" at bounding box center [1314, 41] width 7 height 7
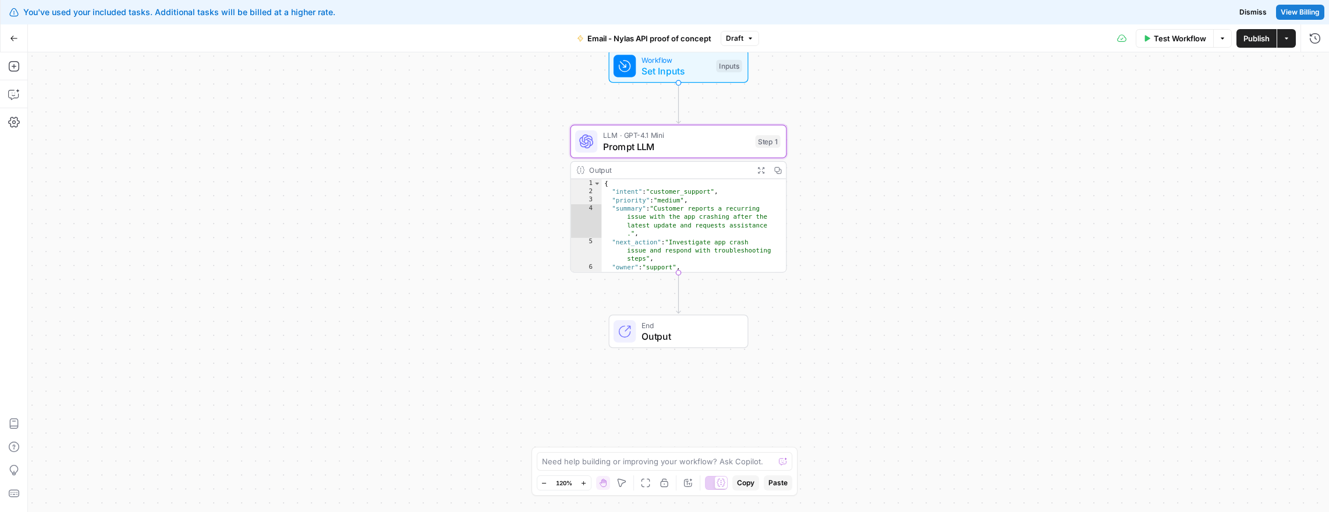
click at [1262, 39] on span "Publish" at bounding box center [1257, 39] width 26 height 12
